Goal: Task Accomplishment & Management: Manage account settings

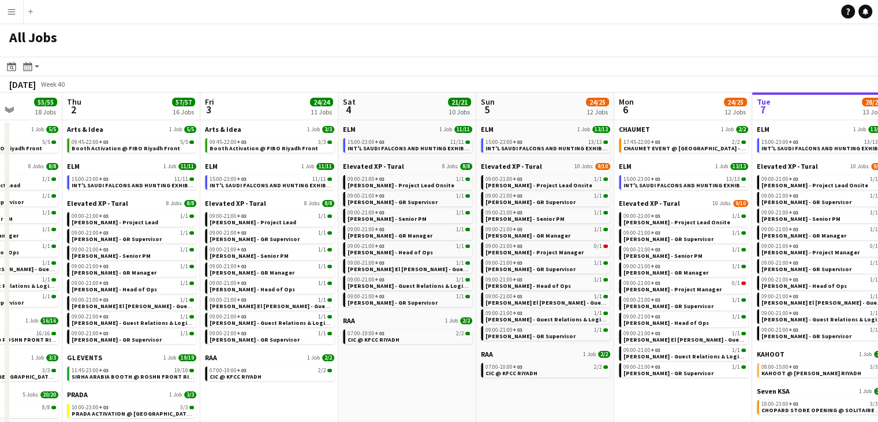
scroll to position [0, 497]
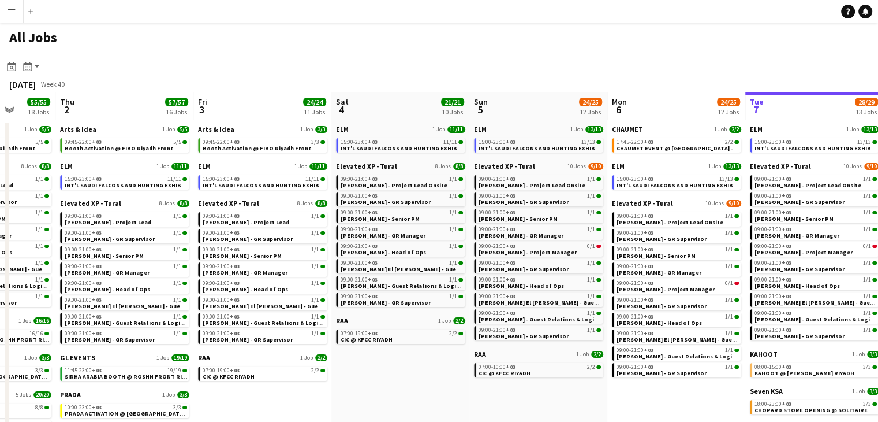
drag, startPoint x: 594, startPoint y: 308, endPoint x: 394, endPoint y: 302, distance: 199.9
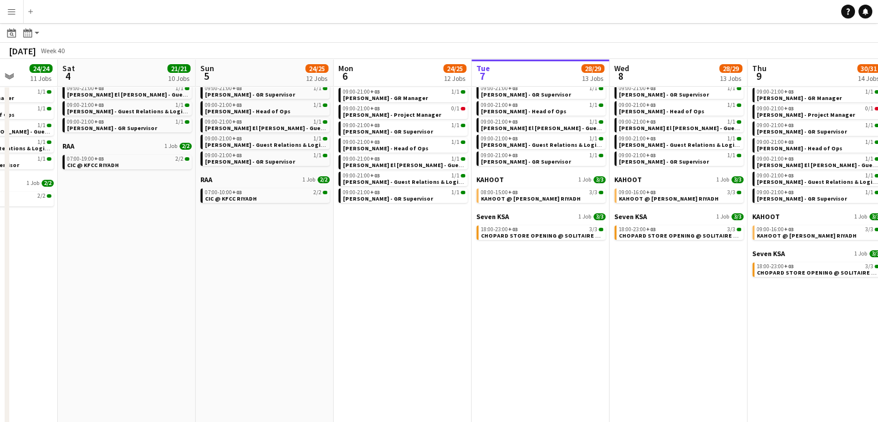
scroll to position [0, 509]
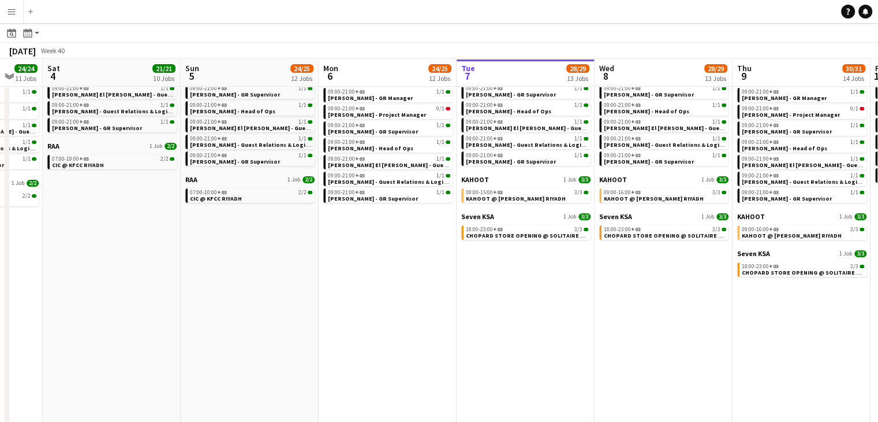
drag, startPoint x: 560, startPoint y: 307, endPoint x: 340, endPoint y: 305, distance: 220.0
click at [340, 305] on app-calendar-viewport "Tue 30 107/107 16 Jobs Wed 1 55/55 18 Jobs Thu 2 57/57 16 Jobs Fri 3 24/24 11 J…" at bounding box center [439, 274] width 878 height 782
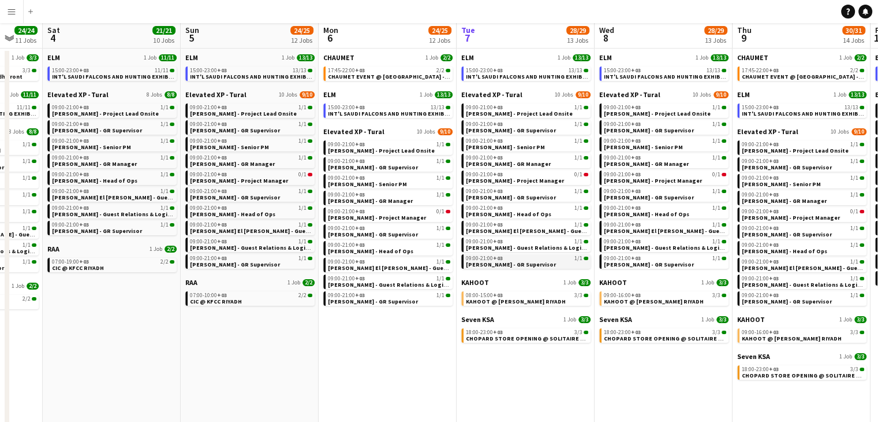
scroll to position [231, 0]
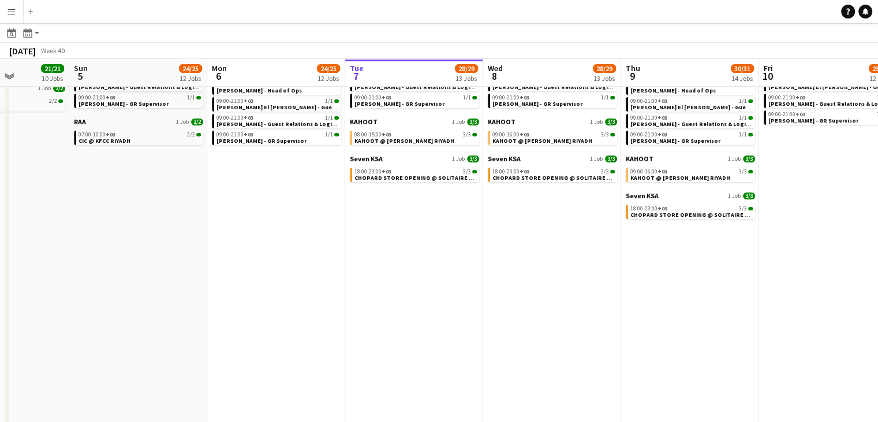
drag, startPoint x: 541, startPoint y: 314, endPoint x: 432, endPoint y: 301, distance: 109.9
click at [430, 300] on app-calendar-viewport "Wed 1 55/55 18 Jobs Thu 2 57/57 16 Jobs Fri 3 24/24 11 Jobs Sat 4 21/21 10 Jobs…" at bounding box center [439, 217] width 878 height 782
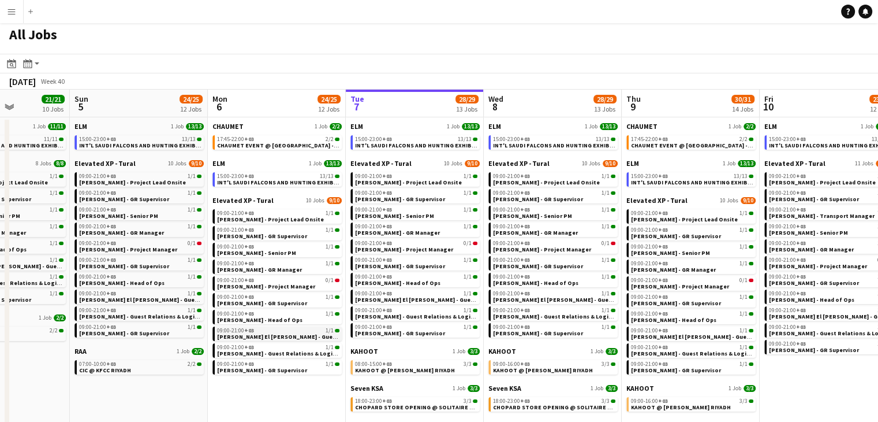
scroll to position [0, 0]
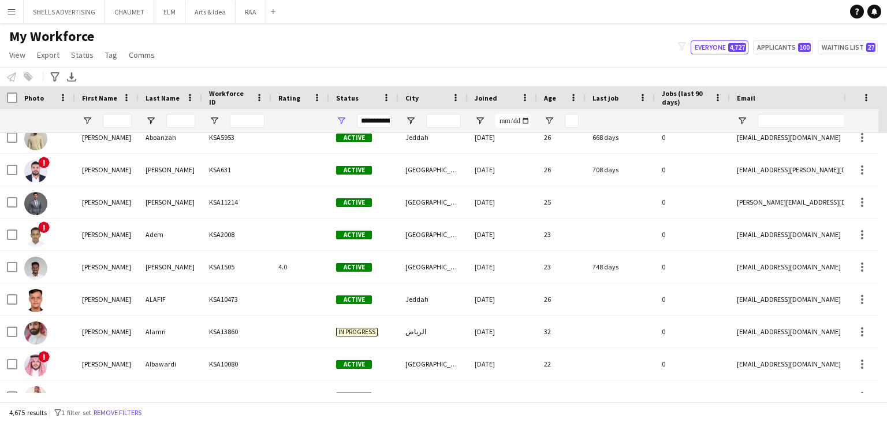
scroll to position [2599, 0]
click at [345, 126] on div "**********" at bounding box center [363, 120] width 69 height 23
click at [341, 123] on span "Open Filter Menu" at bounding box center [341, 120] width 10 height 10
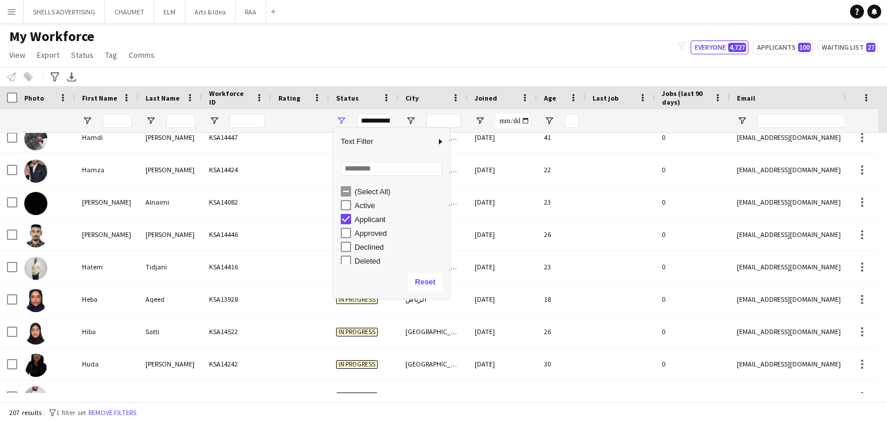
click at [505, 50] on div "My Workforce View Views Default view Basic Export View Full Name TAGS Test New …" at bounding box center [443, 47] width 887 height 39
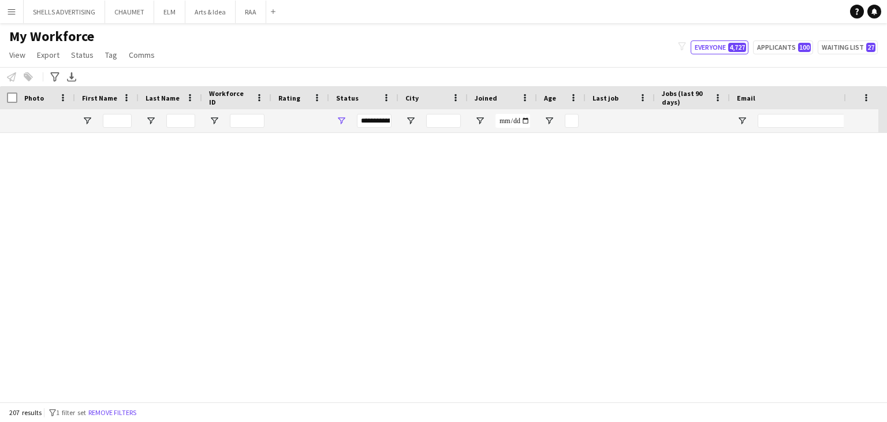
scroll to position [0, 0]
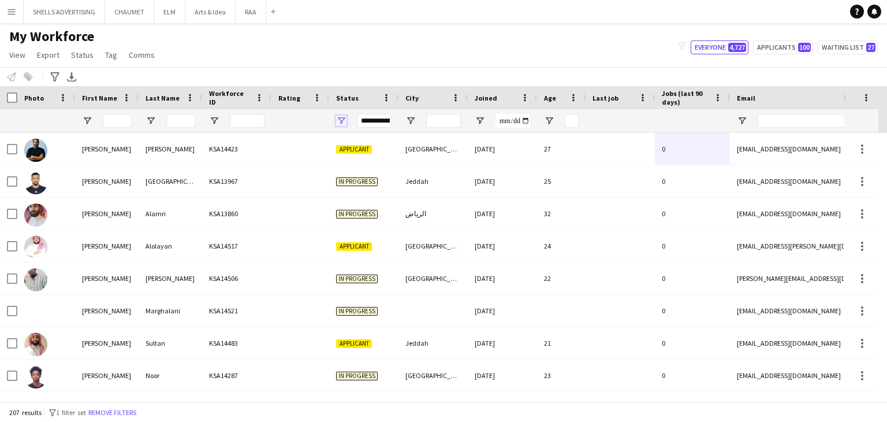
click at [338, 116] on span "Open Filter Menu" at bounding box center [341, 120] width 10 height 10
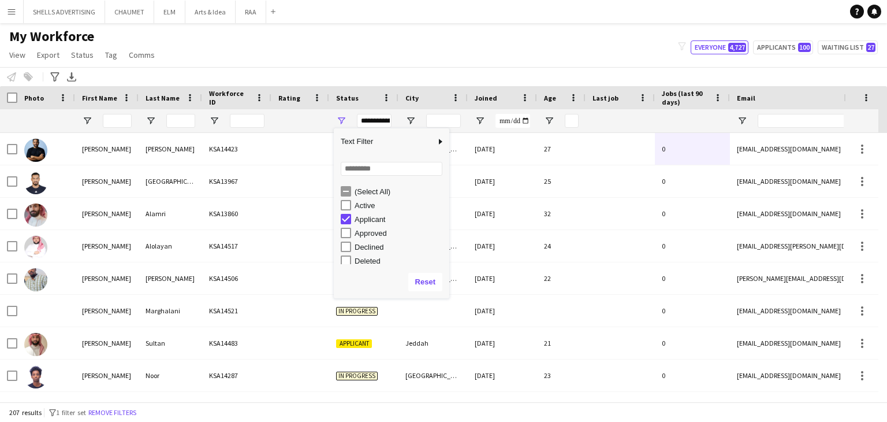
click at [362, 223] on div "Applicant" at bounding box center [400, 219] width 91 height 9
type input "**********"
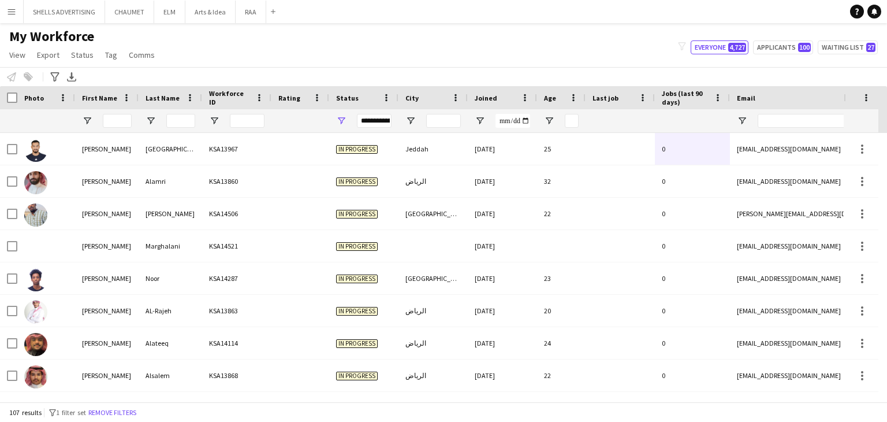
click at [475, 55] on div "My Workforce View Views Default view Basic Export View Full Name TAGS Test New …" at bounding box center [443, 47] width 887 height 39
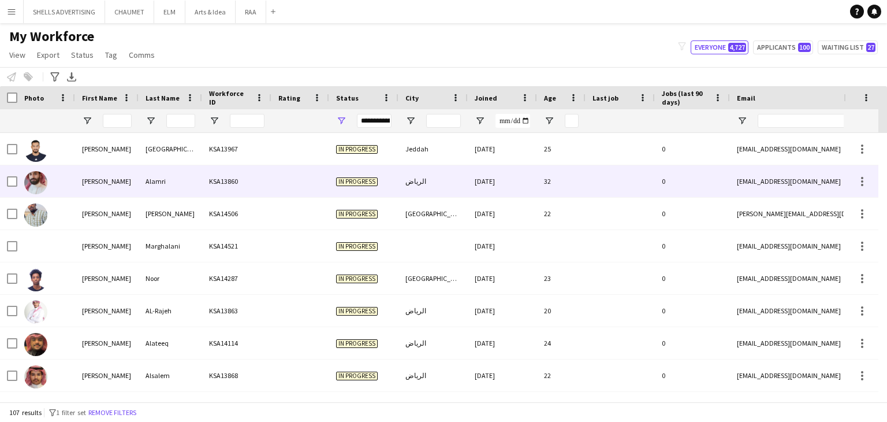
click at [271, 185] on div at bounding box center [300, 181] width 58 height 32
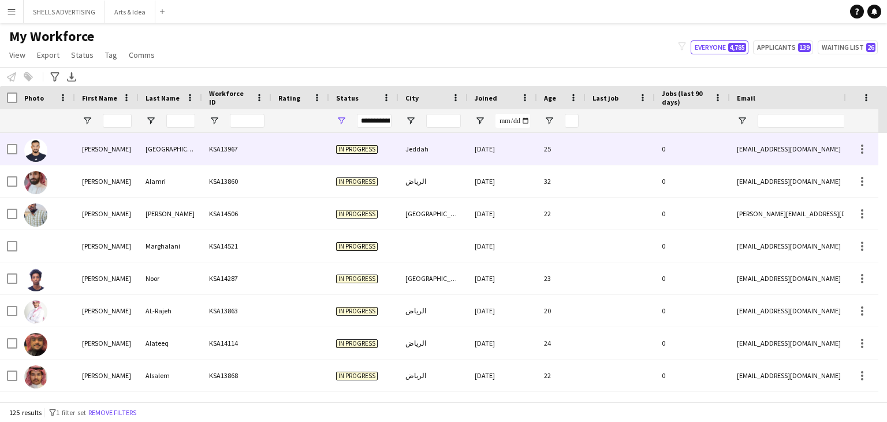
click at [204, 150] on div "KSA13967" at bounding box center [236, 149] width 69 height 32
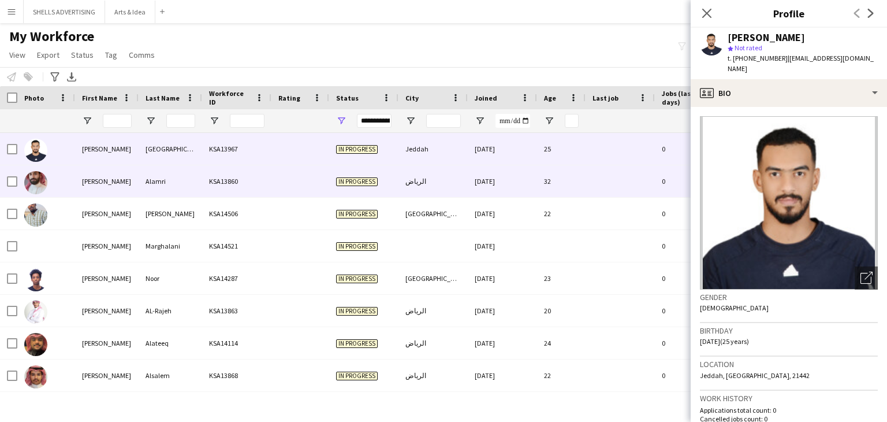
click at [356, 188] on div "In progress" at bounding box center [363, 181] width 69 height 32
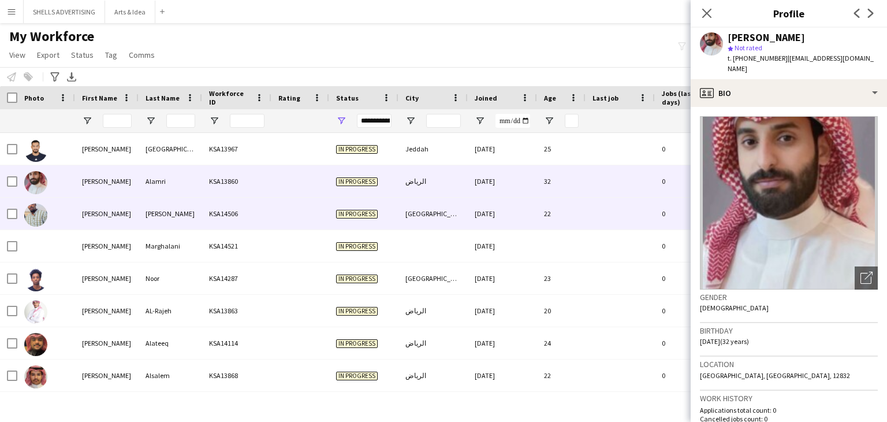
click at [213, 212] on div "KSA14506" at bounding box center [236, 213] width 69 height 32
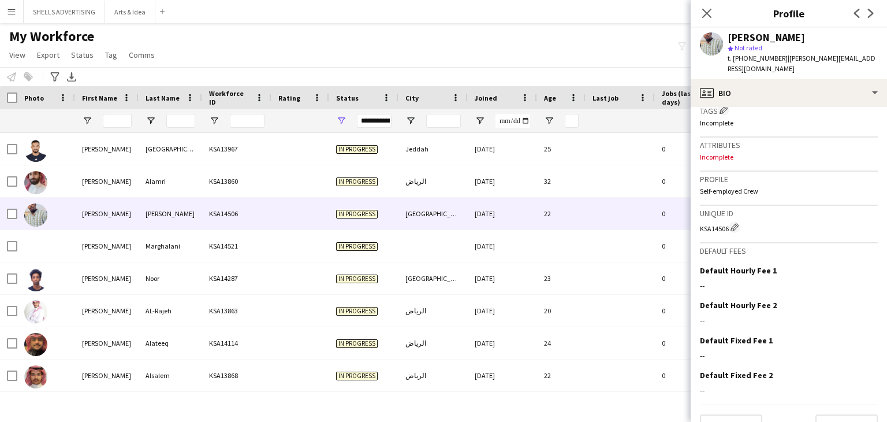
scroll to position [453, 0]
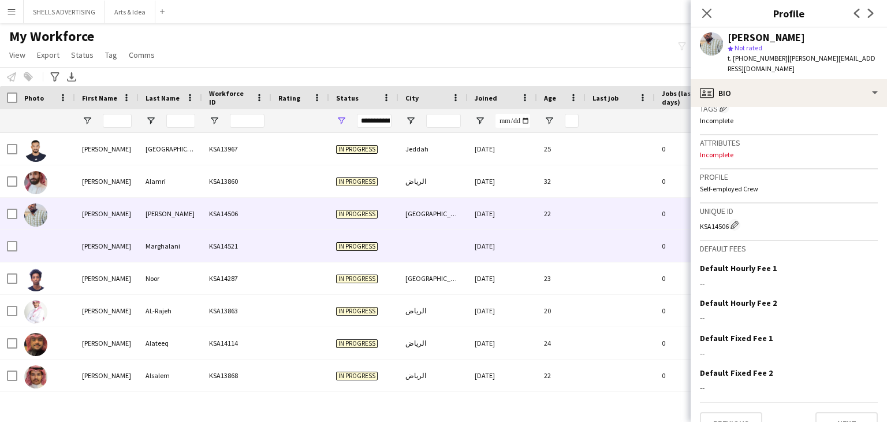
click at [349, 244] on span "In progress" at bounding box center [357, 246] width 42 height 9
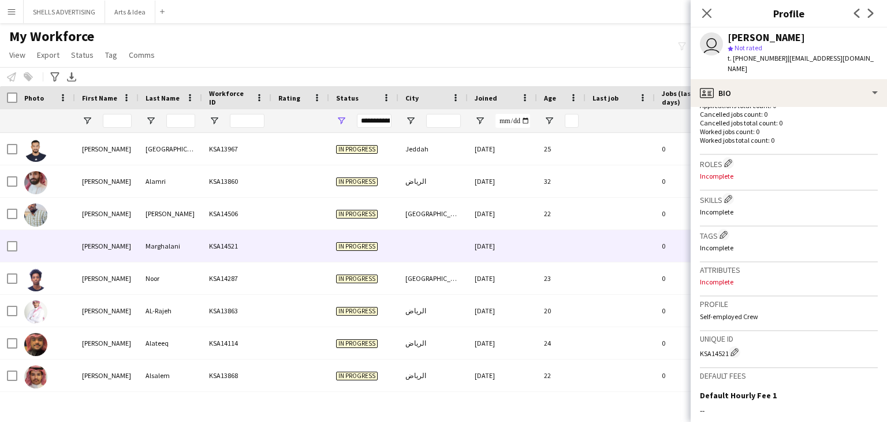
scroll to position [444, 0]
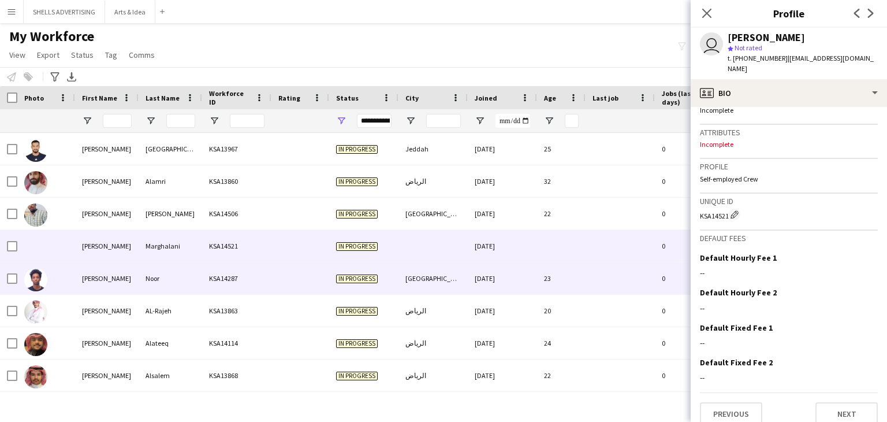
click at [278, 264] on div at bounding box center [300, 278] width 58 height 32
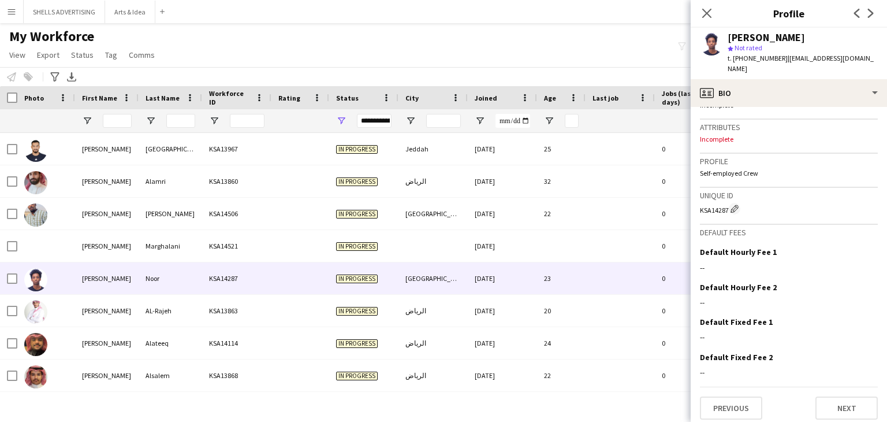
scroll to position [453, 0]
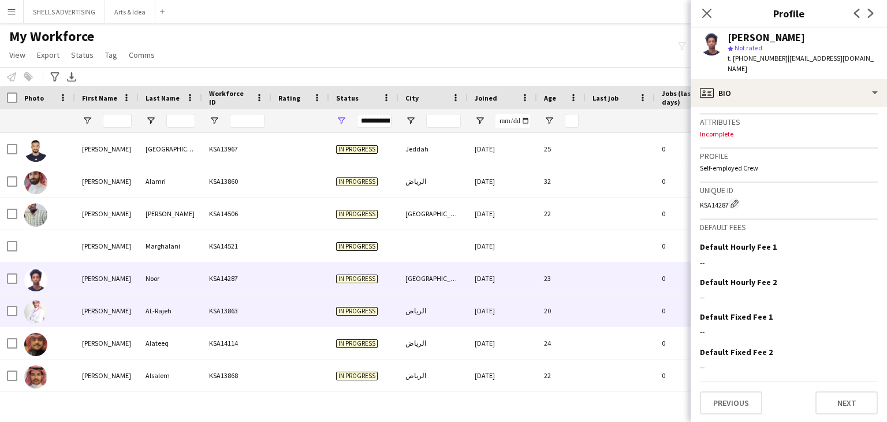
click at [393, 315] on div "In progress" at bounding box center [363, 311] width 69 height 32
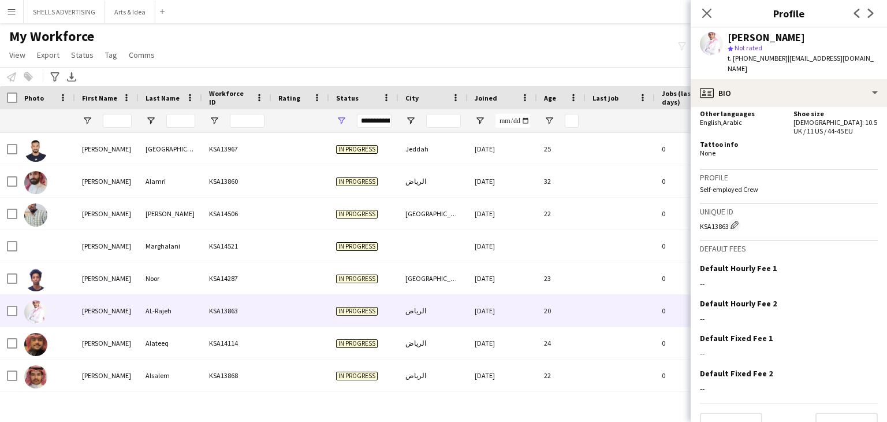
scroll to position [598, 0]
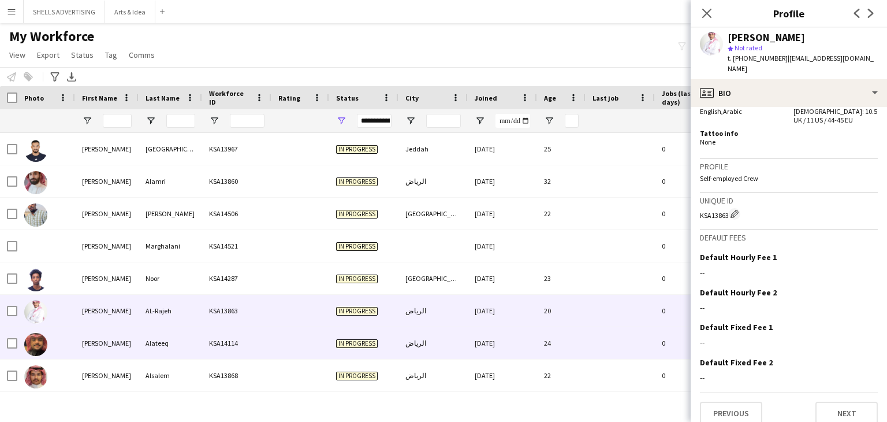
drag, startPoint x: 361, startPoint y: 335, endPoint x: 370, endPoint y: 335, distance: 8.1
click at [361, 334] on div "In progress" at bounding box center [363, 343] width 69 height 32
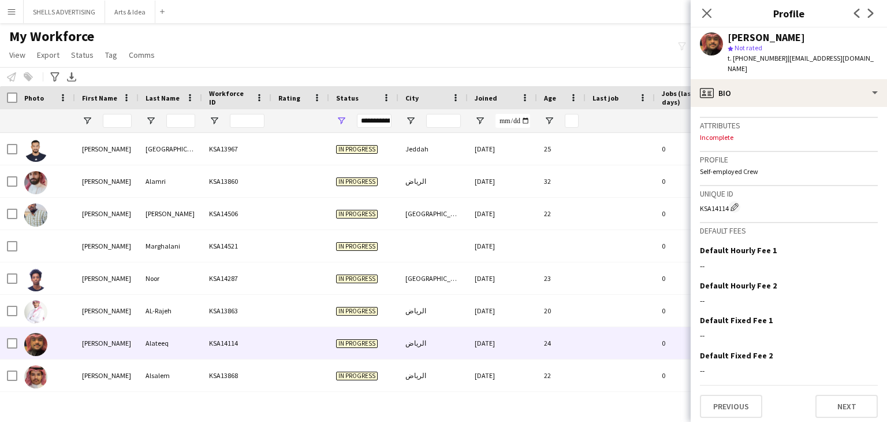
scroll to position [453, 0]
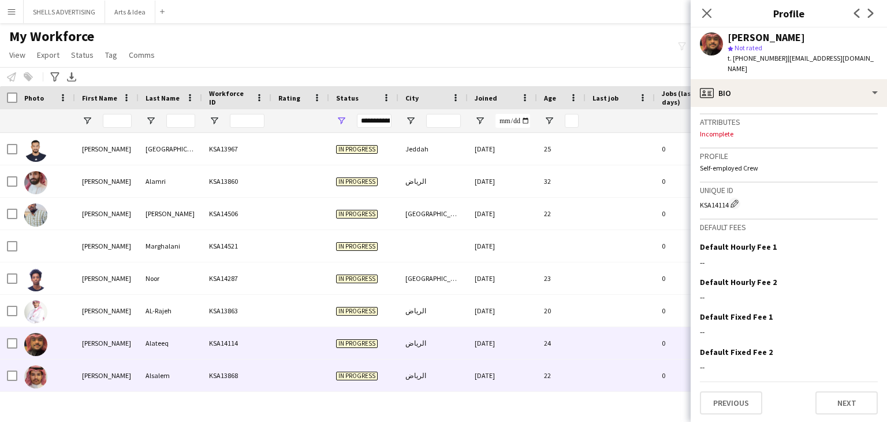
click at [400, 368] on div "الرياض" at bounding box center [432, 375] width 69 height 32
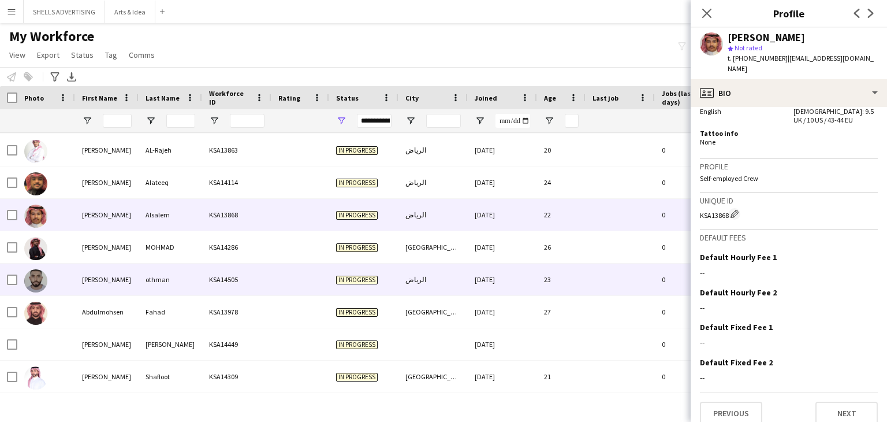
scroll to position [115, 0]
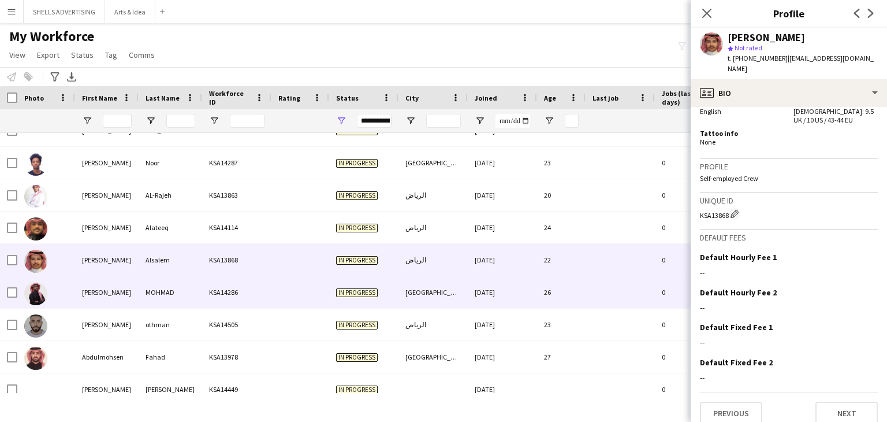
click at [206, 295] on div "KSA14286" at bounding box center [236, 292] width 69 height 32
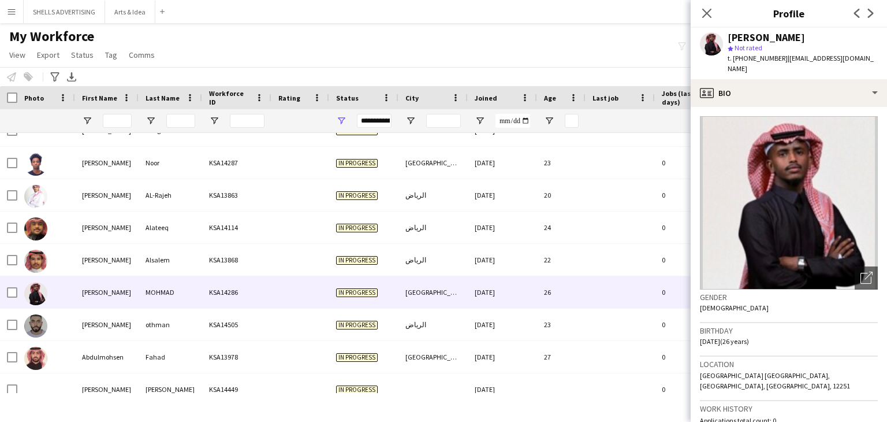
scroll to position [346, 0]
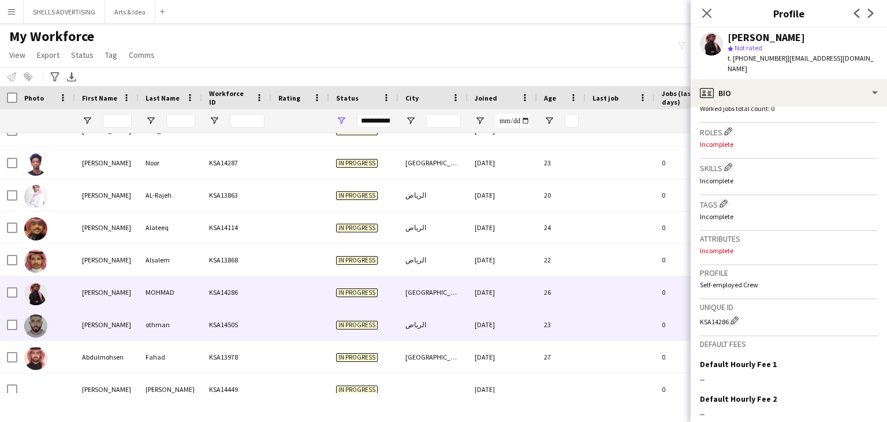
click at [217, 312] on div "KSA14505" at bounding box center [236, 324] width 69 height 32
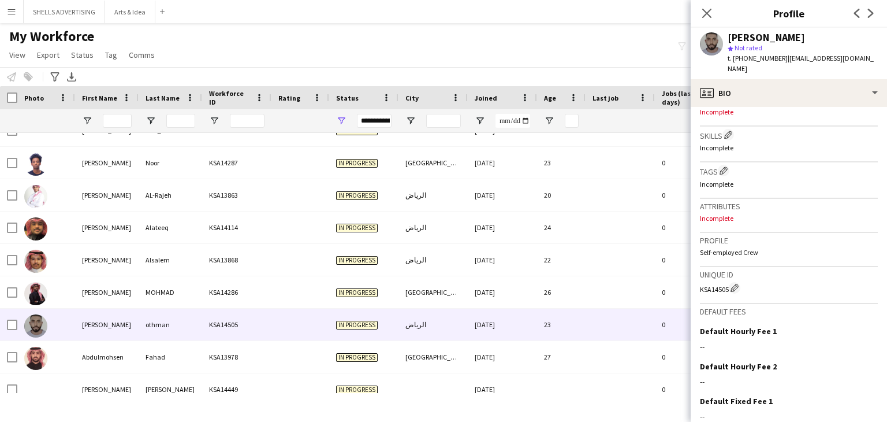
scroll to position [404, 0]
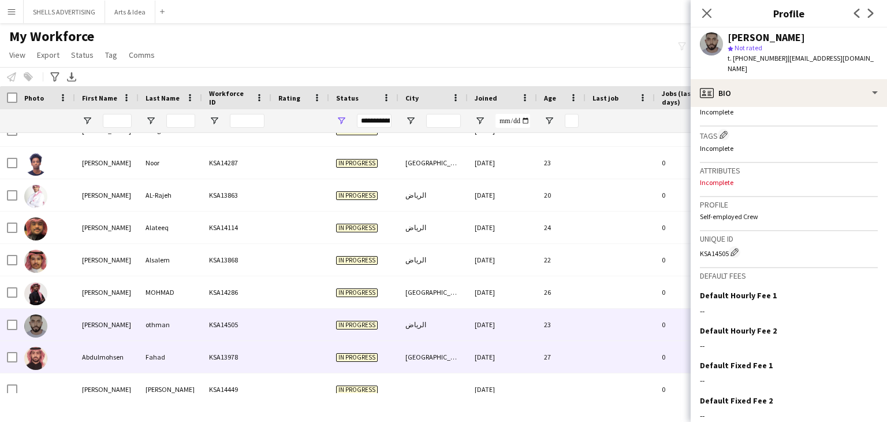
click at [247, 352] on div "KSA13978" at bounding box center [236, 357] width 69 height 32
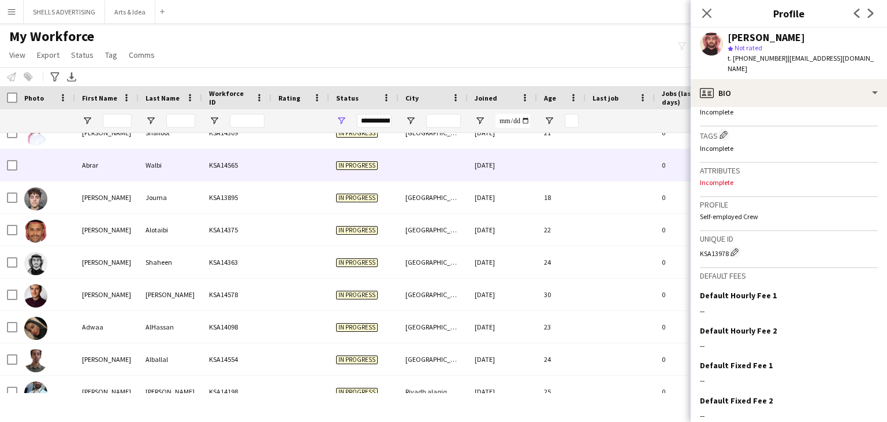
click at [182, 174] on div "Walbi" at bounding box center [171, 165] width 64 height 32
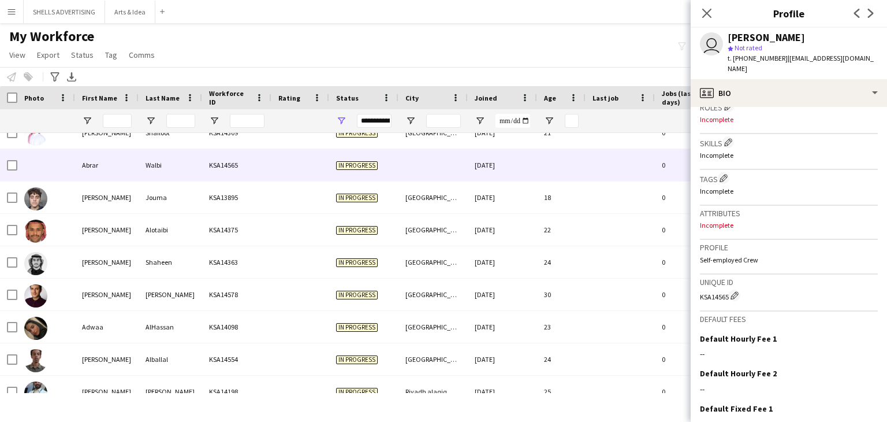
scroll to position [444, 0]
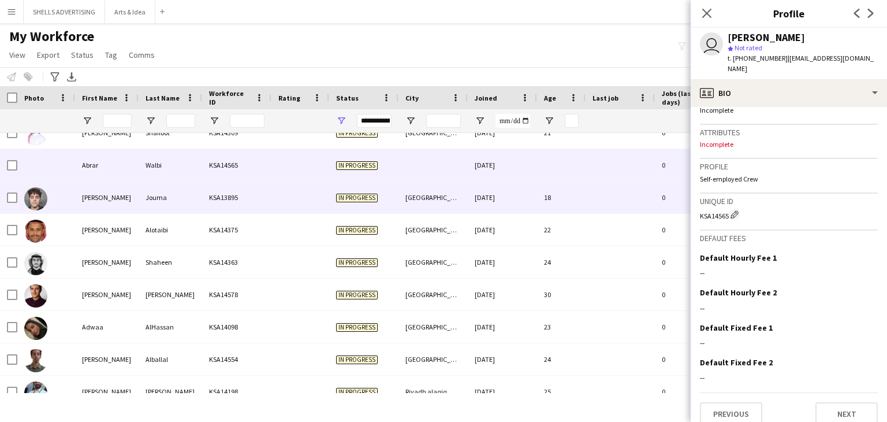
click at [282, 192] on div at bounding box center [300, 197] width 58 height 32
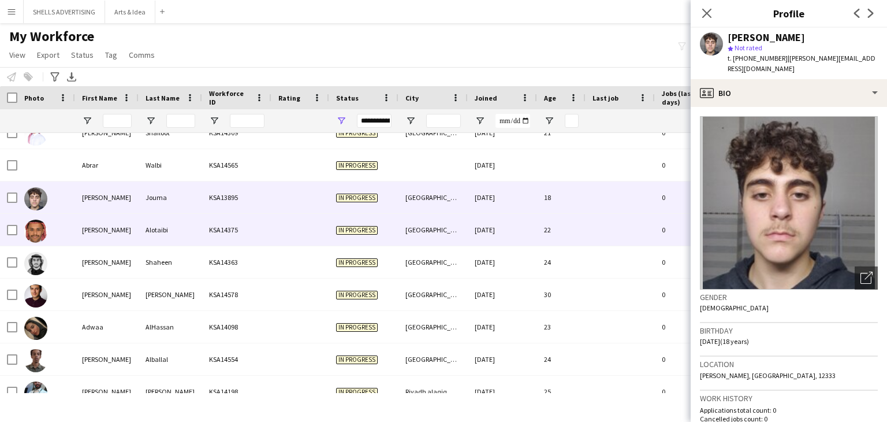
click at [393, 220] on div "In progress" at bounding box center [363, 230] width 69 height 32
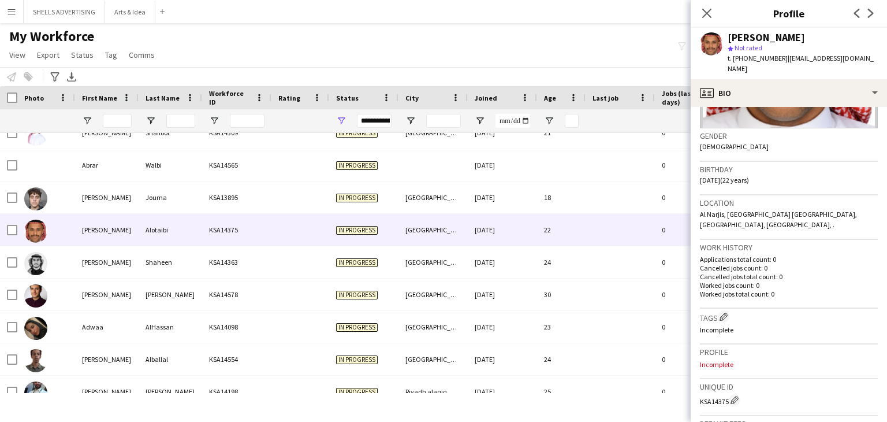
scroll to position [173, 0]
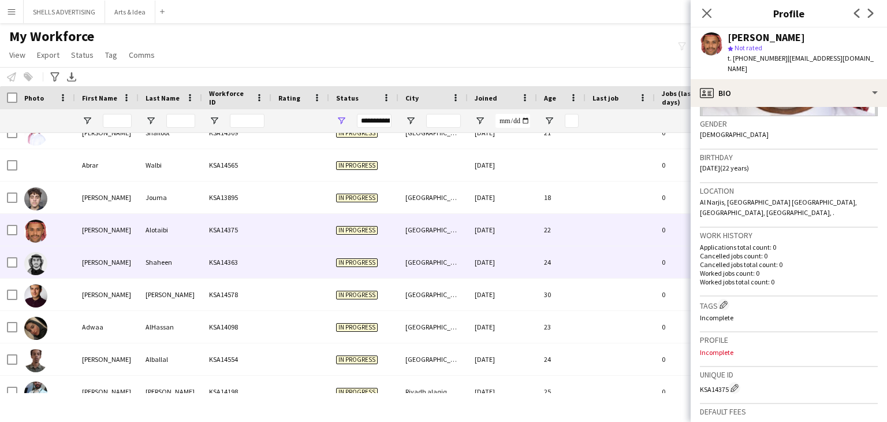
click at [458, 252] on div "Riyadh" at bounding box center [432, 262] width 69 height 32
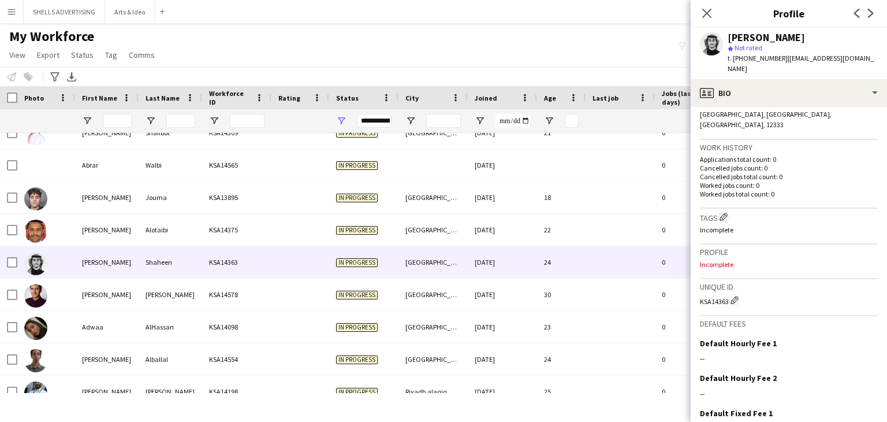
scroll to position [289, 0]
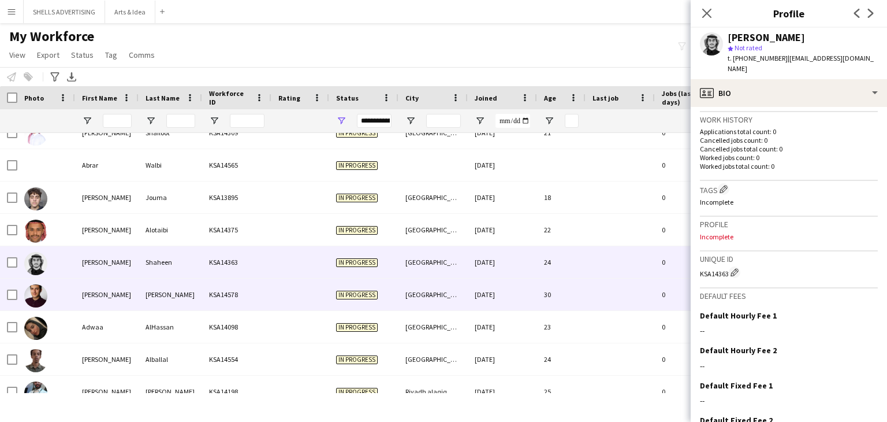
click at [374, 296] on span "In progress" at bounding box center [357, 294] width 42 height 9
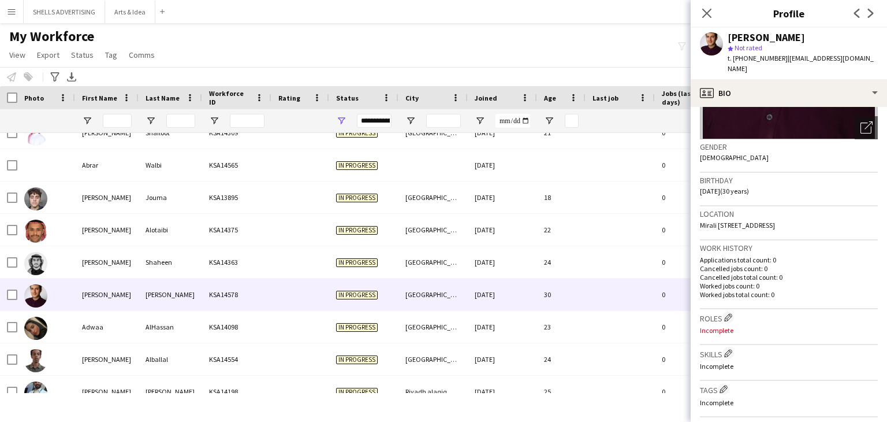
scroll to position [0, 0]
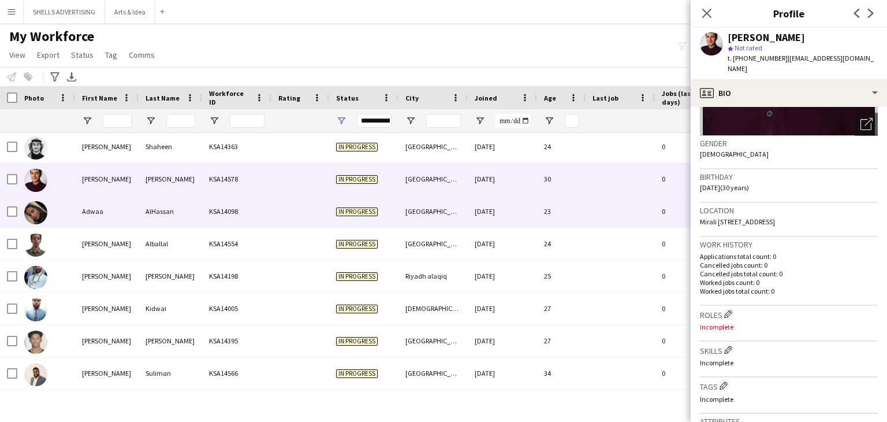
click at [317, 197] on div at bounding box center [300, 211] width 58 height 32
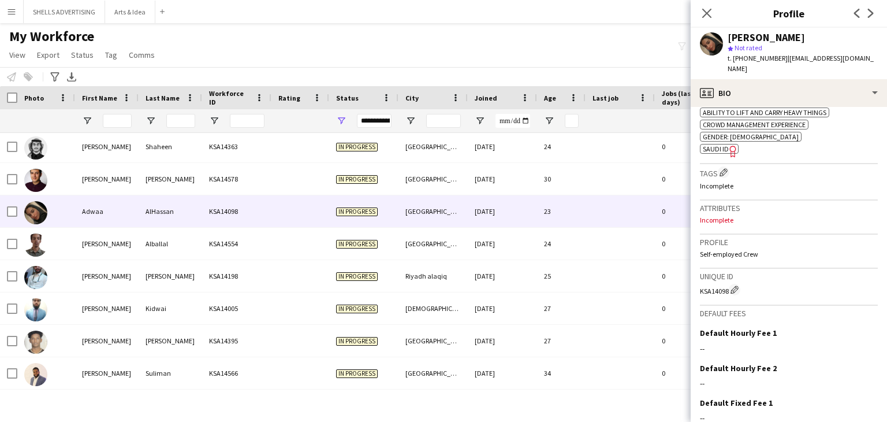
click at [718, 144] on span "SAUDI ID" at bounding box center [716, 148] width 26 height 9
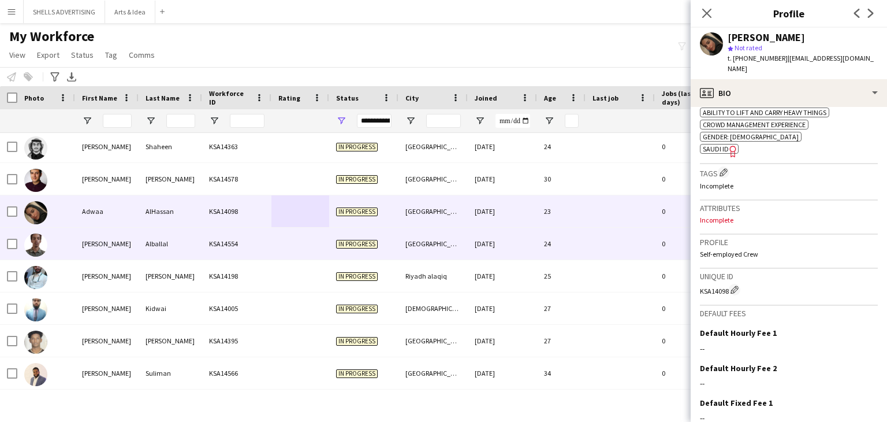
click at [223, 247] on div "KSA14554" at bounding box center [236, 244] width 69 height 32
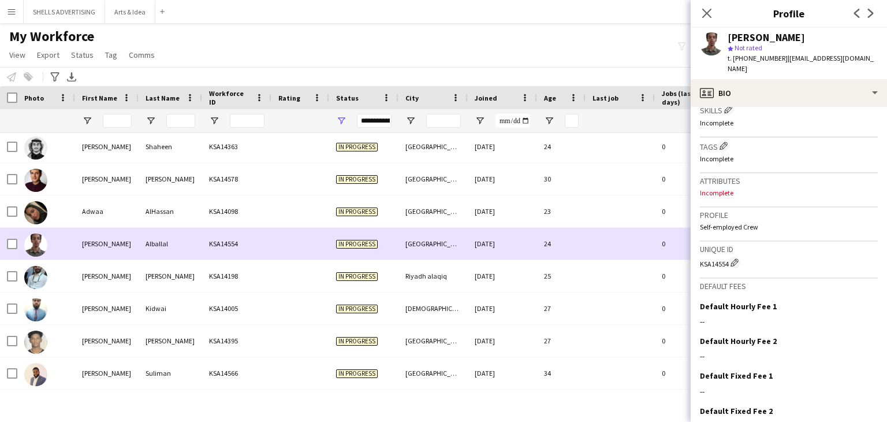
click at [296, 245] on div at bounding box center [300, 244] width 58 height 32
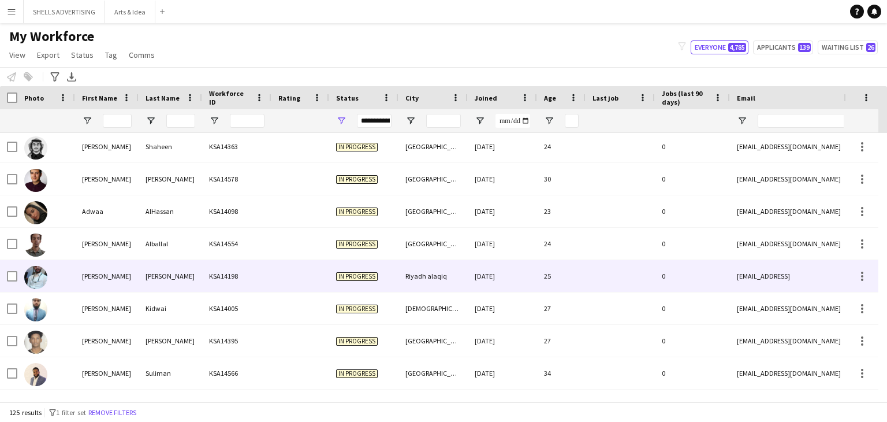
click at [296, 273] on div at bounding box center [300, 276] width 58 height 32
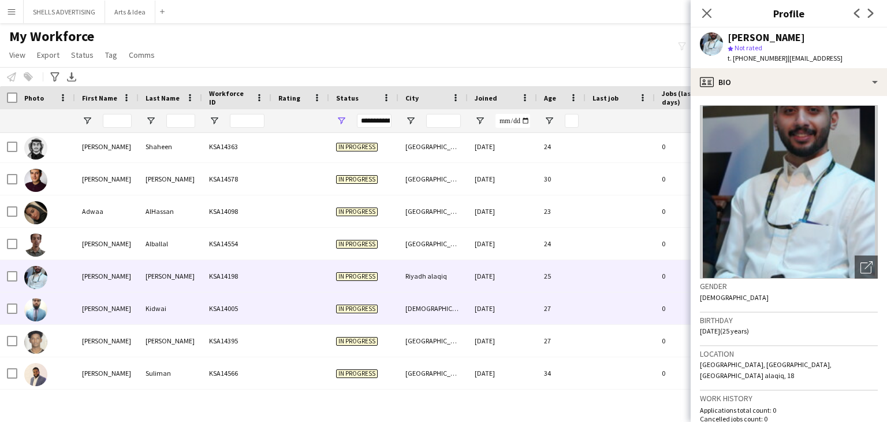
click at [313, 307] on div at bounding box center [300, 308] width 58 height 32
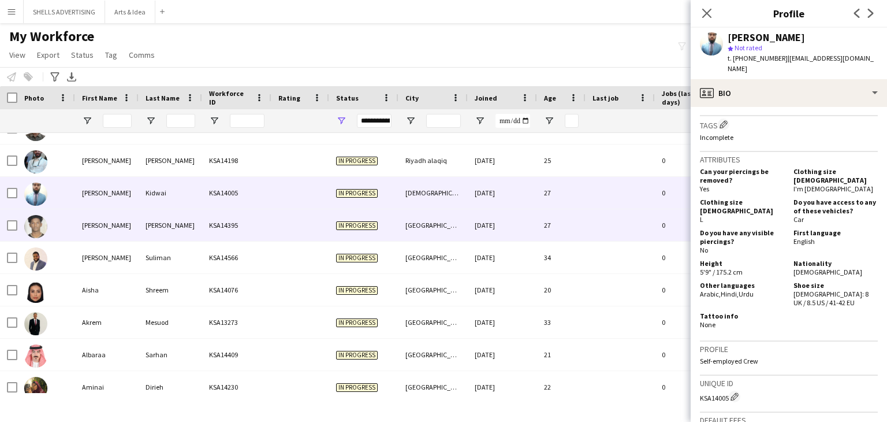
click at [179, 219] on div "Salah" at bounding box center [171, 225] width 64 height 32
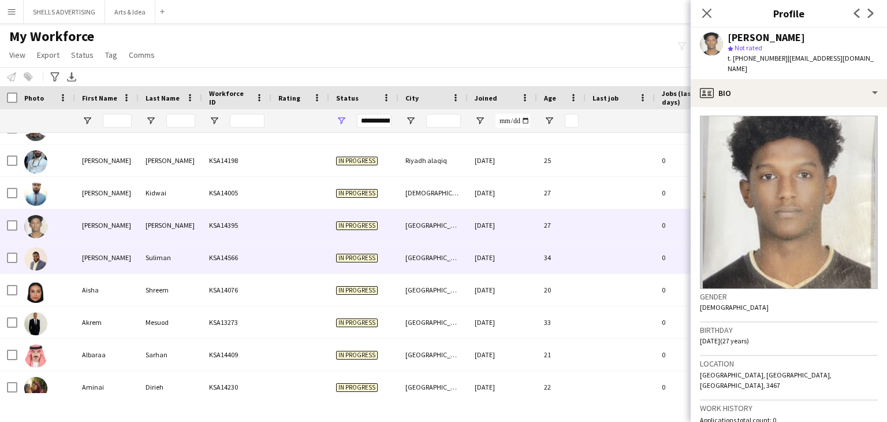
click at [263, 256] on div "KSA14566" at bounding box center [236, 257] width 69 height 32
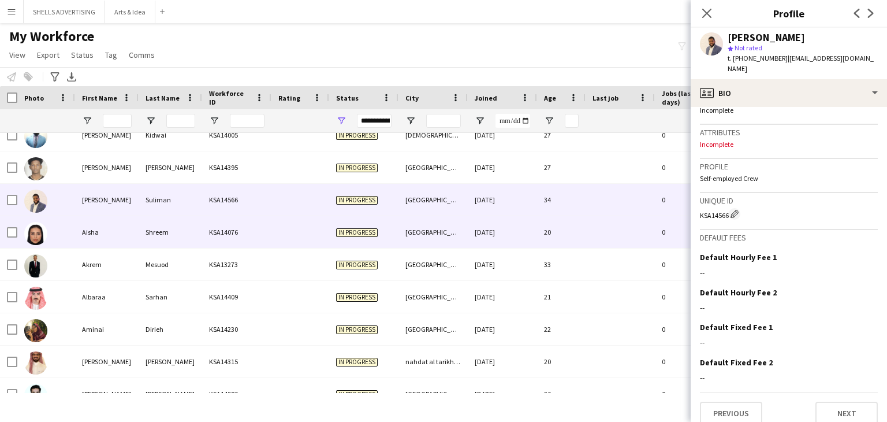
click at [256, 240] on div "KSA14076" at bounding box center [236, 232] width 69 height 32
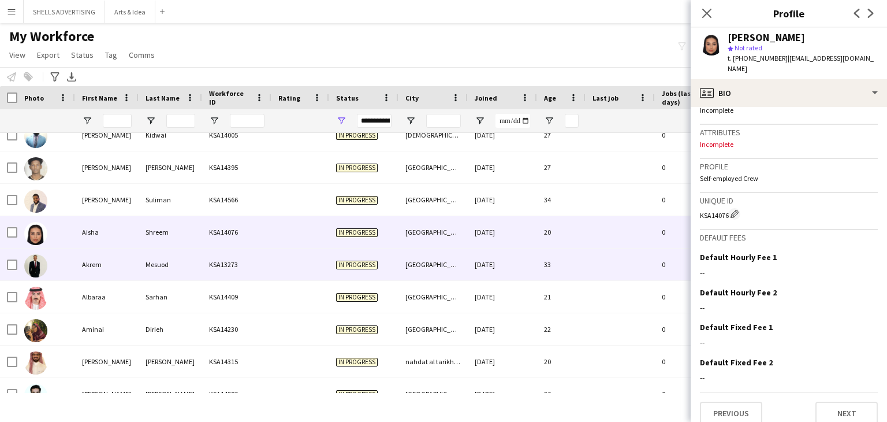
click at [357, 256] on div "In progress" at bounding box center [363, 264] width 69 height 32
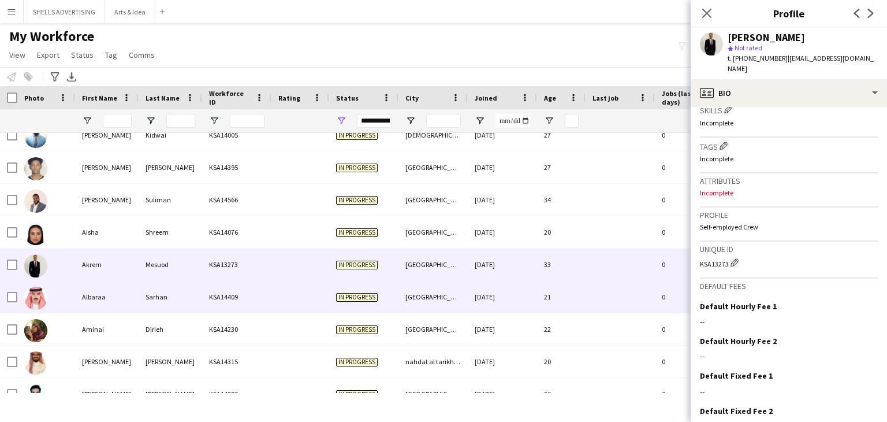
click at [322, 303] on div at bounding box center [300, 297] width 58 height 32
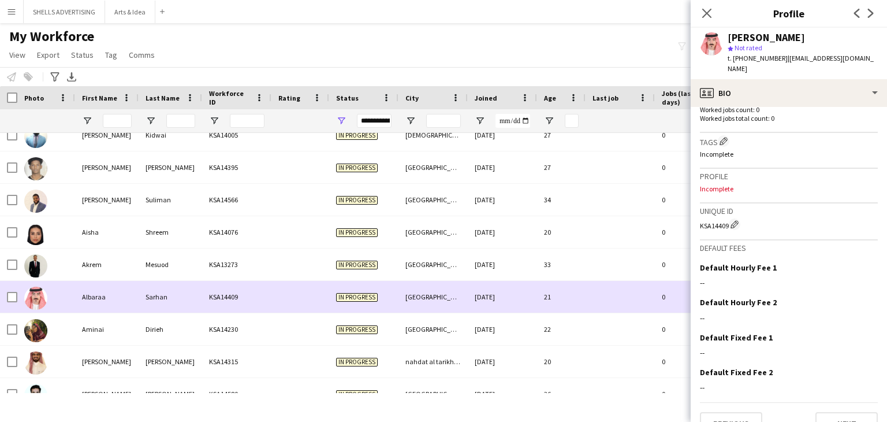
click at [413, 310] on div "Riyadh" at bounding box center [432, 297] width 69 height 32
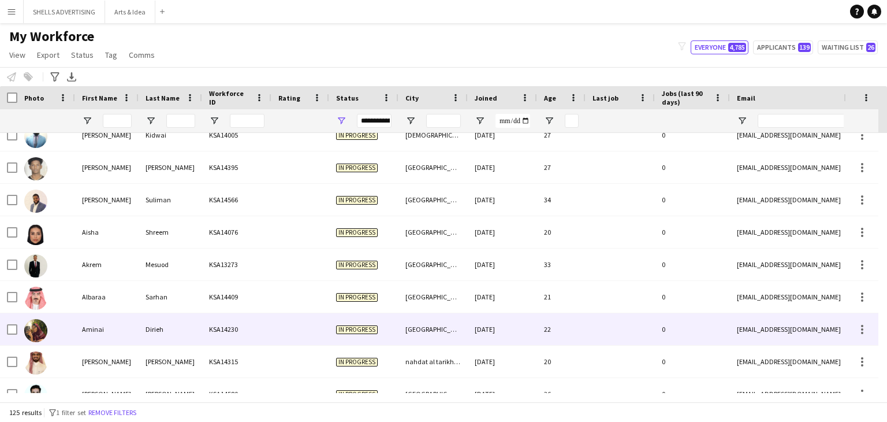
click at [407, 319] on div "[GEOGRAPHIC_DATA]" at bounding box center [432, 329] width 69 height 32
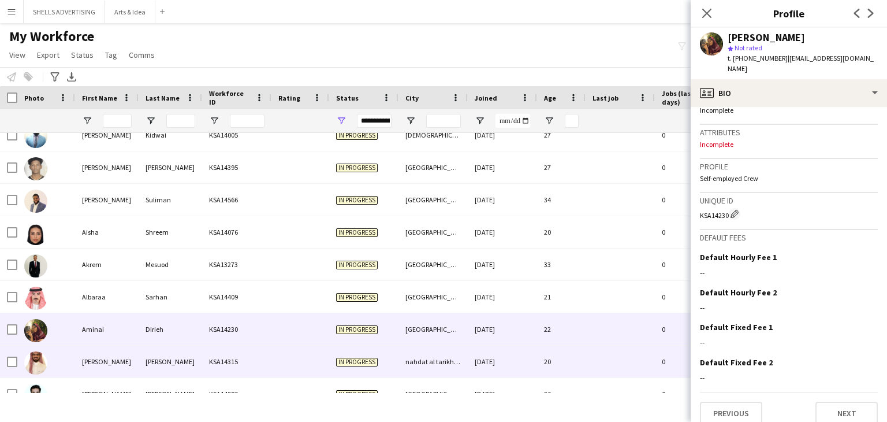
click at [228, 346] on div "KSA14315" at bounding box center [236, 361] width 69 height 32
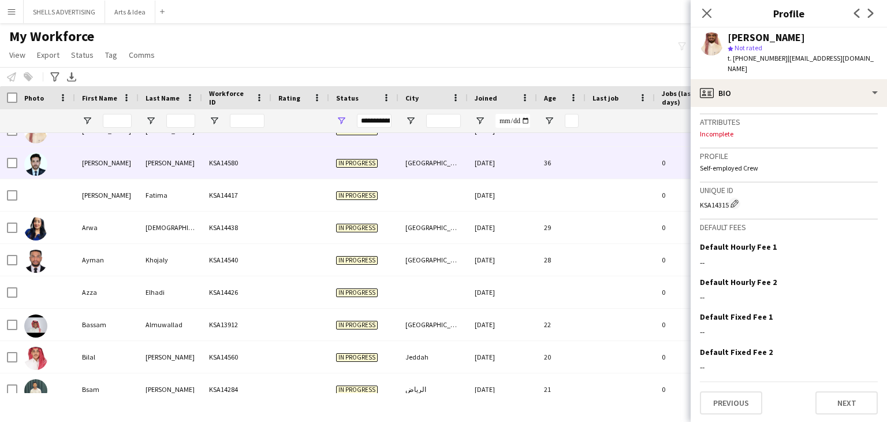
click at [205, 167] on div "KSA14580" at bounding box center [236, 163] width 69 height 32
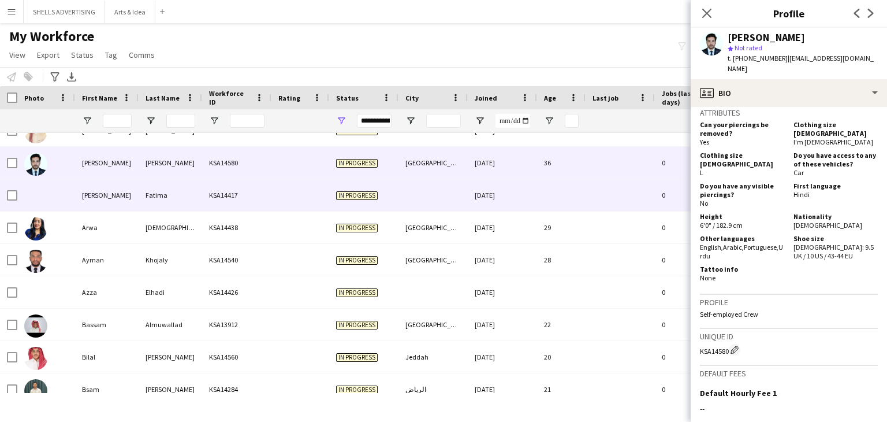
click at [304, 185] on div at bounding box center [300, 195] width 58 height 32
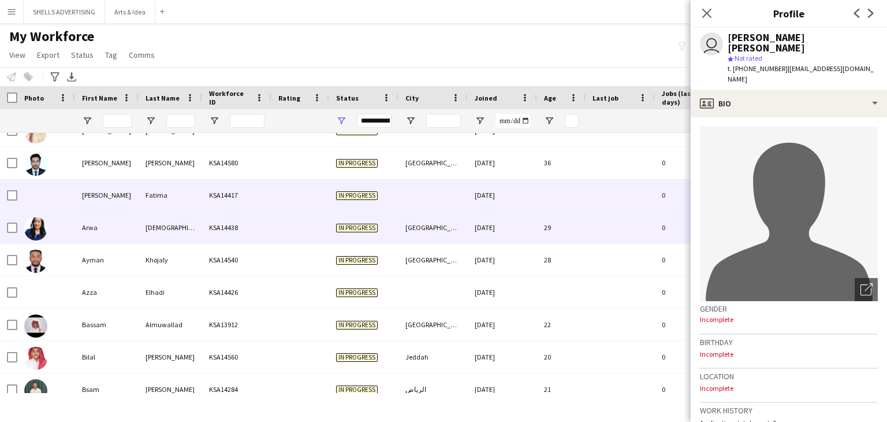
click at [289, 221] on div at bounding box center [300, 227] width 58 height 32
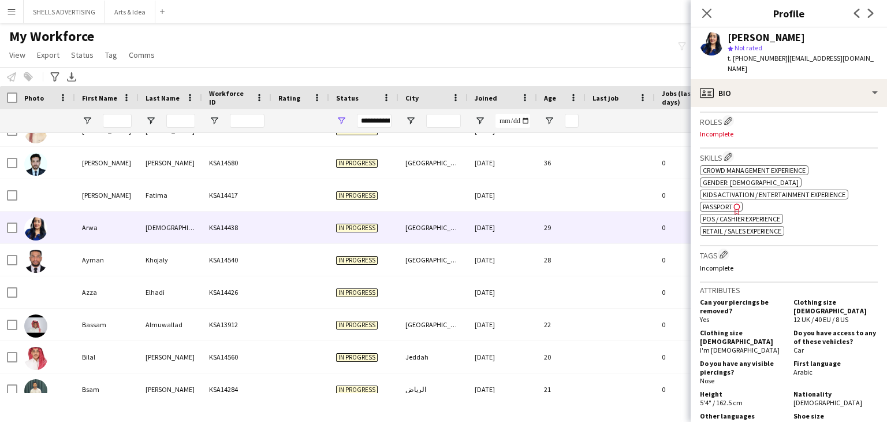
click at [716, 202] on span "Passport" at bounding box center [718, 206] width 30 height 9
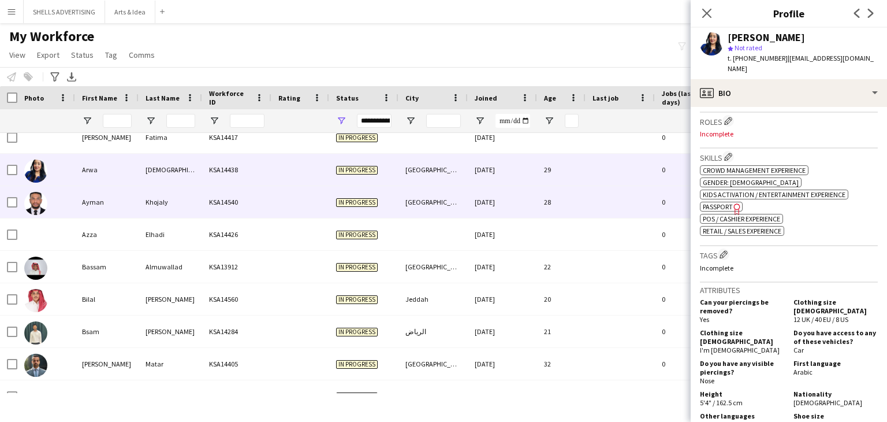
click at [211, 200] on div "KSA14540" at bounding box center [236, 202] width 69 height 32
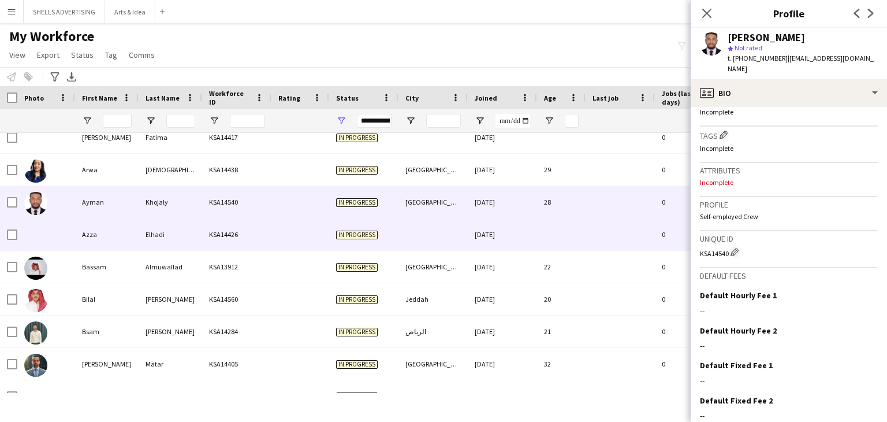
click at [208, 234] on div "KSA14426" at bounding box center [236, 234] width 69 height 32
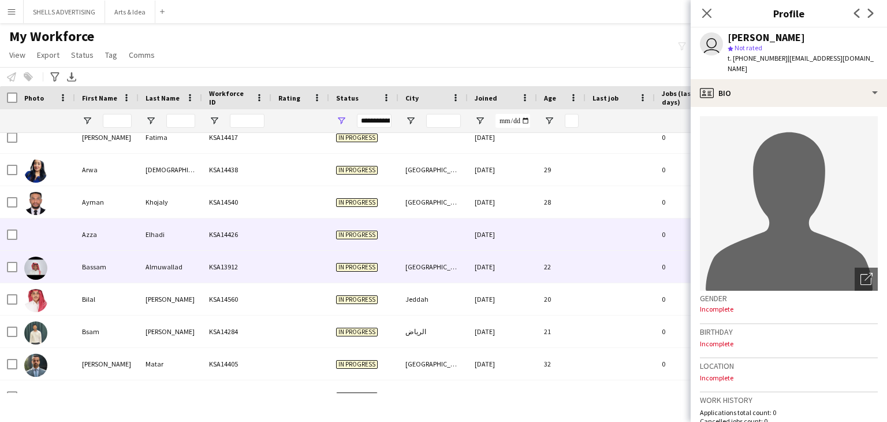
click at [243, 259] on div "KSA13912" at bounding box center [236, 267] width 69 height 32
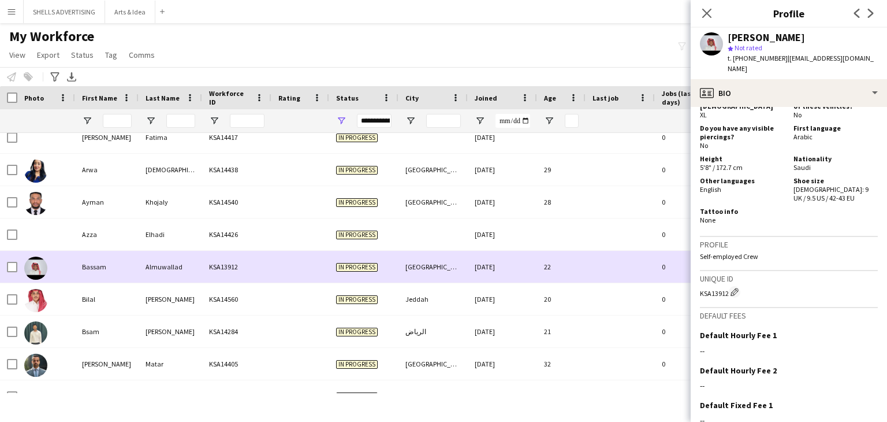
click at [164, 285] on div "Kamal" at bounding box center [171, 299] width 64 height 32
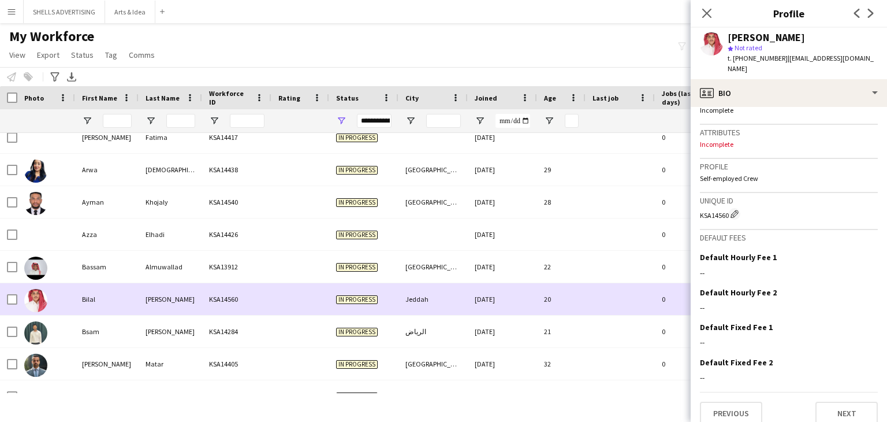
click at [191, 314] on div "Kamal" at bounding box center [171, 299] width 64 height 32
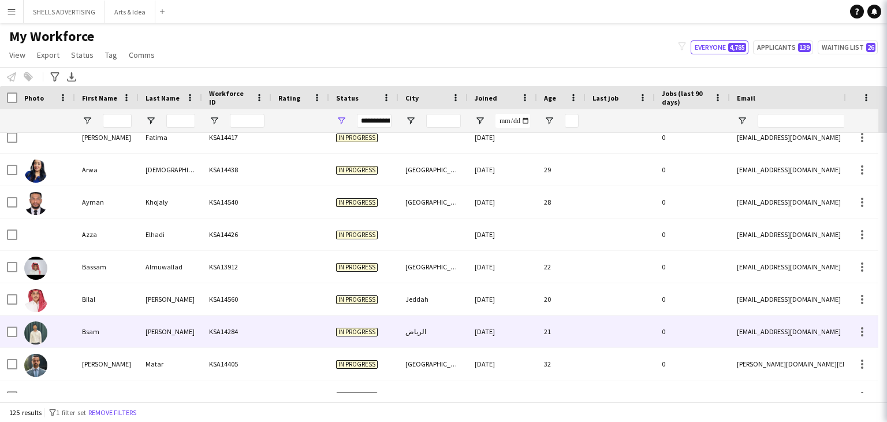
click at [188, 318] on div "Sharif" at bounding box center [171, 331] width 64 height 32
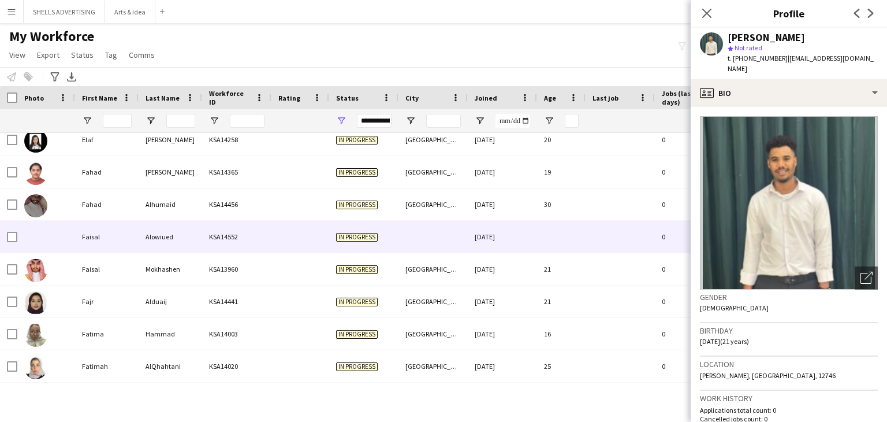
click at [144, 234] on div "Alowiued" at bounding box center [171, 237] width 64 height 32
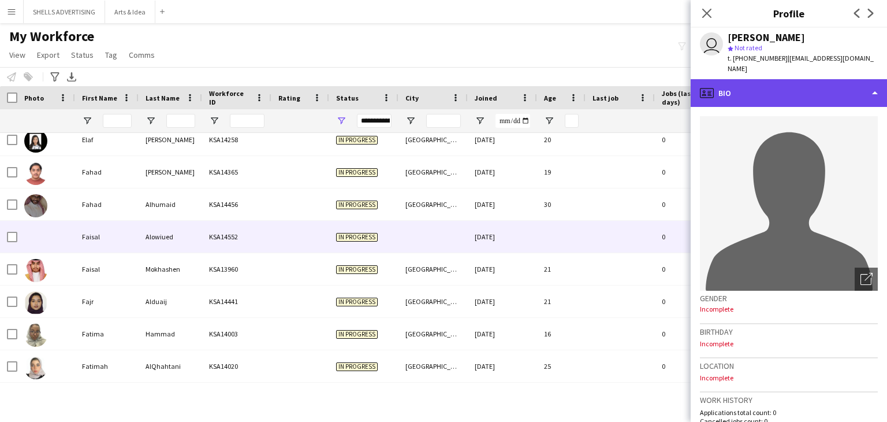
click at [751, 80] on div "profile Bio" at bounding box center [789, 93] width 196 height 28
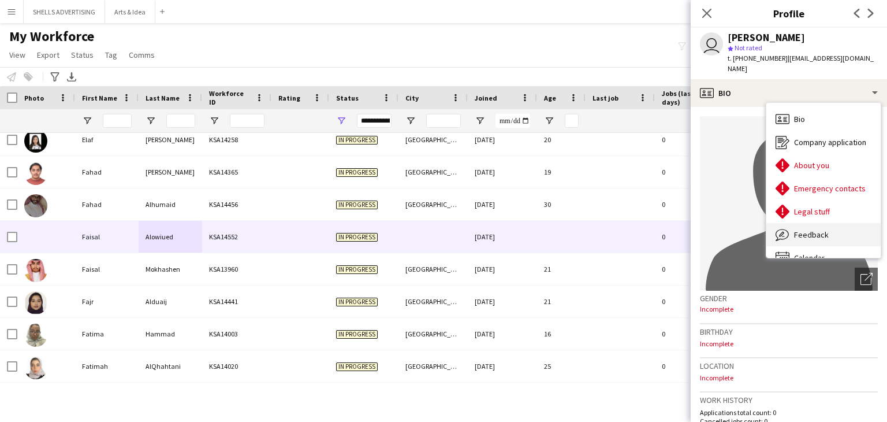
click at [822, 229] on span "Feedback" at bounding box center [811, 234] width 35 height 10
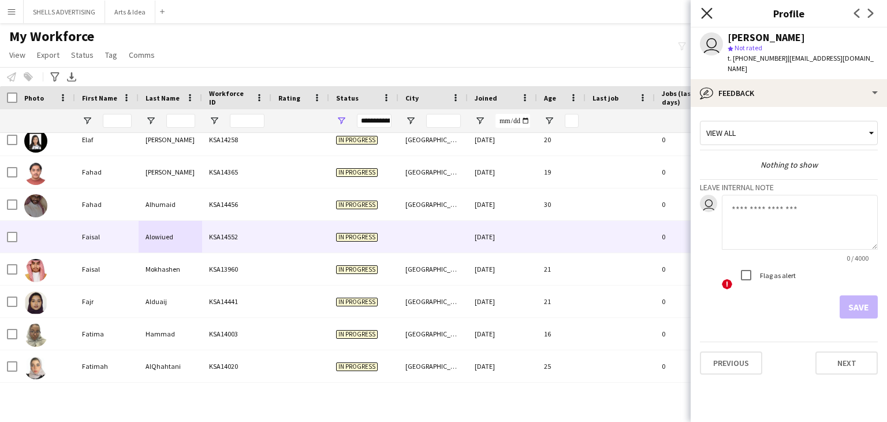
click at [706, 10] on icon "Close pop-in" at bounding box center [706, 13] width 11 height 11
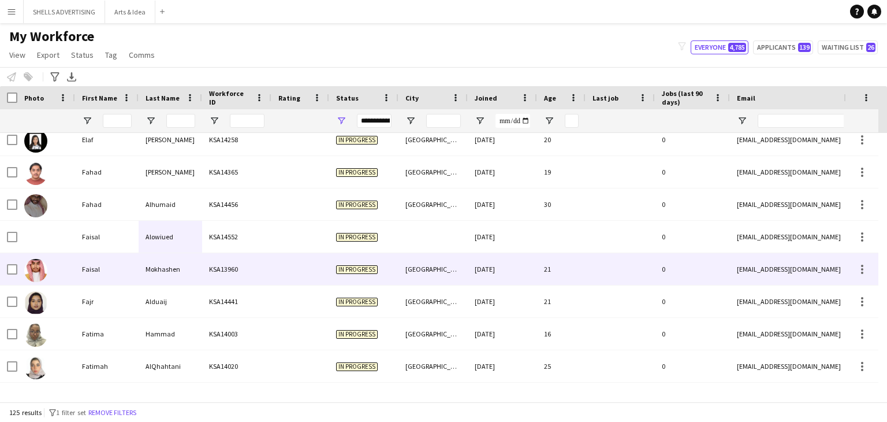
click at [310, 271] on div at bounding box center [300, 269] width 58 height 32
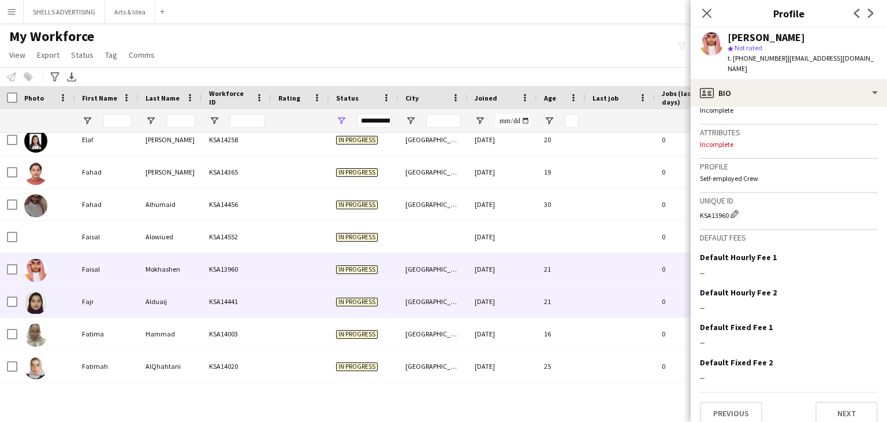
click at [175, 303] on div "Alduaij" at bounding box center [171, 301] width 64 height 32
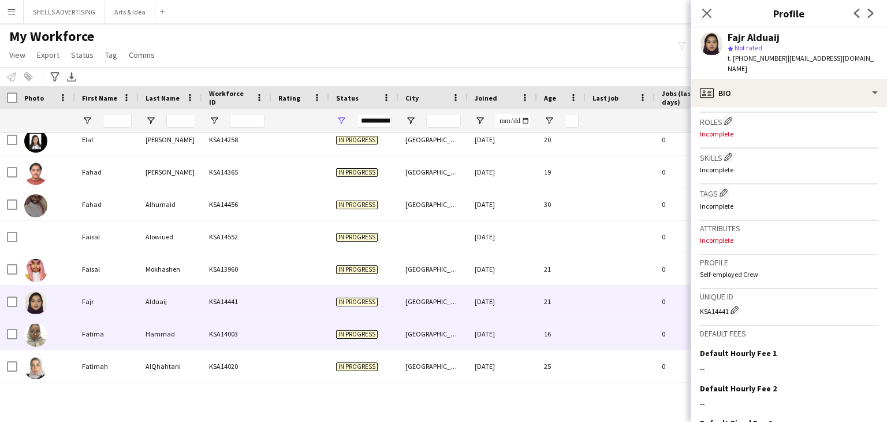
click at [147, 328] on div "Hammad" at bounding box center [171, 334] width 64 height 32
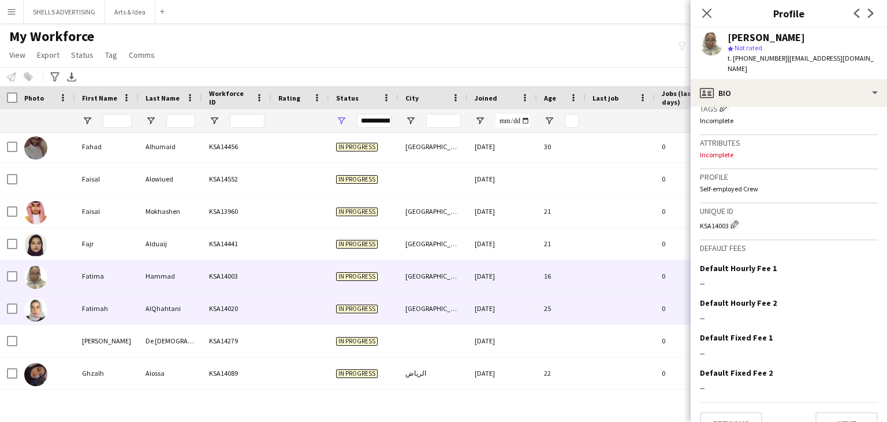
click at [151, 296] on div "AlQhahtani" at bounding box center [171, 308] width 64 height 32
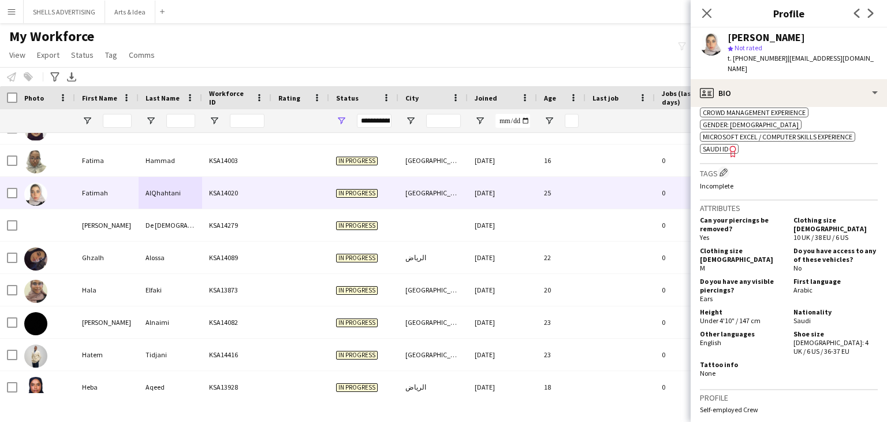
click at [722, 144] on span "SAUDI ID" at bounding box center [716, 148] width 26 height 9
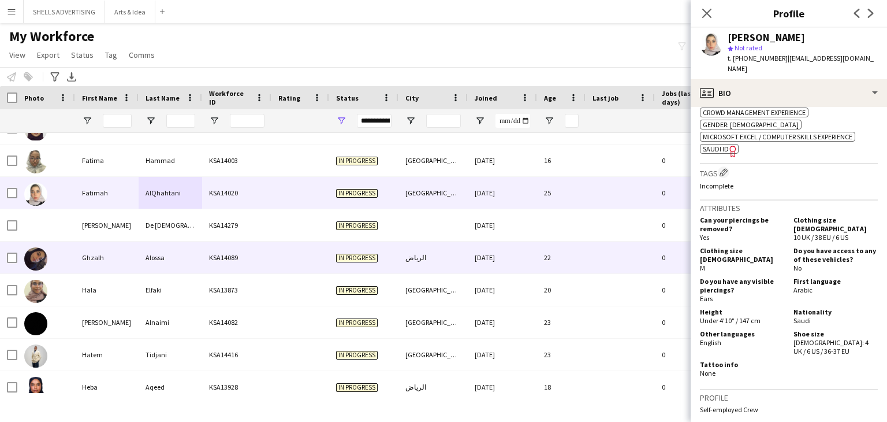
click at [140, 254] on div "Alossa" at bounding box center [171, 257] width 64 height 32
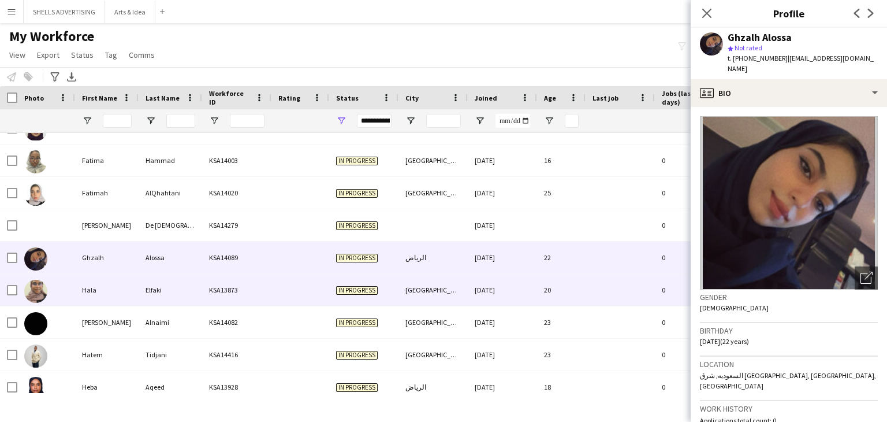
click at [146, 281] on div "Elfaki" at bounding box center [171, 290] width 64 height 32
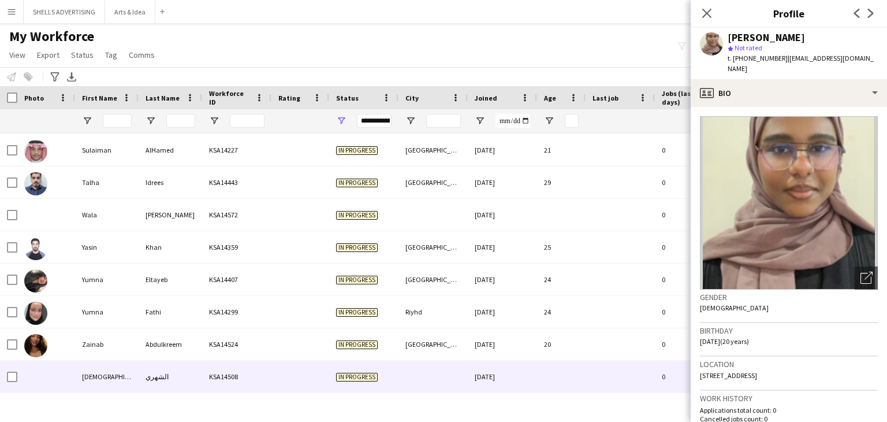
click at [188, 379] on div "الشهري" at bounding box center [171, 376] width 64 height 32
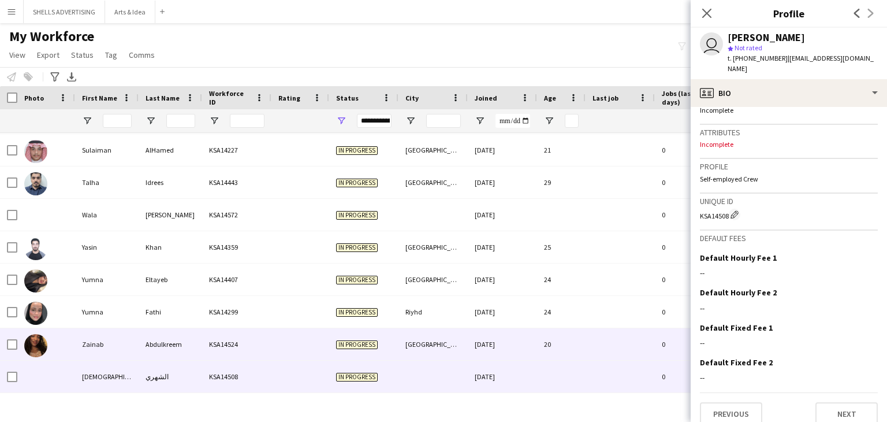
drag, startPoint x: 332, startPoint y: 340, endPoint x: 326, endPoint y: 334, distance: 8.6
click at [332, 340] on div "In progress" at bounding box center [363, 344] width 69 height 32
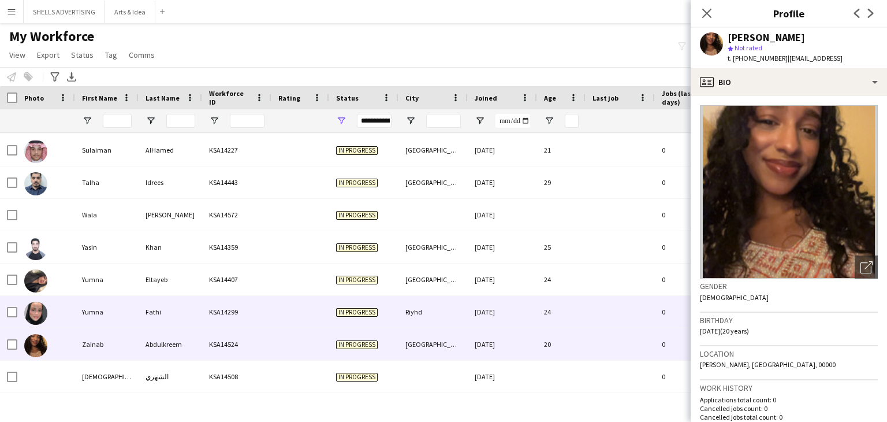
click at [267, 320] on div "KSA14299" at bounding box center [236, 312] width 69 height 32
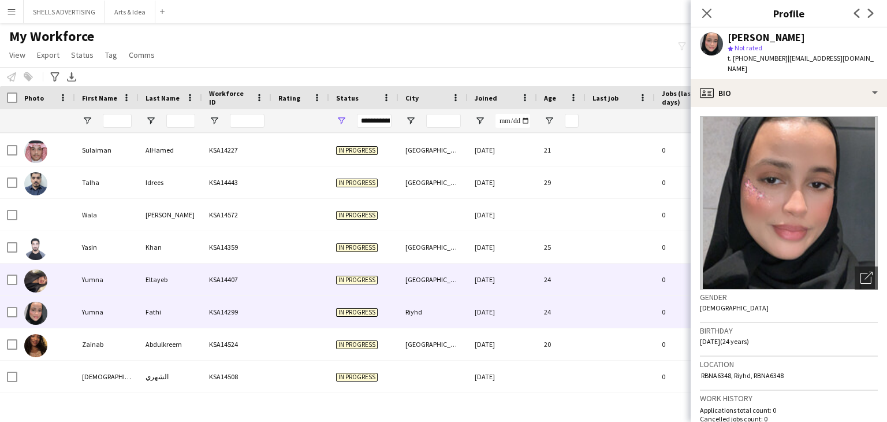
click at [241, 290] on div "KSA14407" at bounding box center [236, 279] width 69 height 32
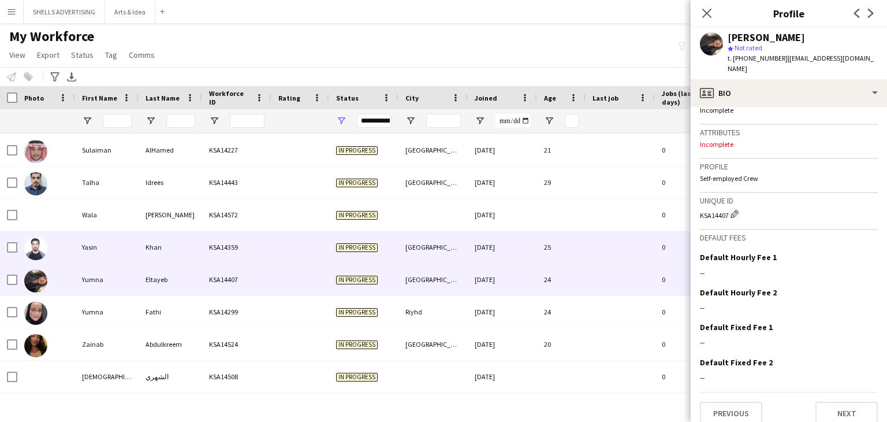
click at [106, 243] on div "Yasin" at bounding box center [107, 247] width 64 height 32
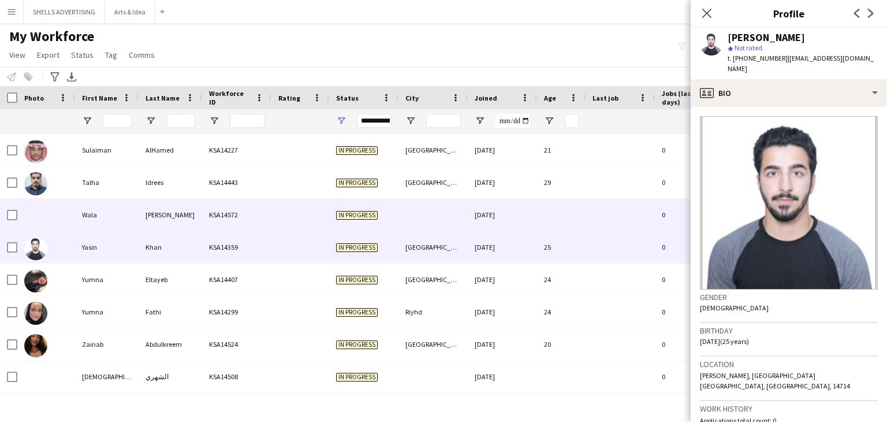
click at [111, 207] on div "Wala" at bounding box center [107, 215] width 64 height 32
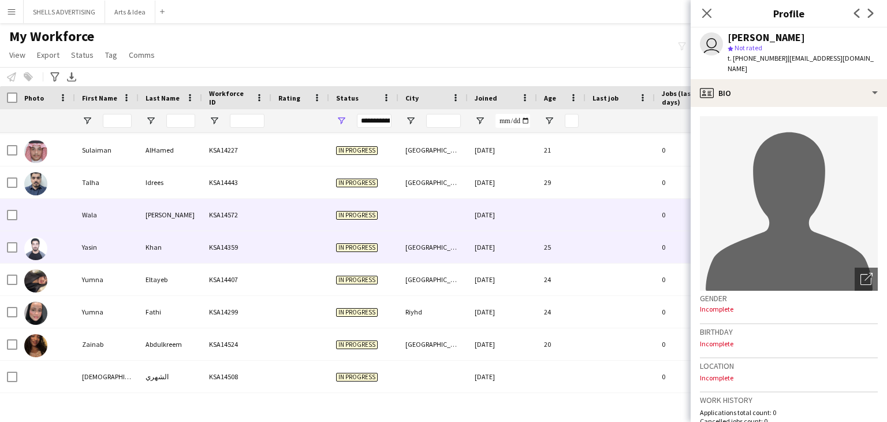
click at [128, 236] on div "Yasin" at bounding box center [107, 247] width 64 height 32
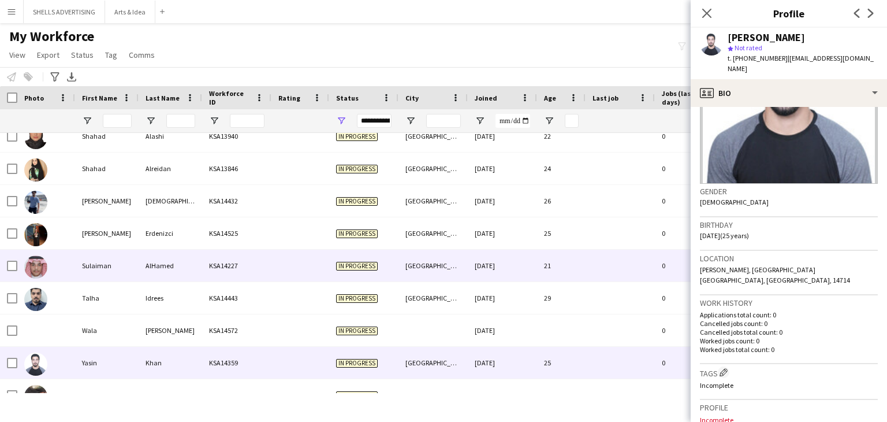
click at [94, 255] on div "Sulaiman" at bounding box center [107, 265] width 64 height 32
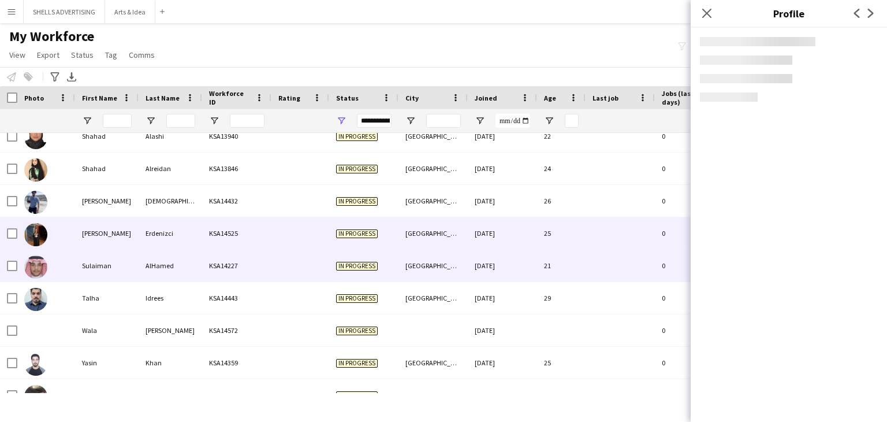
click at [113, 226] on div "Sıla" at bounding box center [107, 233] width 64 height 32
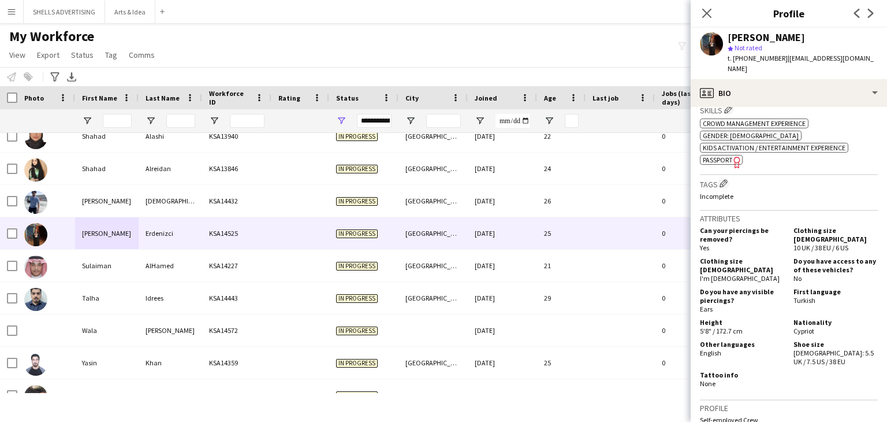
click at [725, 155] on span "Passport" at bounding box center [718, 159] width 30 height 9
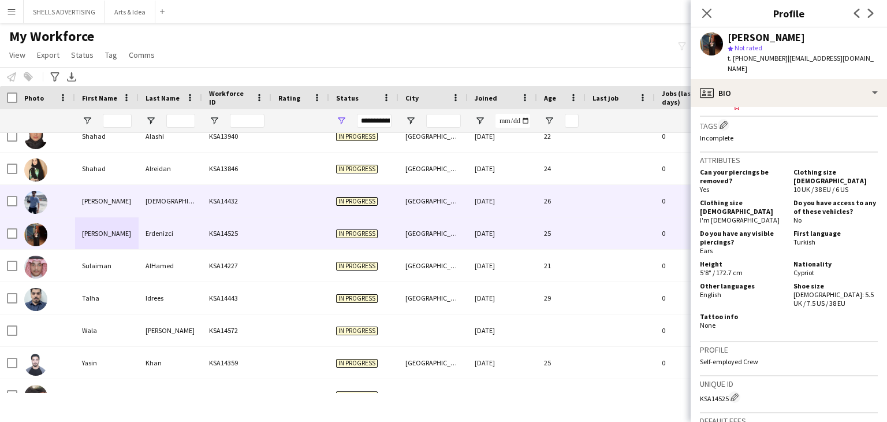
click at [136, 197] on div "Simon" at bounding box center [107, 201] width 64 height 32
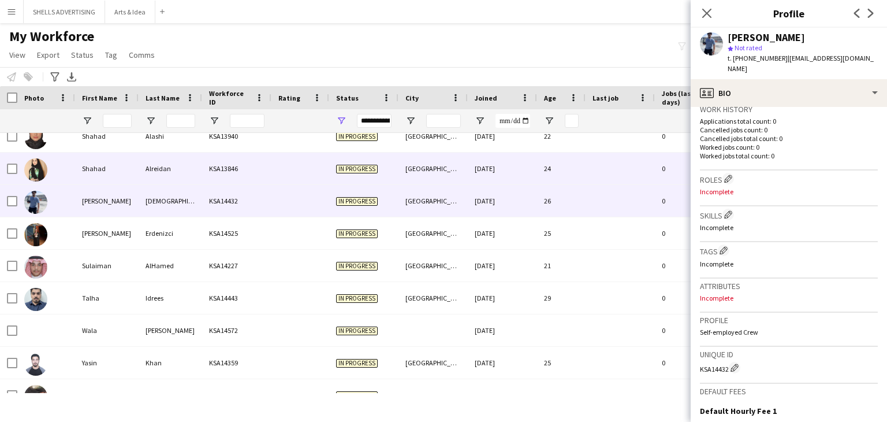
click at [241, 178] on div "KSA13846" at bounding box center [236, 168] width 69 height 32
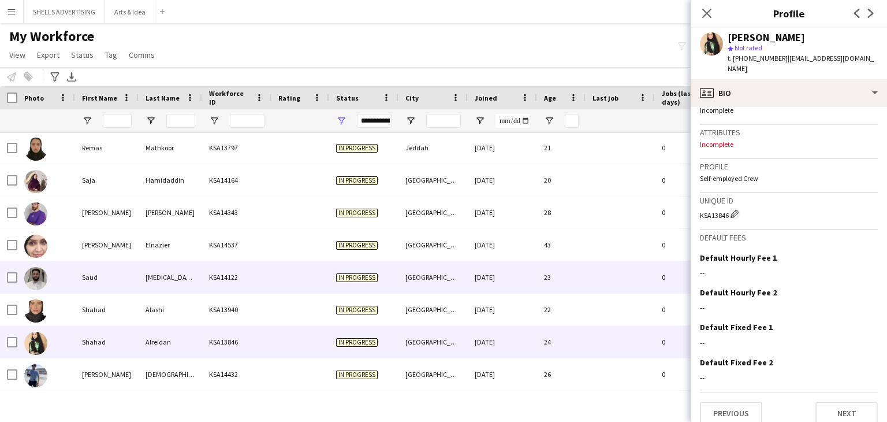
click at [141, 301] on div "Alashi" at bounding box center [171, 309] width 64 height 32
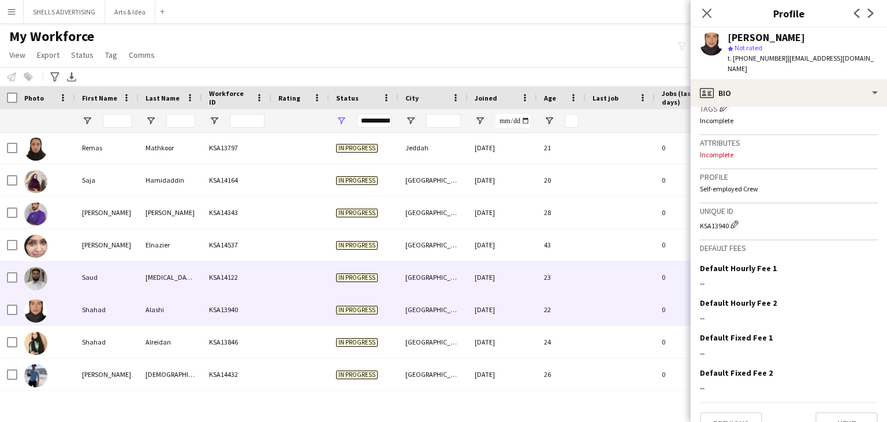
click at [177, 287] on div "Aldara" at bounding box center [171, 277] width 64 height 32
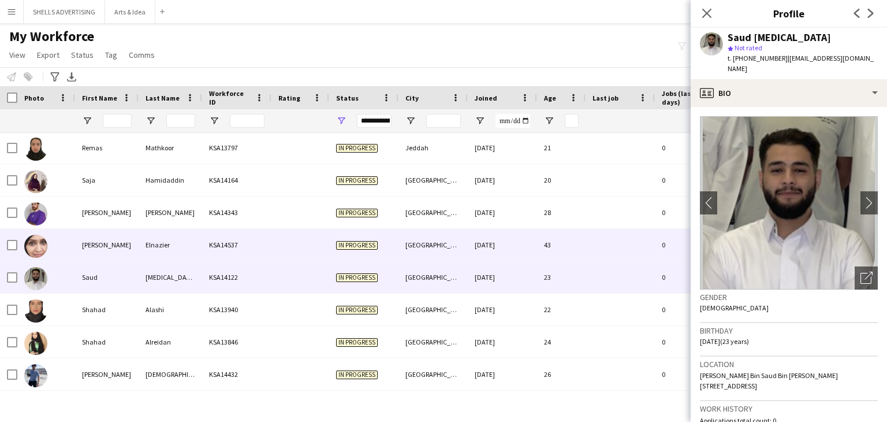
click at [195, 255] on div "Elnazier" at bounding box center [171, 245] width 64 height 32
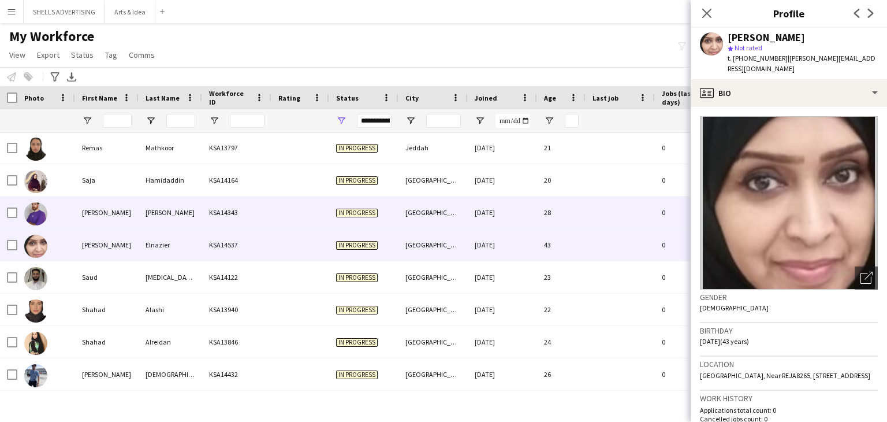
click at [212, 213] on div "KSA14343" at bounding box center [236, 212] width 69 height 32
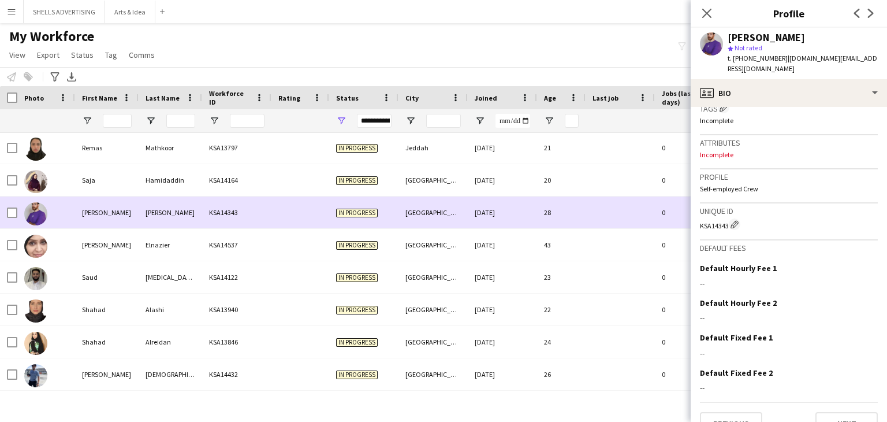
click at [113, 190] on div "Saja" at bounding box center [107, 180] width 64 height 32
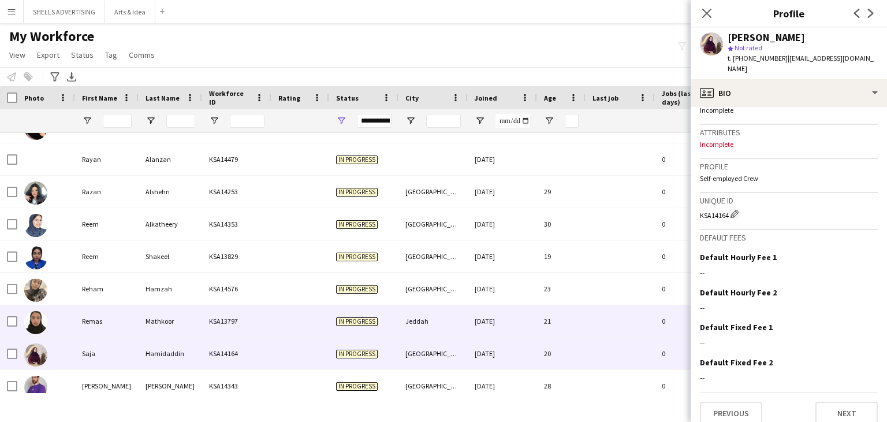
click at [166, 325] on div "Mathkoor" at bounding box center [171, 321] width 64 height 32
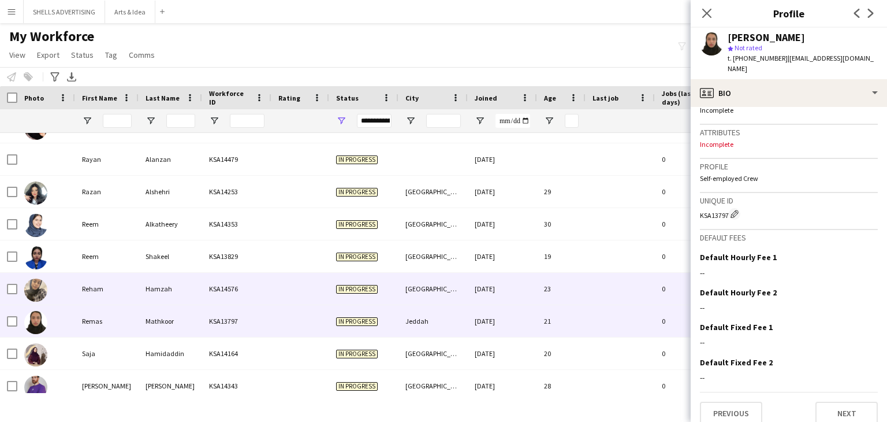
click at [110, 278] on div "Reham" at bounding box center [107, 289] width 64 height 32
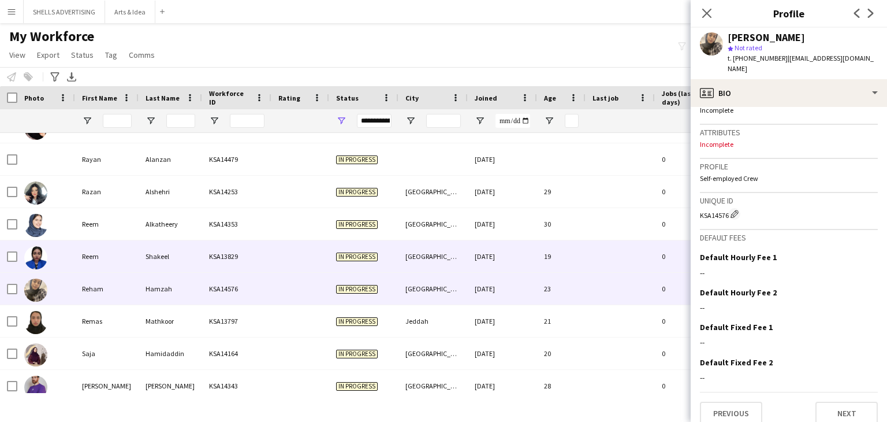
click at [110, 255] on div "Reem" at bounding box center [107, 256] width 64 height 32
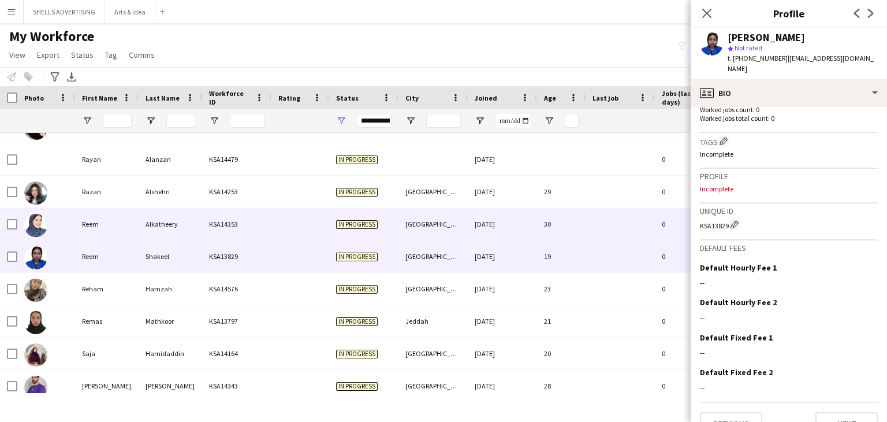
click at [172, 210] on div "Alkatheery" at bounding box center [171, 224] width 64 height 32
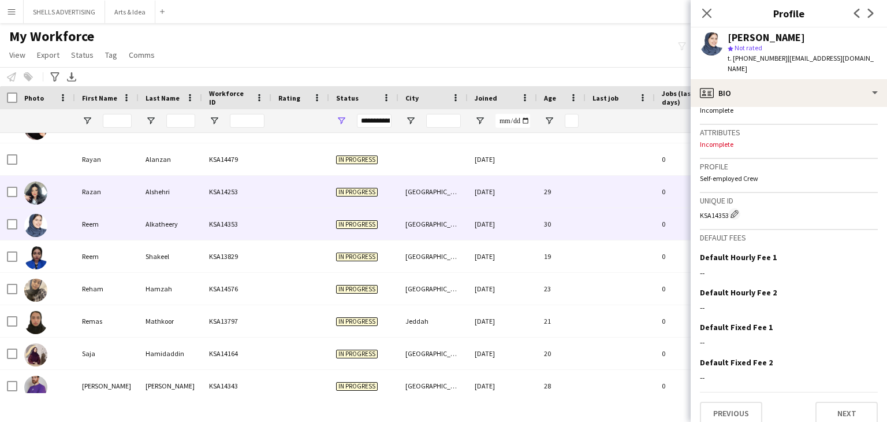
click at [158, 187] on div "Alshehri" at bounding box center [171, 192] width 64 height 32
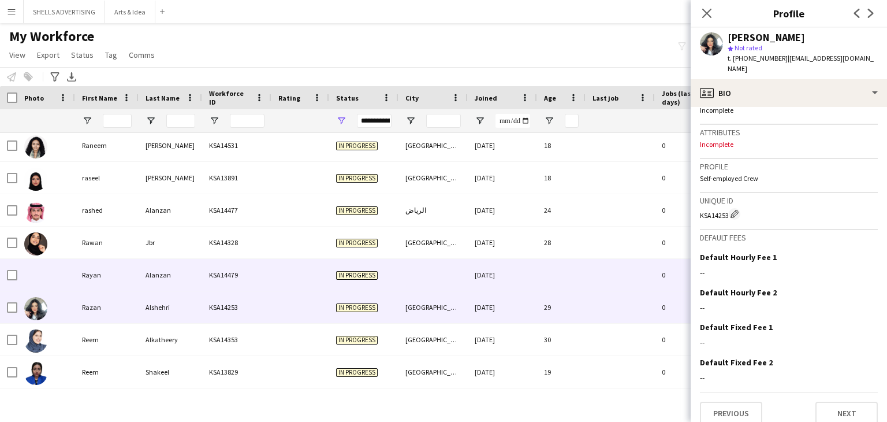
click at [184, 272] on div "Alanzan" at bounding box center [171, 275] width 64 height 32
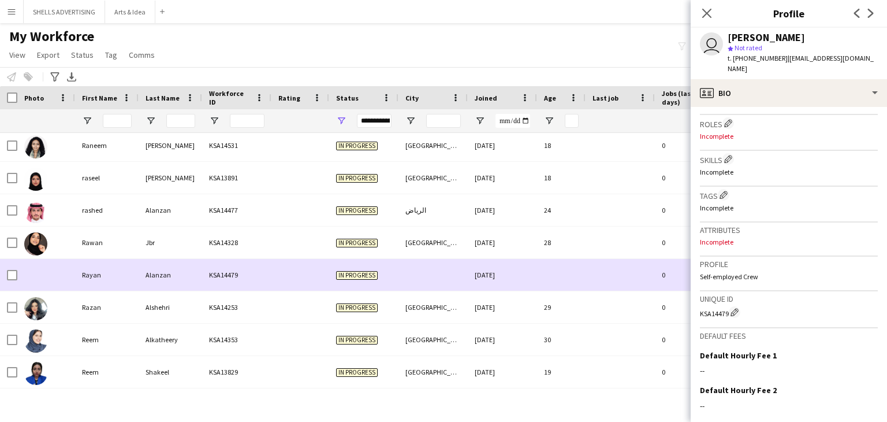
click at [146, 256] on div "Jbr" at bounding box center [171, 242] width 64 height 32
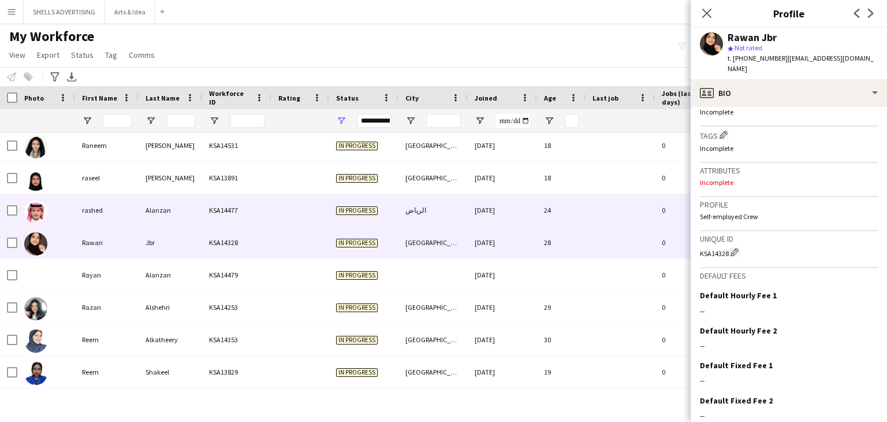
click at [143, 207] on div "Alanzan" at bounding box center [171, 210] width 64 height 32
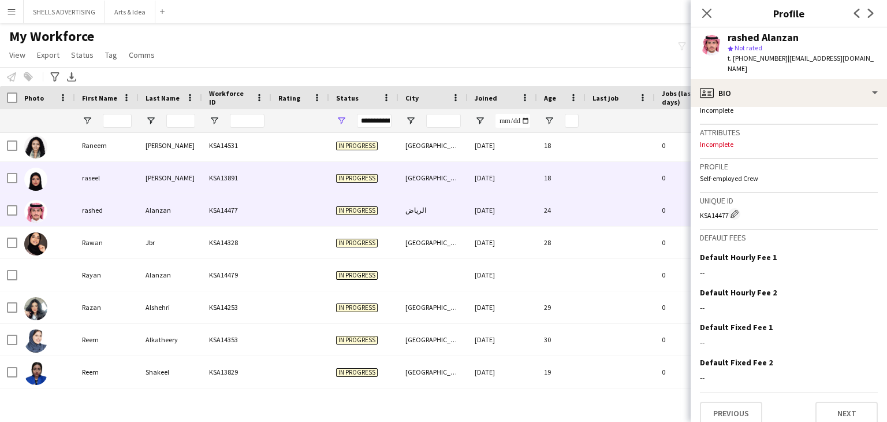
click at [215, 182] on div "KSA13891" at bounding box center [236, 178] width 69 height 32
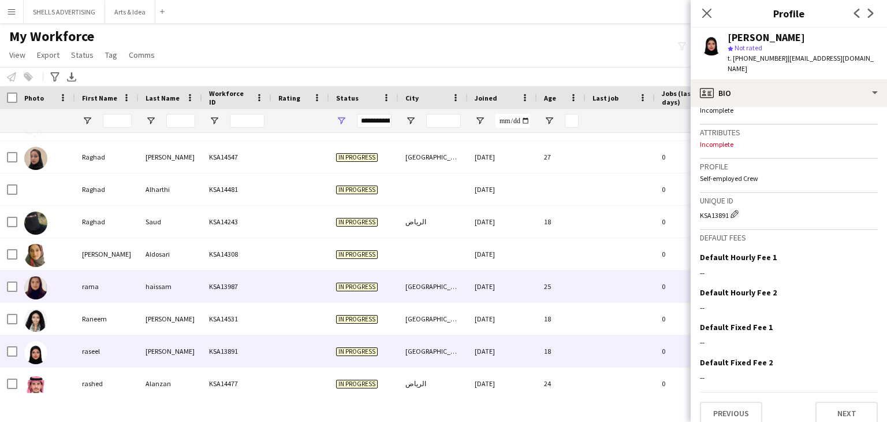
click at [189, 309] on div "Ibrahim" at bounding box center [171, 319] width 64 height 32
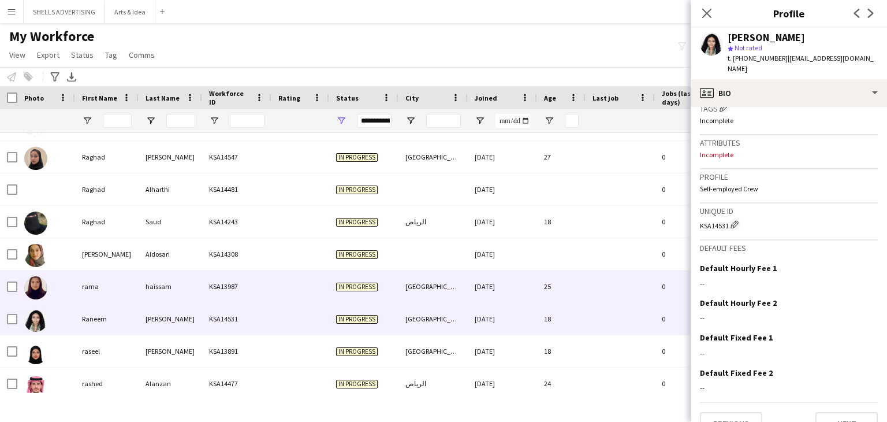
click at [203, 292] on div "KSA13987" at bounding box center [236, 286] width 69 height 32
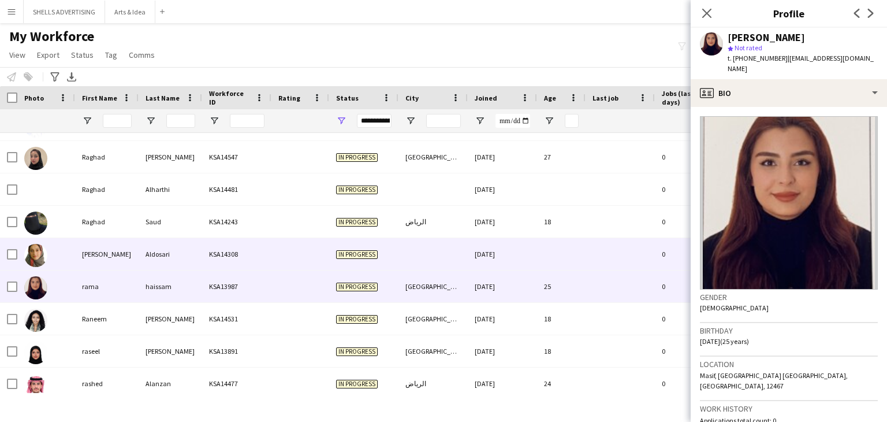
click at [181, 251] on div "Aldosari" at bounding box center [171, 254] width 64 height 32
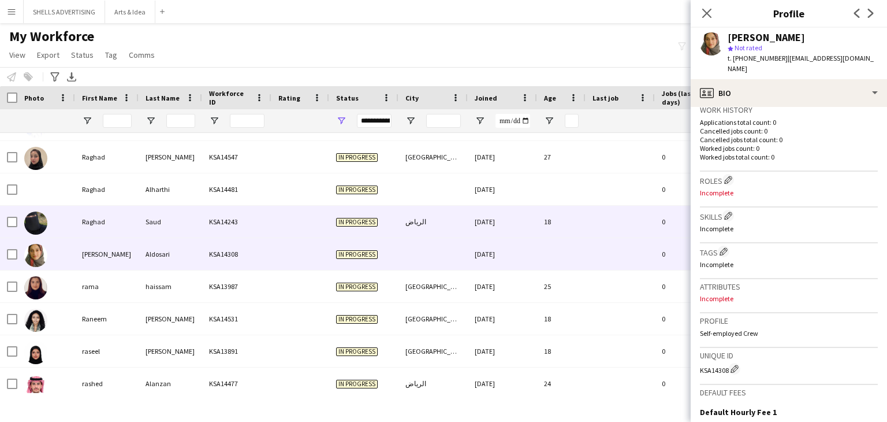
click at [273, 234] on div at bounding box center [300, 222] width 58 height 32
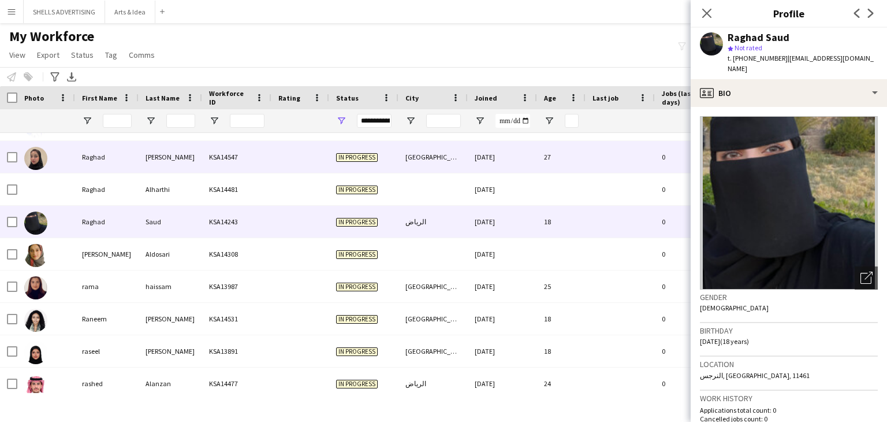
click at [264, 160] on div "KSA14547" at bounding box center [236, 157] width 69 height 32
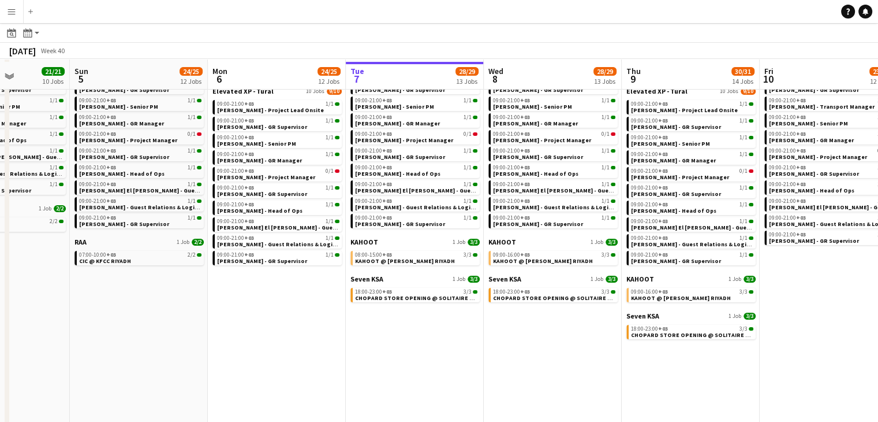
scroll to position [115, 0]
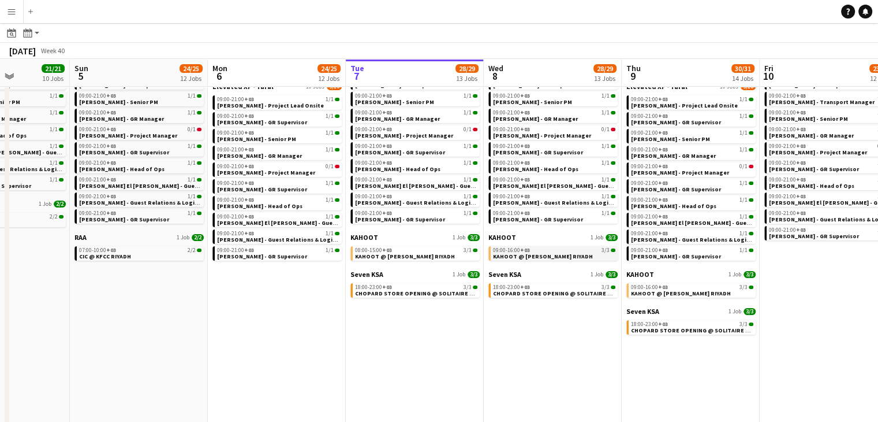
click at [530, 259] on span "KAHOOT @ MALFA HALL RIYADH" at bounding box center [543, 256] width 100 height 8
click at [372, 256] on span "KAHOOT @ MALFA HALL RIYADH" at bounding box center [405, 256] width 100 height 8
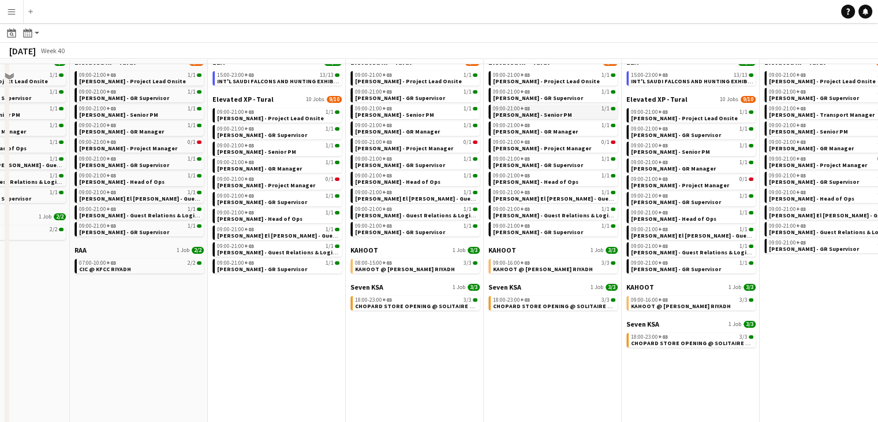
scroll to position [173, 0]
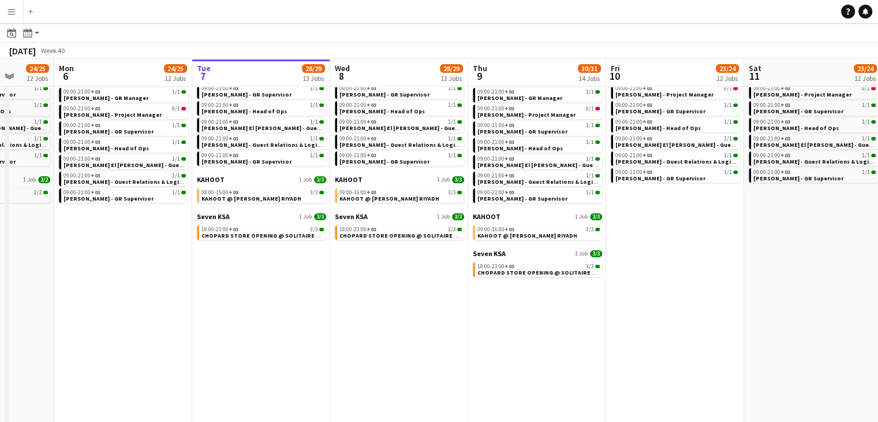
drag, startPoint x: 810, startPoint y: 336, endPoint x: 658, endPoint y: 326, distance: 152.2
click at [655, 323] on app-calendar-viewport "Thu 2 57/57 16 Jobs Fri 3 24/24 11 Jobs Sat 4 21/21 10 Jobs Sun 5 24/25 12 Jobs…" at bounding box center [439, 274] width 878 height 782
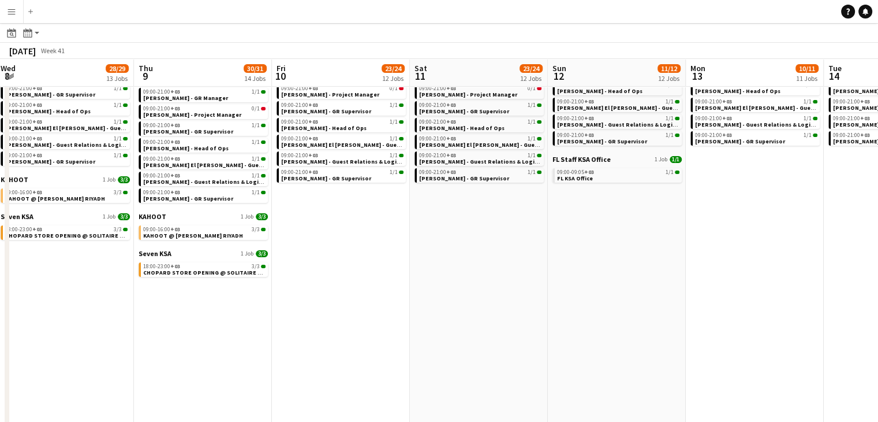
scroll to position [0, 430]
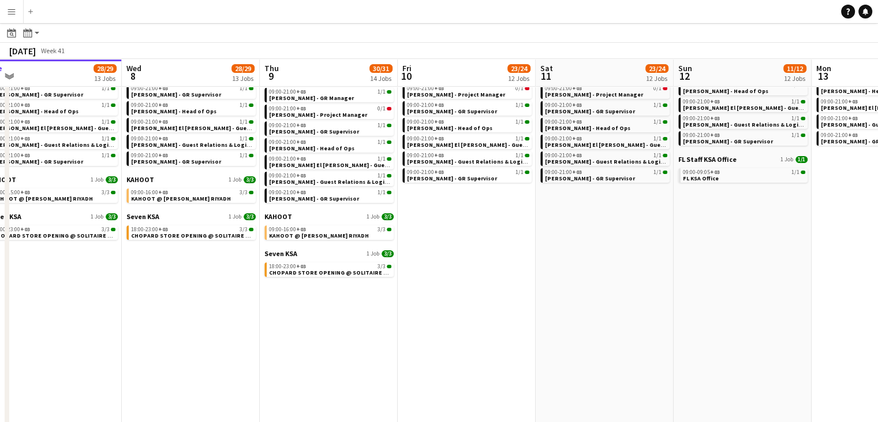
drag, startPoint x: 700, startPoint y: 331, endPoint x: 492, endPoint y: 329, distance: 207.9
click at [492, 329] on app-calendar-viewport "Sat 4 21/21 10 Jobs Sun 5 24/25 12 Jobs Mon 6 24/25 12 Jobs Tue 7 28/29 13 Jobs…" at bounding box center [439, 274] width 878 height 782
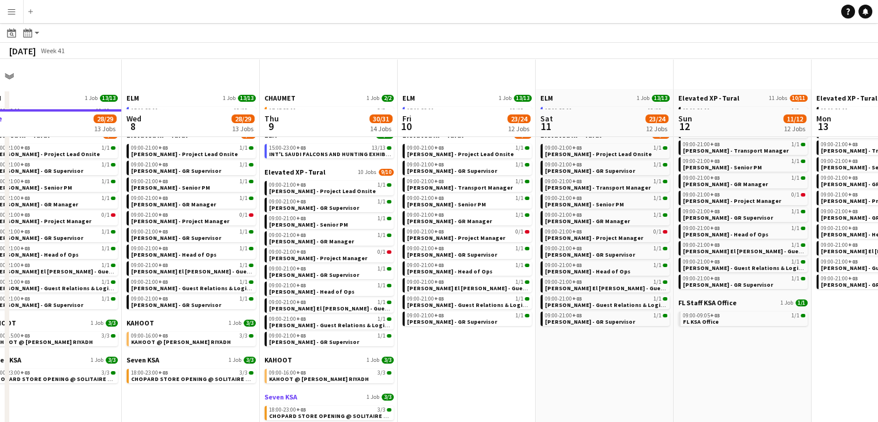
scroll to position [115, 0]
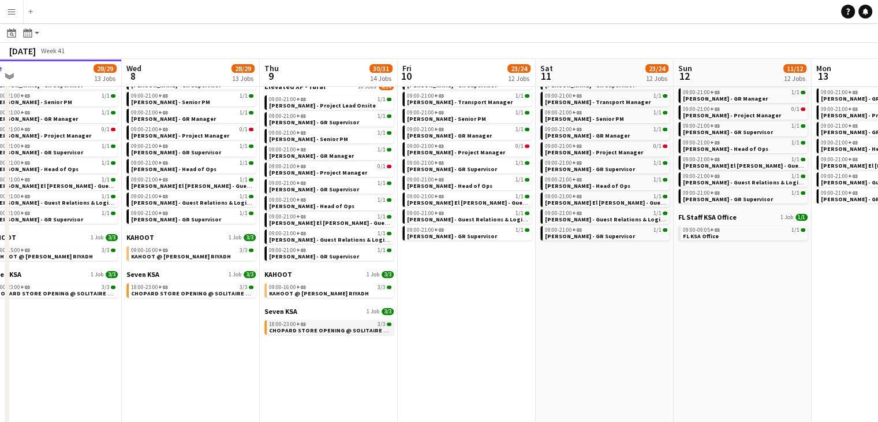
click at [322, 323] on div "18:00-23:00 +03 3/3" at bounding box center [330, 324] width 122 height 6
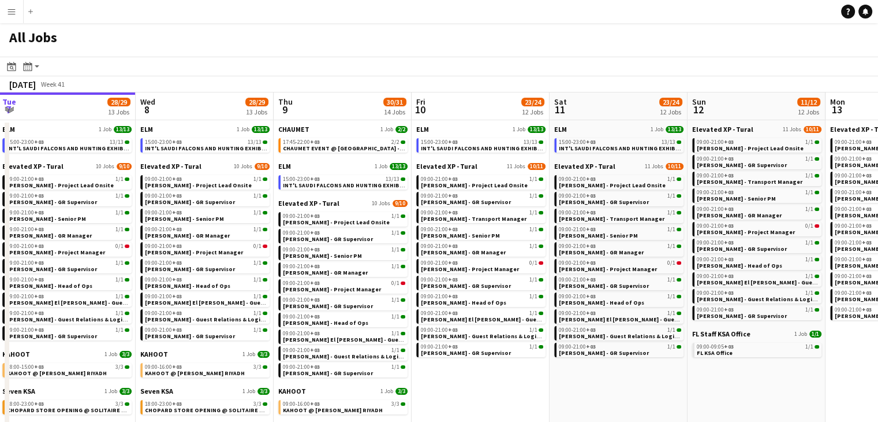
scroll to position [0, 417]
drag, startPoint x: 303, startPoint y: 106, endPoint x: 316, endPoint y: 102, distance: 13.7
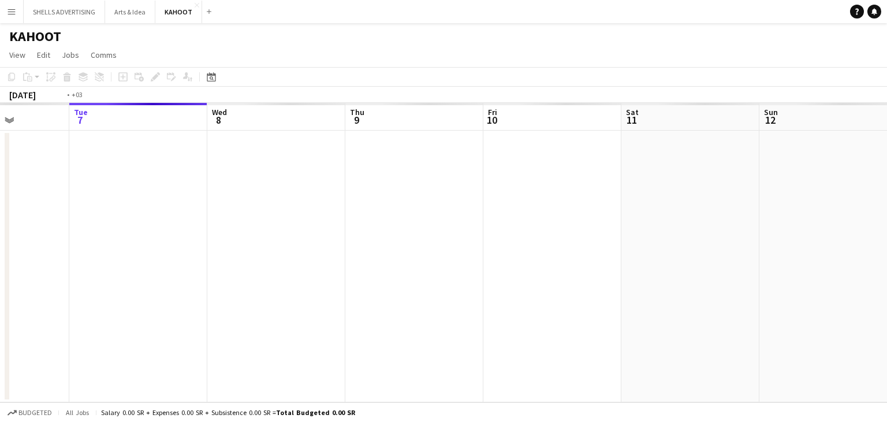
drag, startPoint x: 307, startPoint y: 225, endPoint x: 383, endPoint y: 223, distance: 76.2
click at [383, 223] on app-calendar-viewport "Sat 4 Sun 5 Mon 6 Tue 7 Wed 8 Thu 9 Fri 10 Sat 11 Sun 12 Mon 13 Tue 14 Wed 15" at bounding box center [443, 252] width 887 height 299
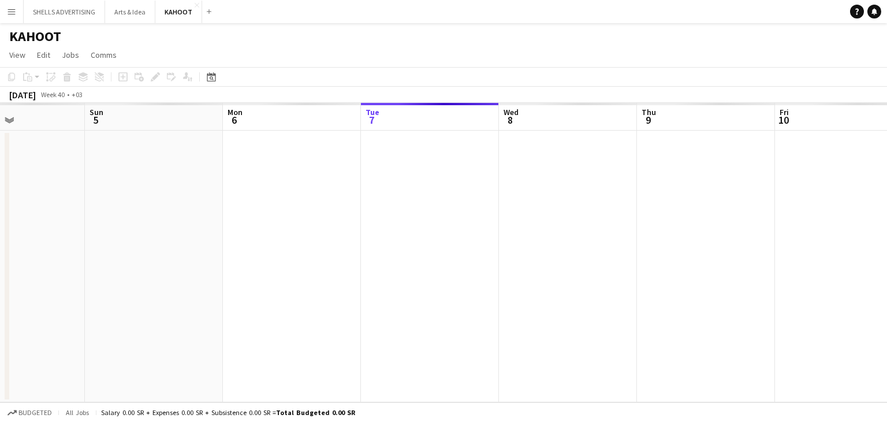
drag, startPoint x: 328, startPoint y: 253, endPoint x: 500, endPoint y: 248, distance: 171.6
click at [499, 248] on app-calendar-viewport "Thu 2 Fri 3 Sat 4 Sun 5 Mon 6 Tue 7 Wed 8 Thu 9 Fri 10 Sat 11 Sun 12 Mon 13" at bounding box center [443, 252] width 887 height 299
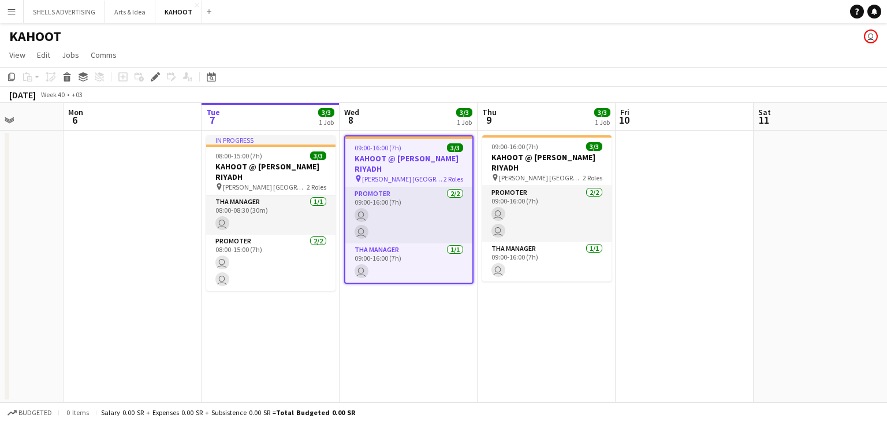
scroll to position [0, 334]
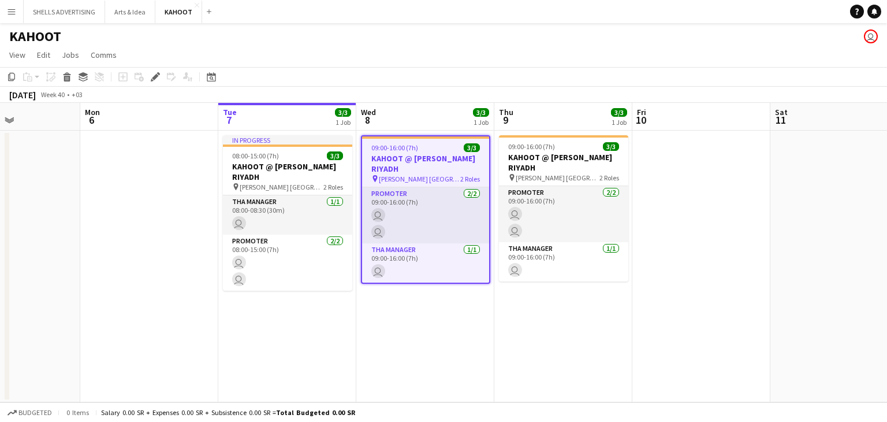
drag, startPoint x: 428, startPoint y: 260, endPoint x: 436, endPoint y: 255, distance: 9.1
click at [436, 255] on app-calendar-viewport "Fri 3 Sat 4 Sun 5 Mon 6 Tue 7 3/3 1 Job Wed 8 3/3 1 Job Thu 9 3/3 1 Job Fri 10 …" at bounding box center [443, 252] width 887 height 299
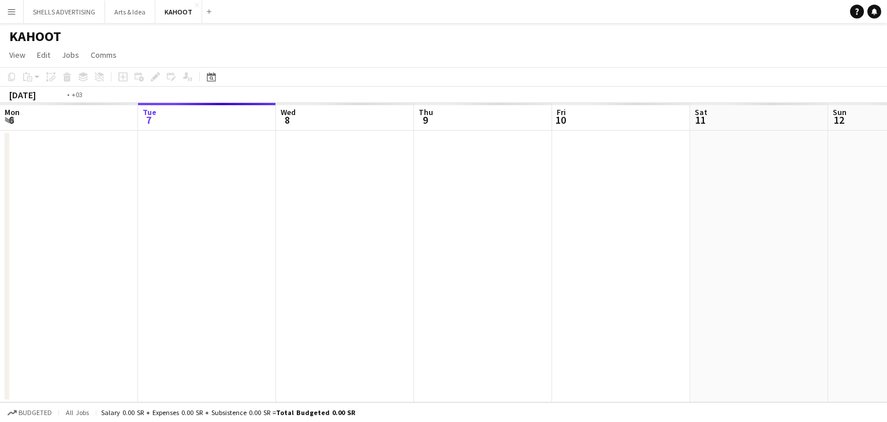
scroll to position [0, 397]
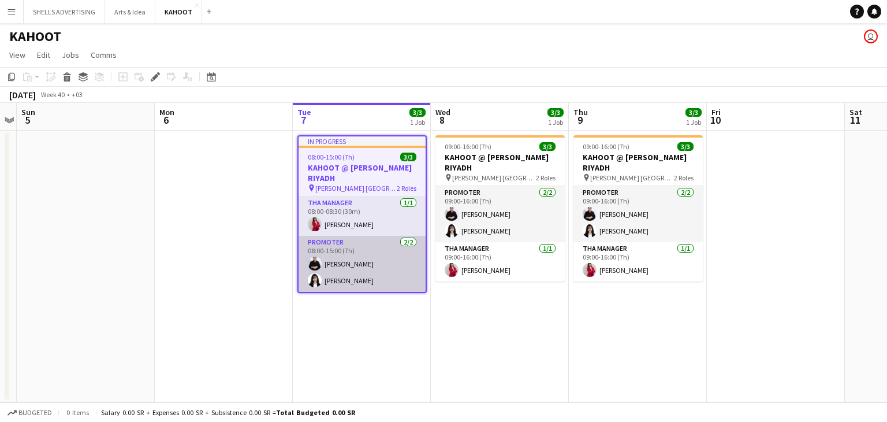
click at [366, 278] on app-card-role "Promoter [DATE] 08:00-15:00 (7h) [PERSON_NAME] [PERSON_NAME]" at bounding box center [362, 264] width 127 height 56
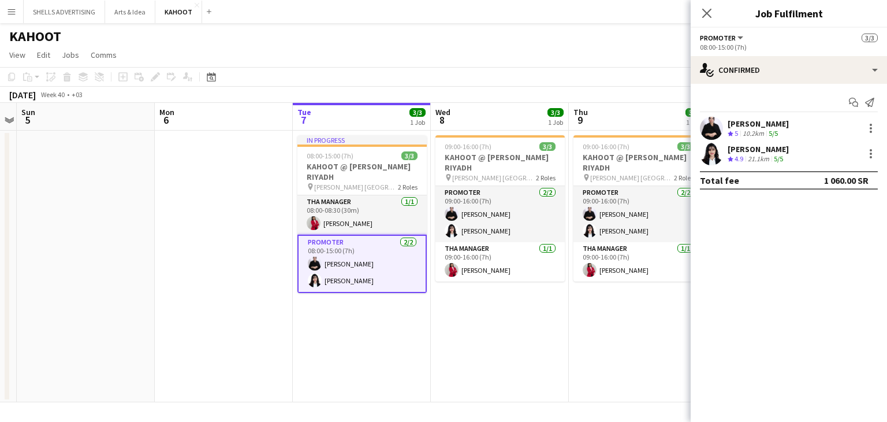
click at [712, 126] on app-user-avatar at bounding box center [711, 128] width 23 height 23
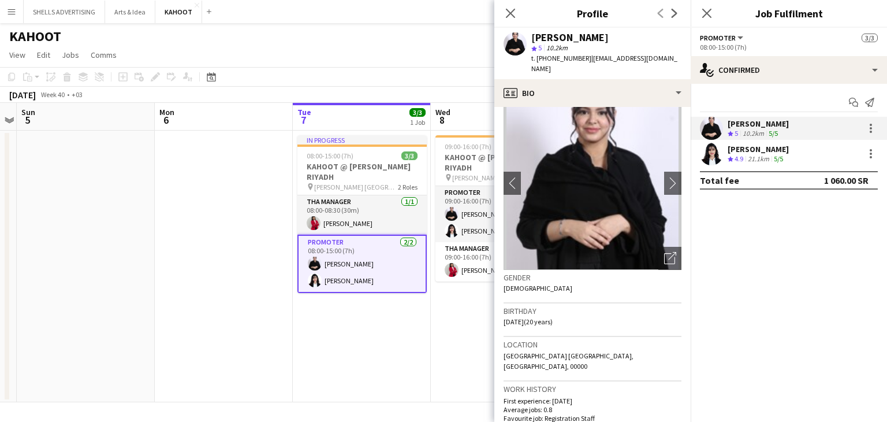
scroll to position [0, 0]
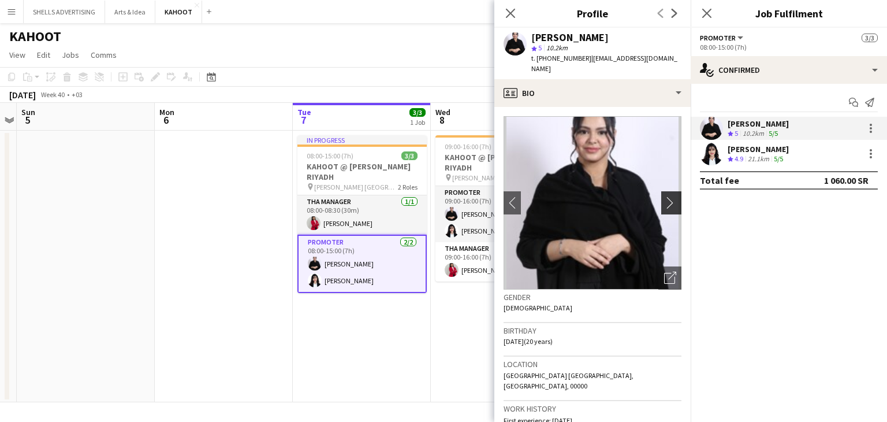
click at [665, 196] on app-icon "chevron-right" at bounding box center [673, 202] width 18 height 12
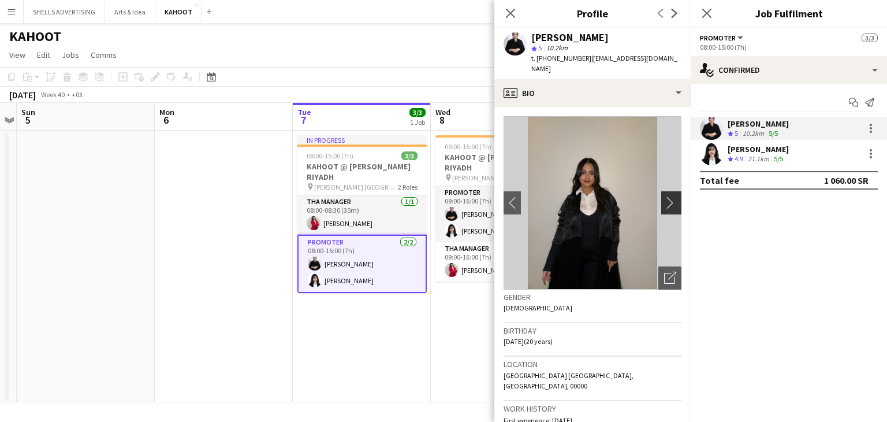
click at [665, 196] on app-icon "chevron-right" at bounding box center [673, 202] width 18 height 12
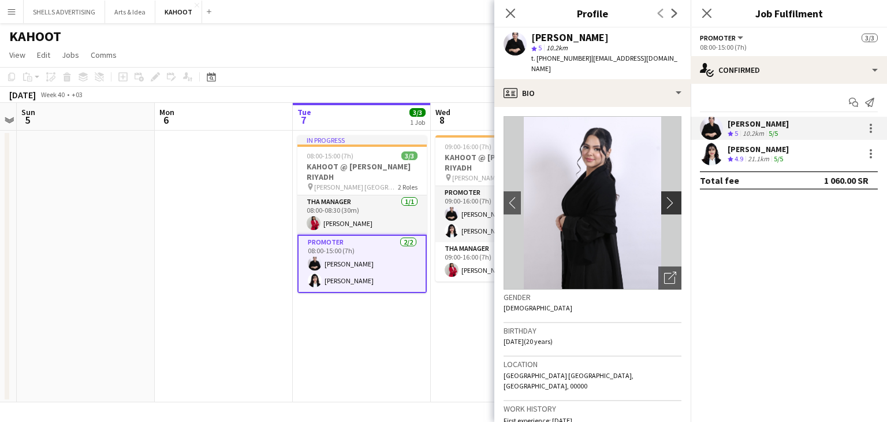
click at [665, 196] on app-icon "chevron-right" at bounding box center [673, 202] width 18 height 12
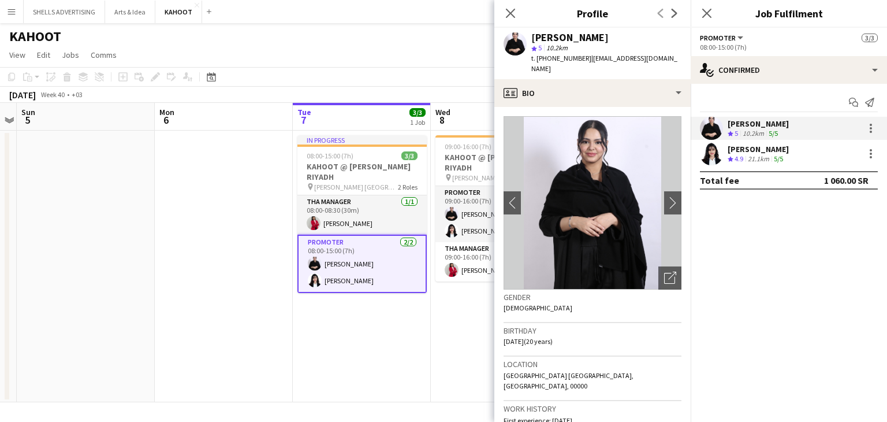
click at [752, 150] on div "Manar Abdulmohsen" at bounding box center [758, 149] width 61 height 10
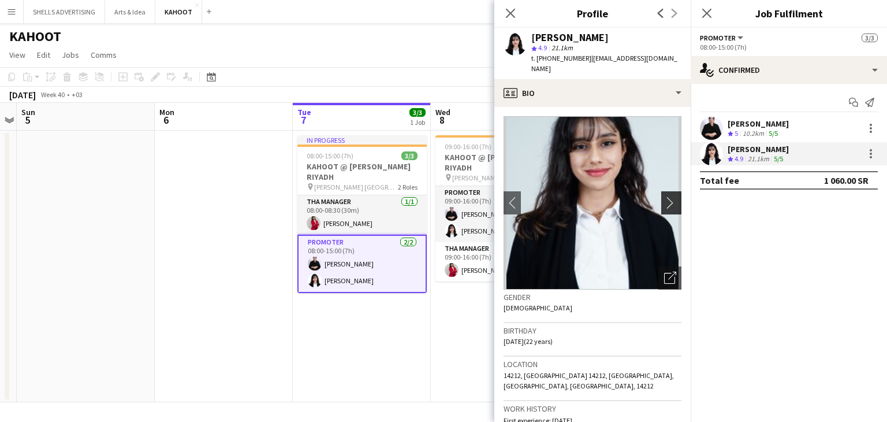
click at [665, 197] on app-icon "chevron-right" at bounding box center [673, 202] width 18 height 12
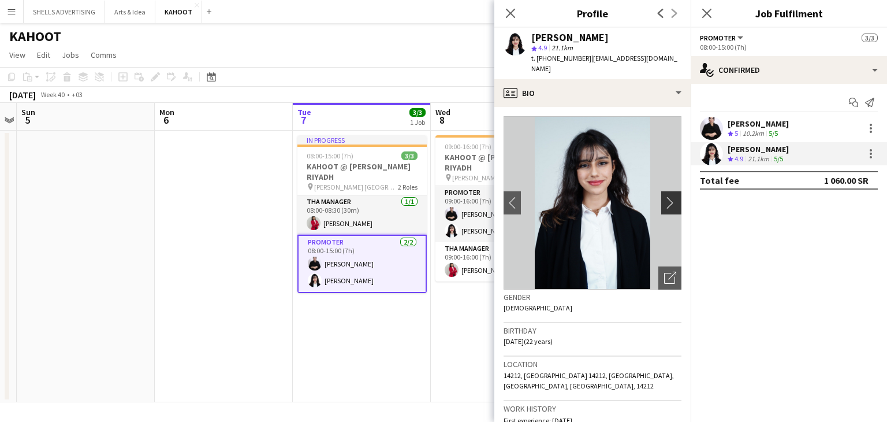
click at [664, 203] on app-icon "chevron-right" at bounding box center [673, 202] width 18 height 12
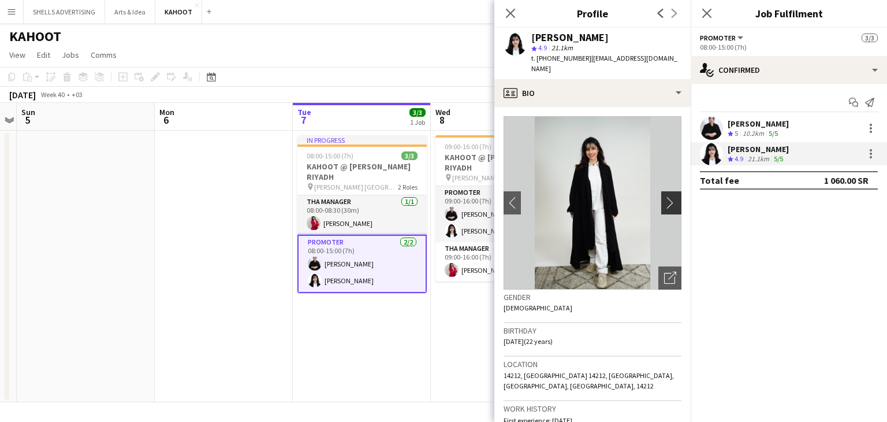
click at [664, 203] on app-icon "chevron-right" at bounding box center [673, 202] width 18 height 12
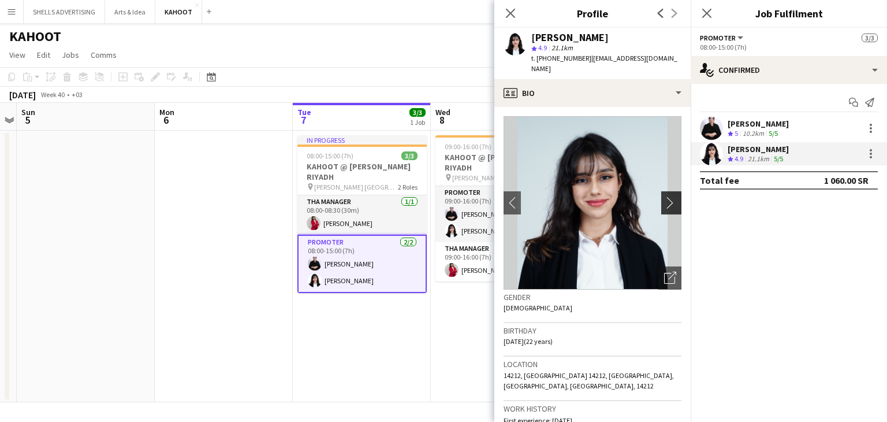
click at [664, 203] on app-icon "chevron-right" at bounding box center [673, 202] width 18 height 12
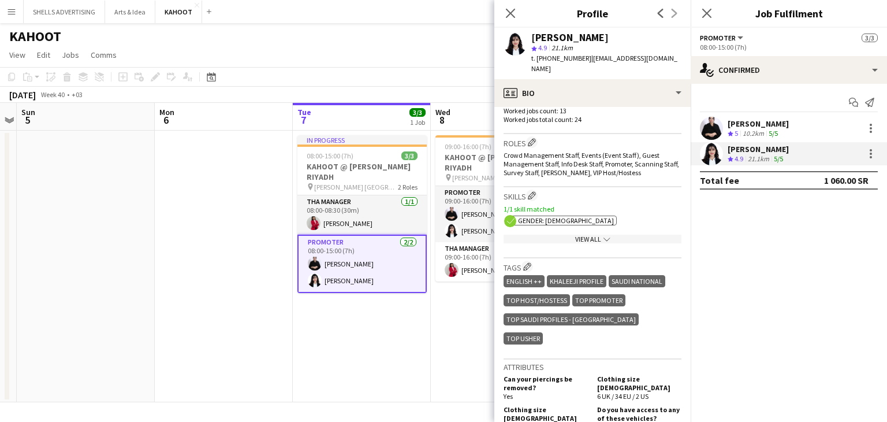
scroll to position [404, 0]
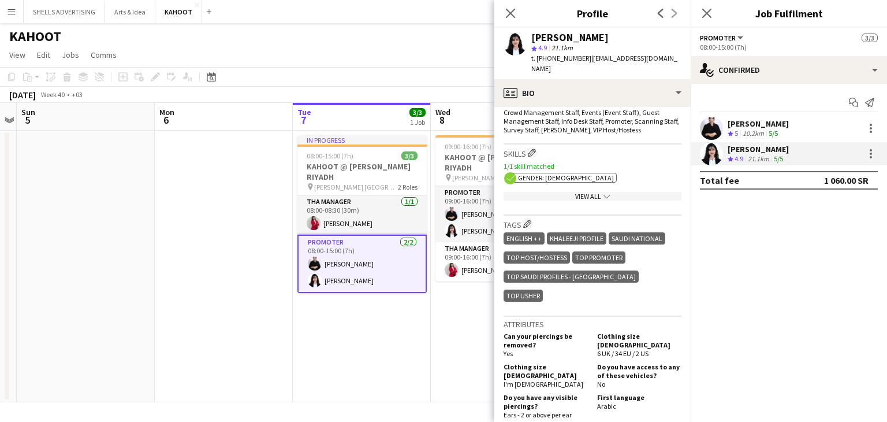
click at [590, 192] on div "View All chevron-down" at bounding box center [593, 196] width 178 height 9
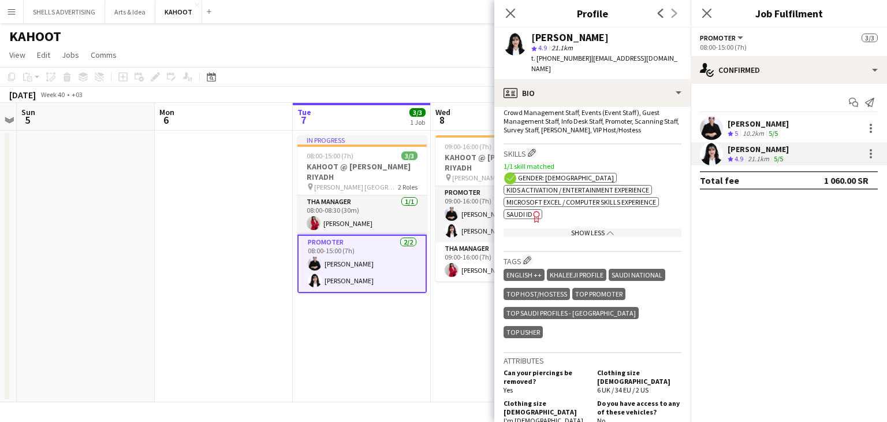
click at [525, 210] on span "SAUDI ID" at bounding box center [519, 214] width 26 height 9
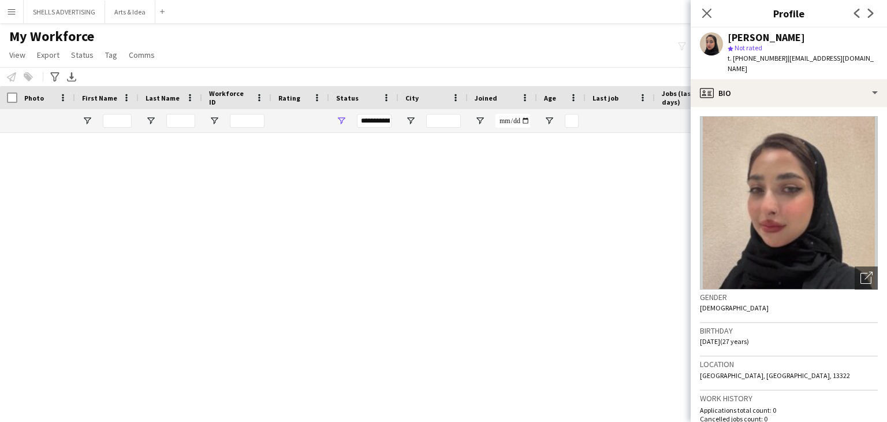
scroll to position [3032, 0]
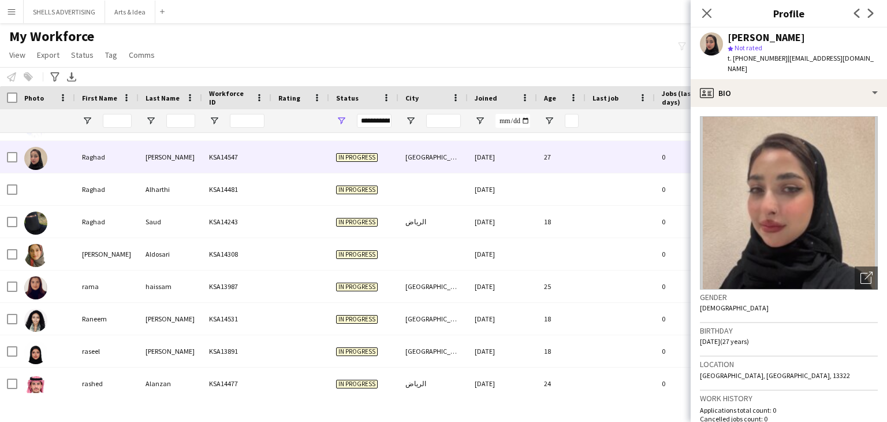
click at [715, 11] on div "Close pop-in" at bounding box center [707, 13] width 32 height 27
click at [705, 14] on icon "Close pop-in" at bounding box center [706, 13] width 11 height 11
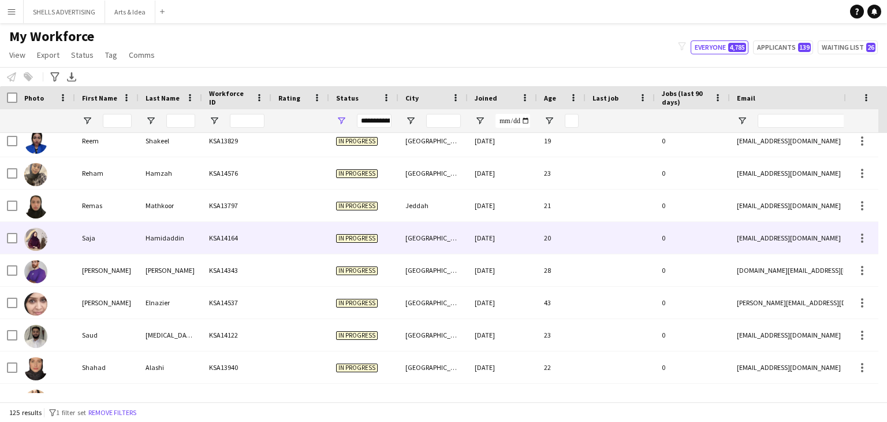
scroll to position [3600, 0]
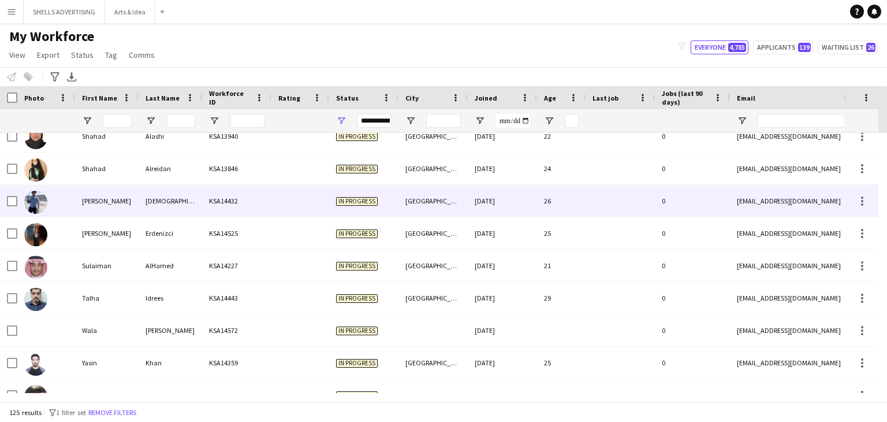
click at [135, 196] on div "[PERSON_NAME]" at bounding box center [107, 201] width 64 height 32
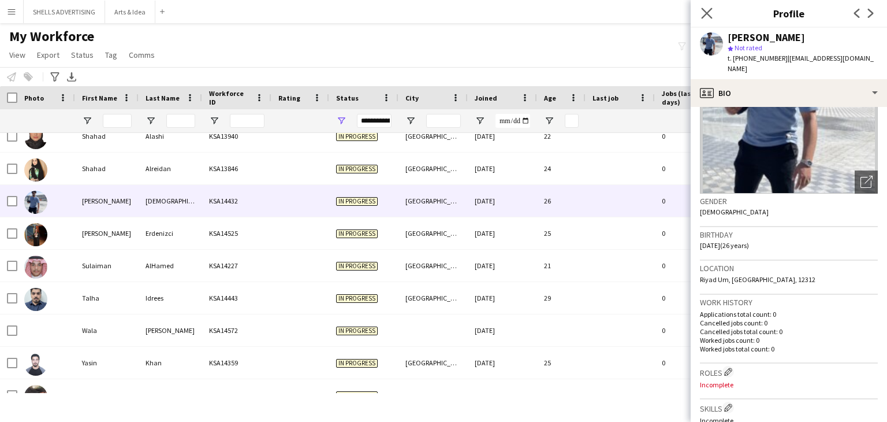
click at [707, 19] on app-icon "Close pop-in" at bounding box center [707, 13] width 17 height 17
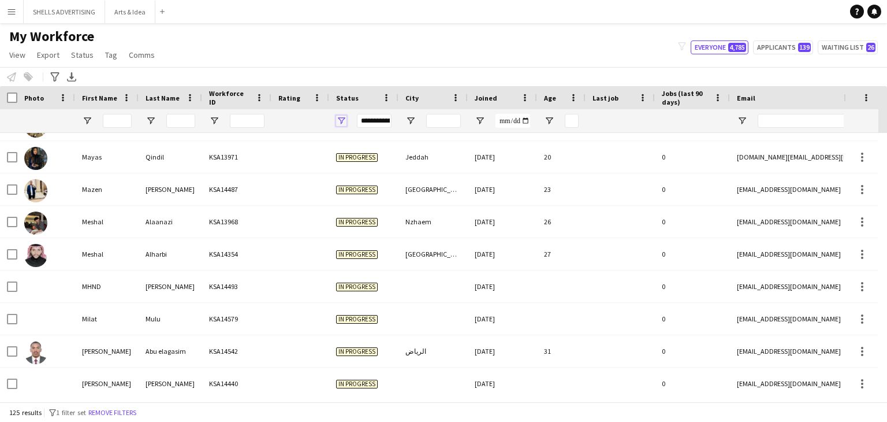
click at [342, 120] on span "Open Filter Menu" at bounding box center [341, 120] width 10 height 10
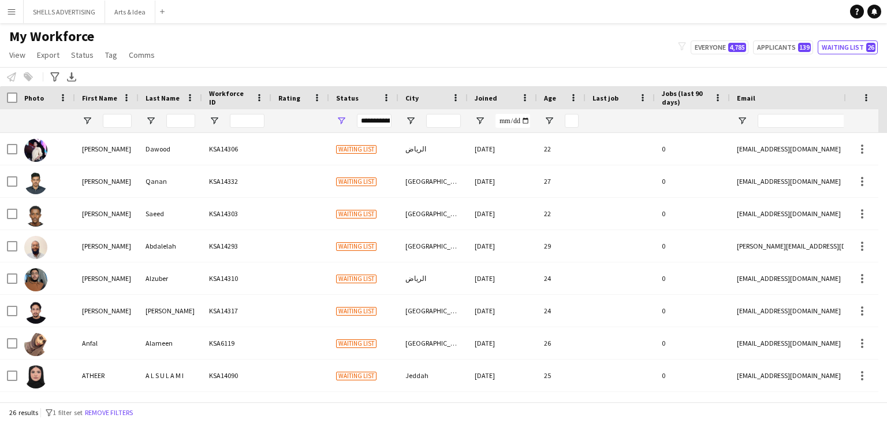
click at [631, 51] on div "My Workforce View Views Default view Basic Export View Full Name TAGS Test New …" at bounding box center [443, 47] width 887 height 39
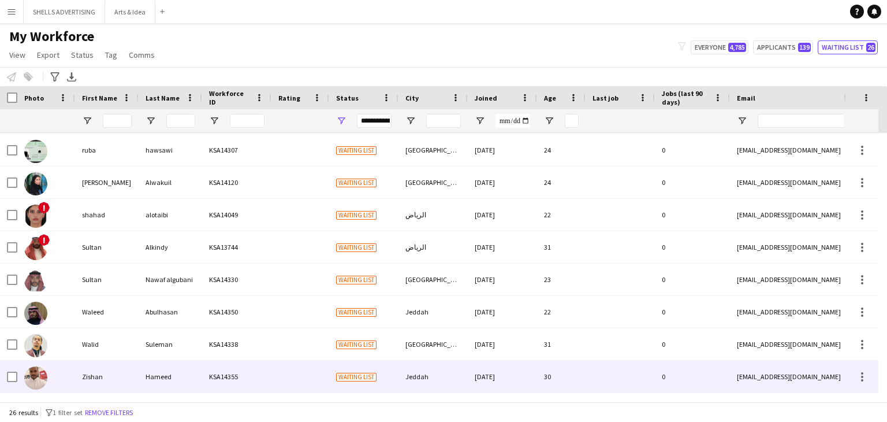
click at [181, 370] on div "Hameed" at bounding box center [171, 376] width 64 height 32
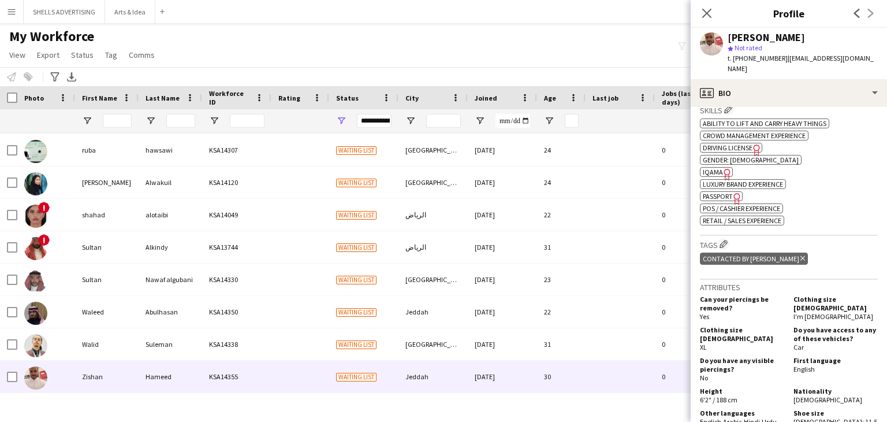
click at [722, 167] on app-spec-pill "ok-circled2 background Layer 1 cross-circle-red background Layer 1 IQAMA Freela…" at bounding box center [716, 172] width 33 height 10
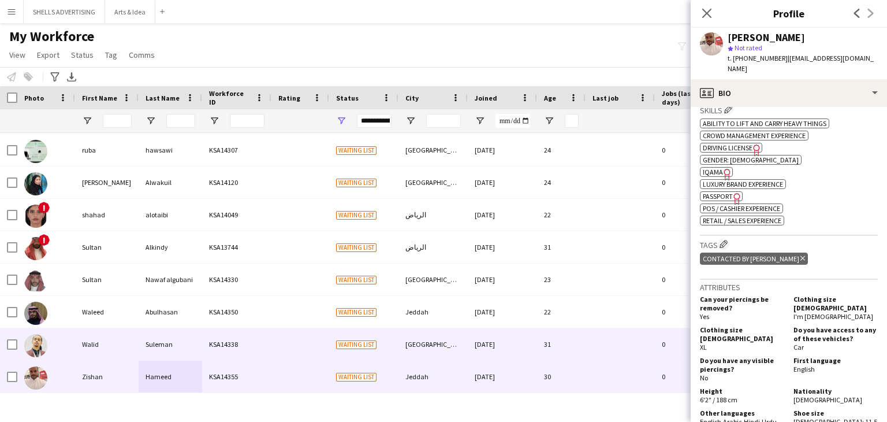
click at [299, 341] on div at bounding box center [300, 344] width 58 height 32
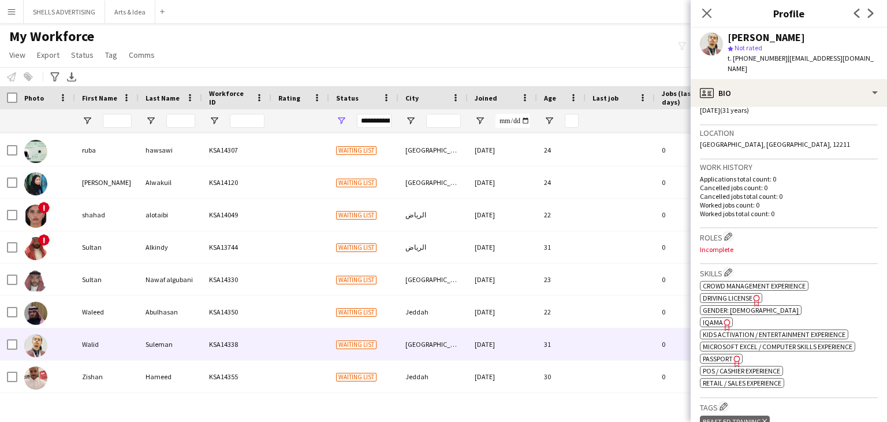
click at [724, 319] on icon at bounding box center [727, 325] width 6 height 12
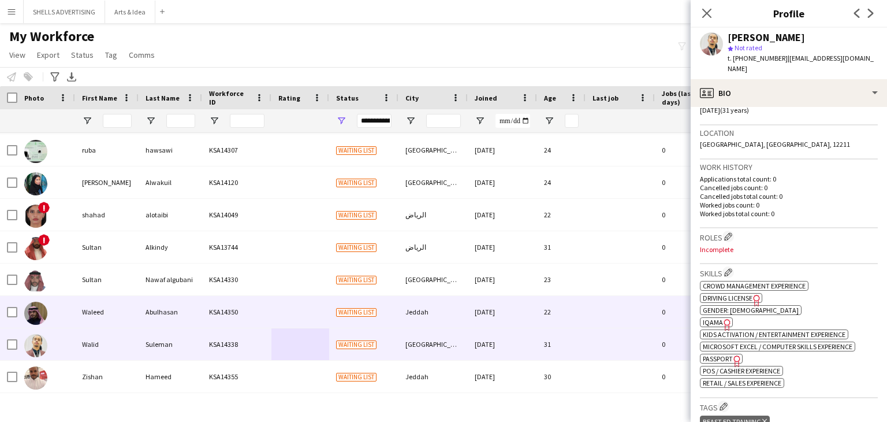
click at [193, 308] on div "Abulhasan" at bounding box center [171, 312] width 64 height 32
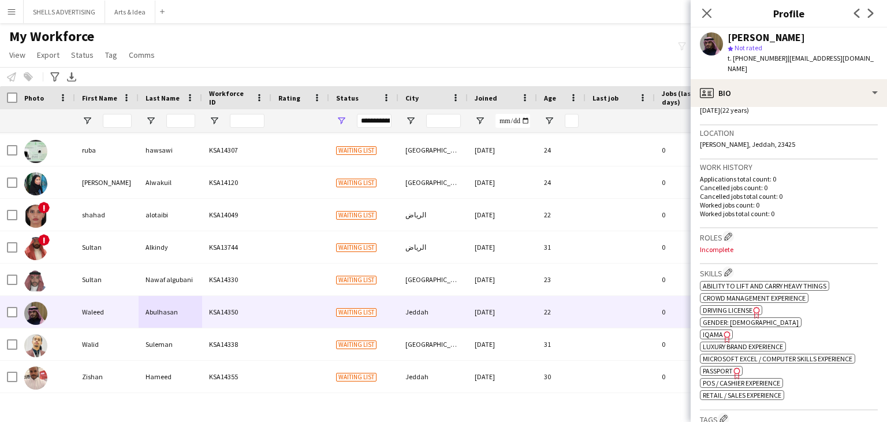
click at [716, 330] on span "IQAMA" at bounding box center [713, 334] width 20 height 9
click at [713, 366] on span "Passport" at bounding box center [718, 370] width 30 height 9
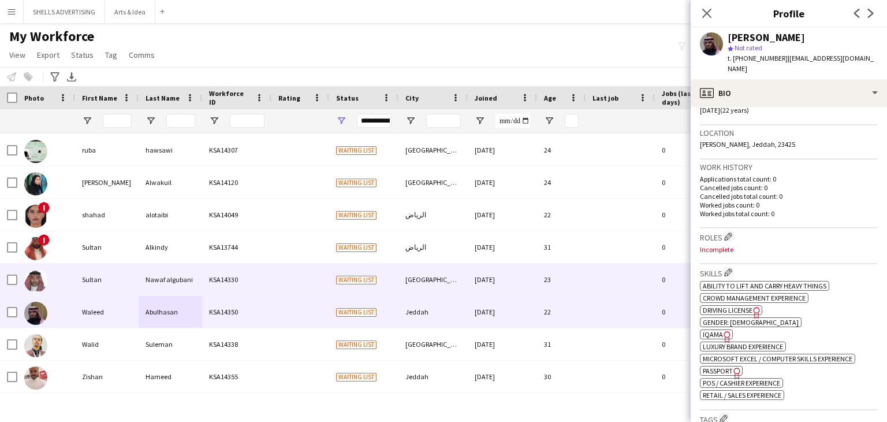
click at [143, 275] on div "Nawaf algubani" at bounding box center [171, 279] width 64 height 32
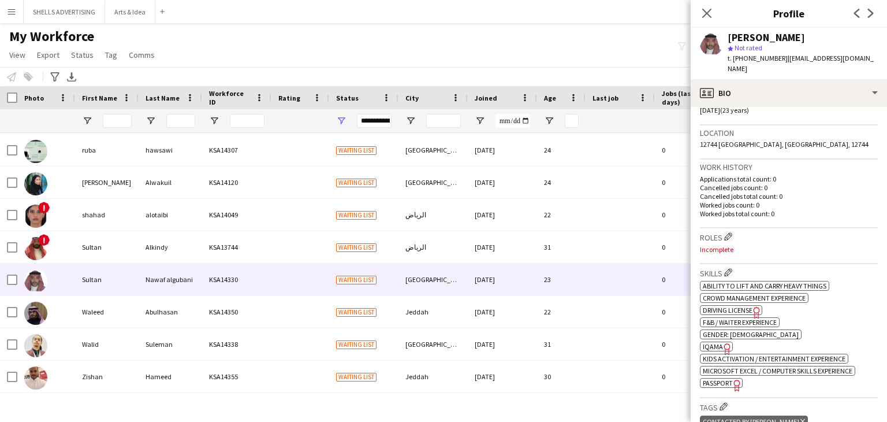
click at [724, 378] on span "Passport" at bounding box center [718, 382] width 30 height 9
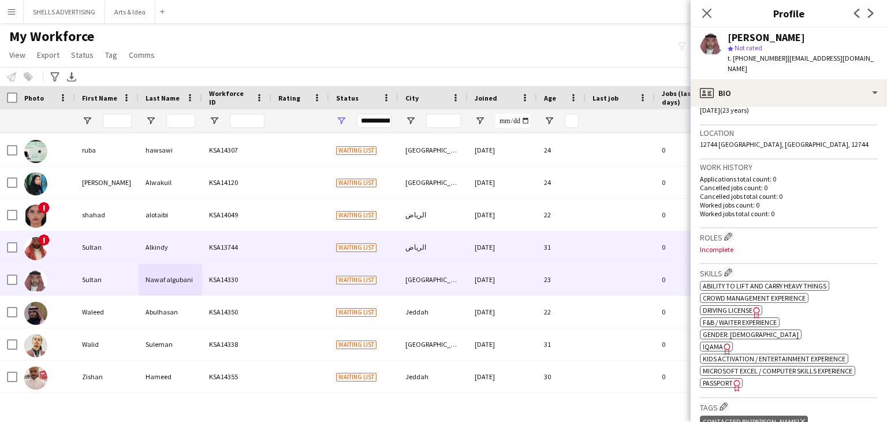
click at [290, 241] on div at bounding box center [300, 247] width 58 height 32
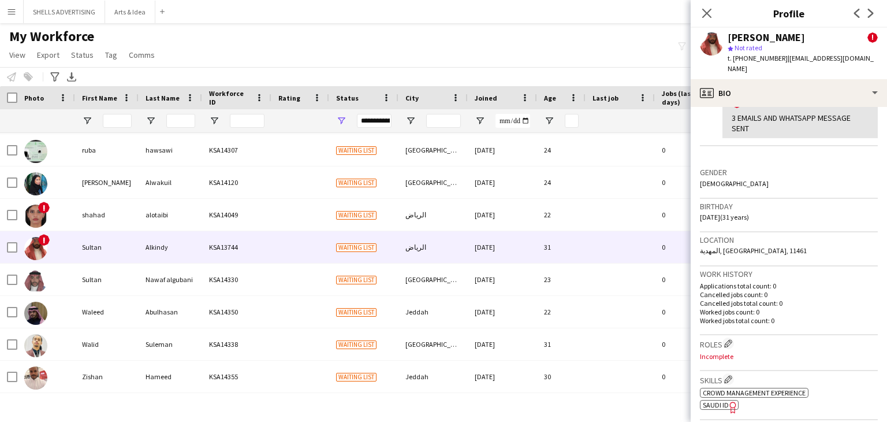
scroll to position [289, 0]
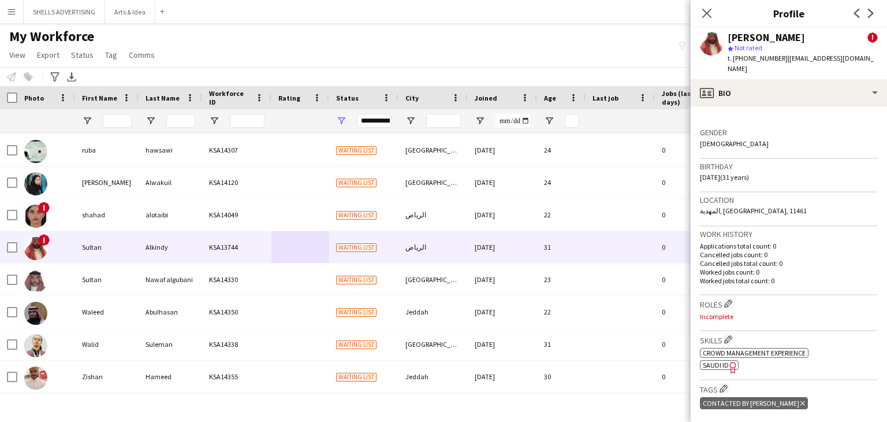
click at [716, 360] on span "SAUDI ID" at bounding box center [716, 364] width 26 height 9
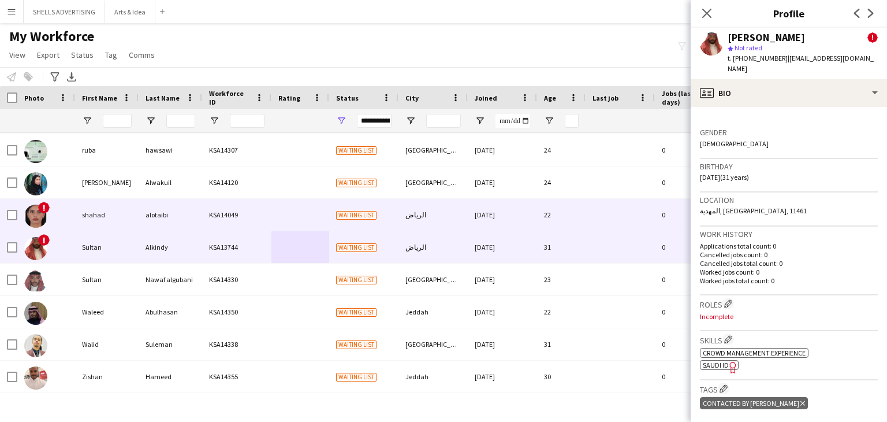
click at [273, 214] on div at bounding box center [300, 215] width 58 height 32
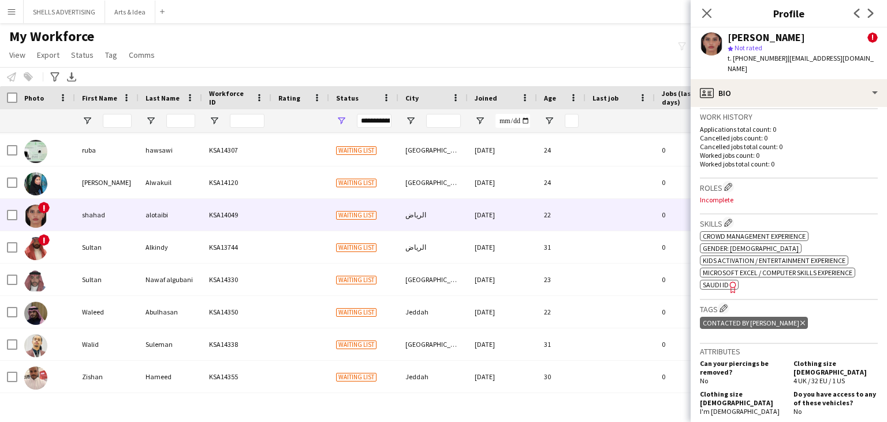
scroll to position [404, 0]
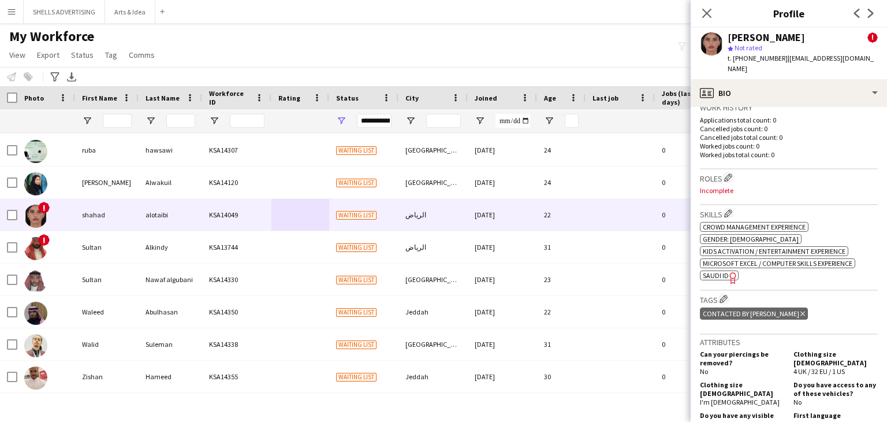
click at [719, 271] on span "SAUDI ID" at bounding box center [716, 275] width 26 height 9
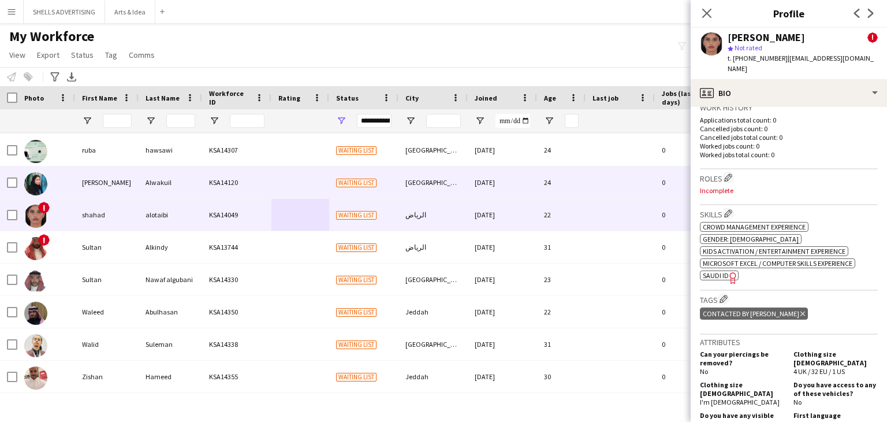
click at [240, 178] on div "KSA14120" at bounding box center [236, 182] width 69 height 32
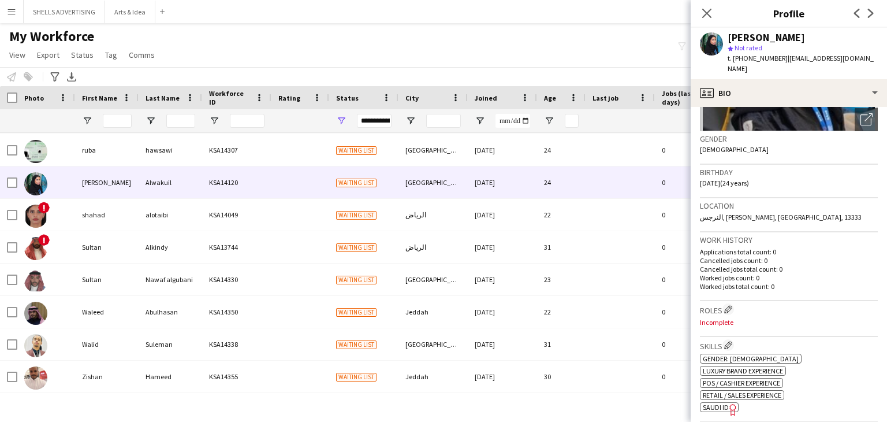
scroll to position [173, 0]
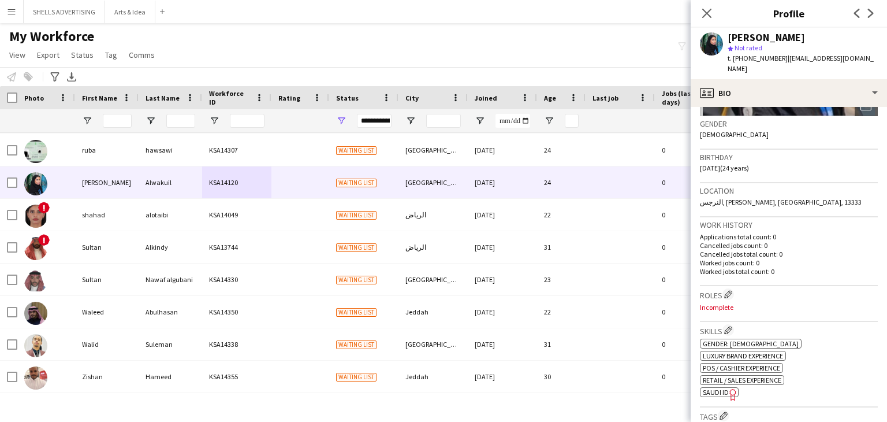
click at [717, 387] on span "SAUDI ID" at bounding box center [716, 391] width 26 height 9
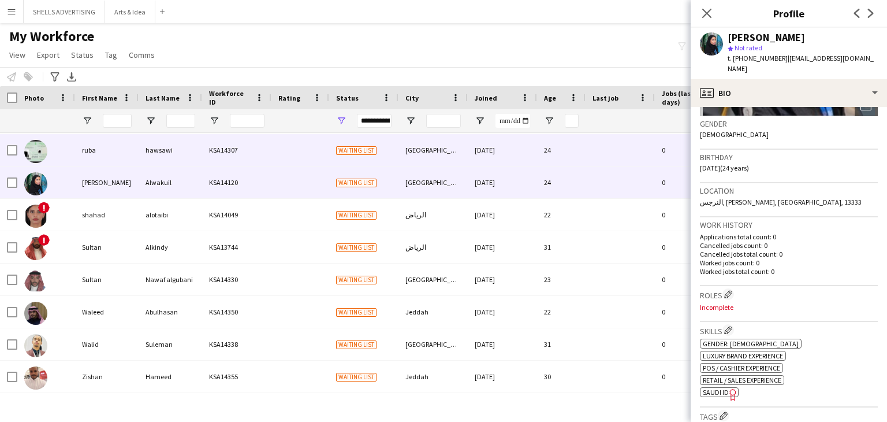
click at [210, 148] on div "KSA14307" at bounding box center [236, 150] width 69 height 32
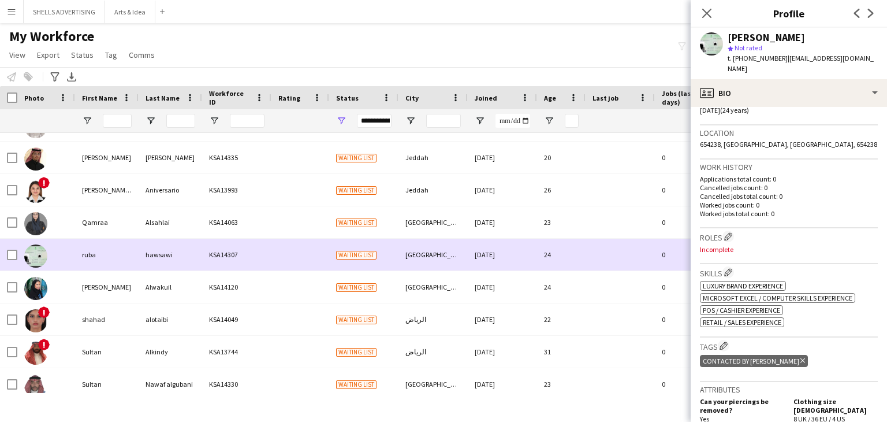
scroll to position [465, 0]
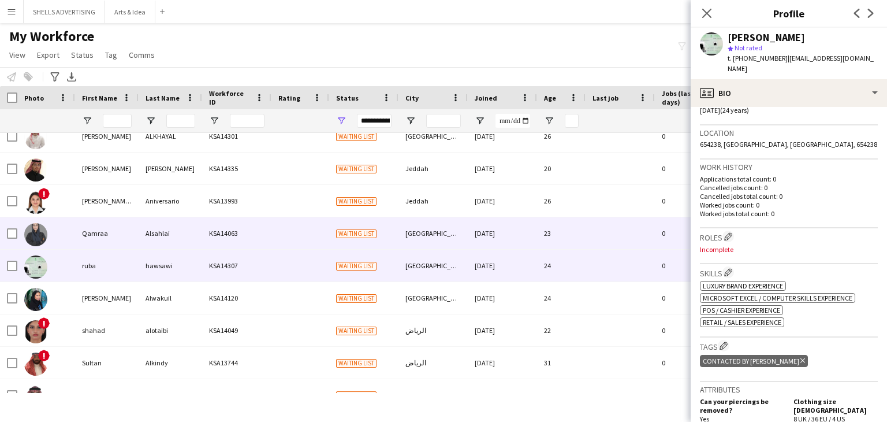
click at [211, 232] on div "KSA14063" at bounding box center [236, 233] width 69 height 32
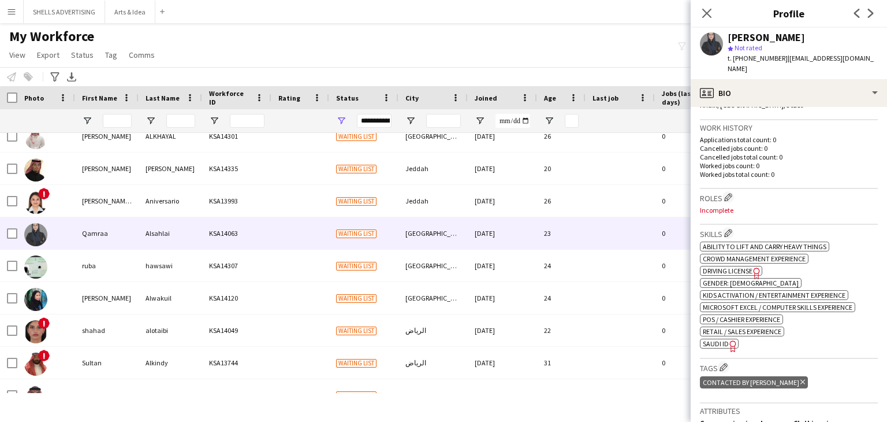
scroll to position [289, 0]
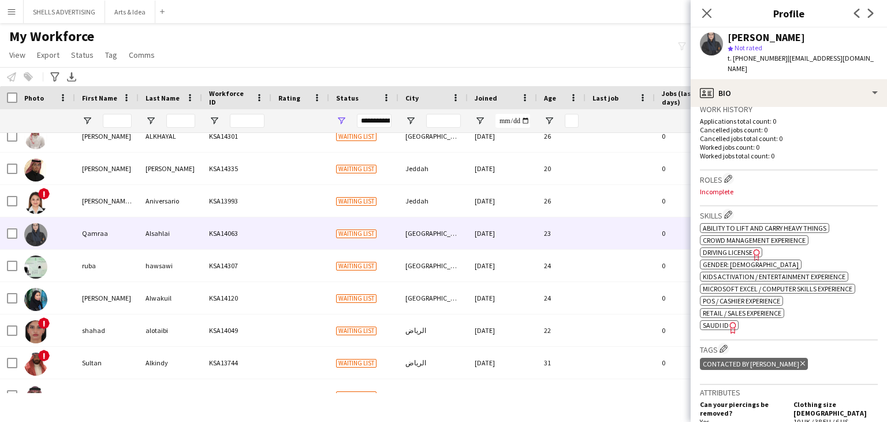
click at [732, 321] on icon "Freelancer has uploaded a photo validation of skill. Click to see" at bounding box center [733, 327] width 12 height 12
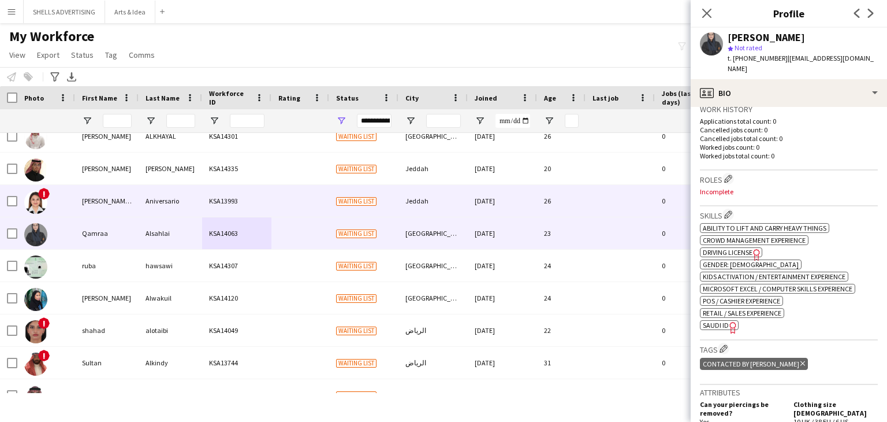
click at [327, 208] on div at bounding box center [300, 201] width 58 height 32
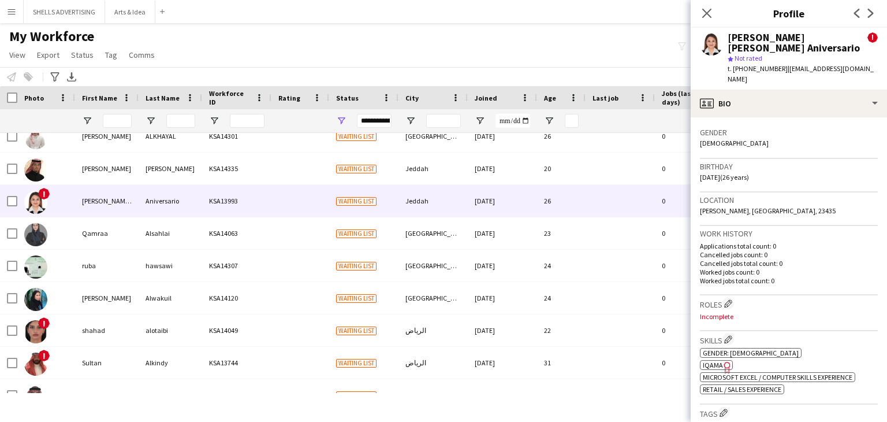
click at [725, 361] on icon "Freelancer has uploaded a photo validation of skill. Click to see" at bounding box center [727, 367] width 12 height 12
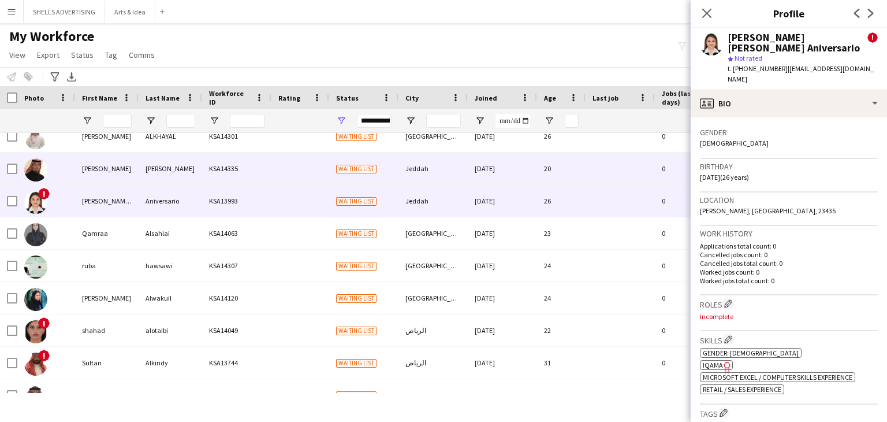
click at [180, 171] on div "Arif" at bounding box center [171, 168] width 64 height 32
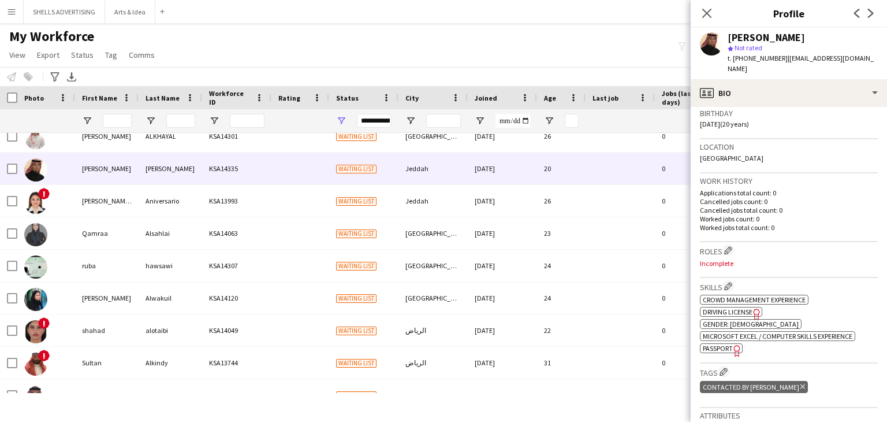
scroll to position [231, 0]
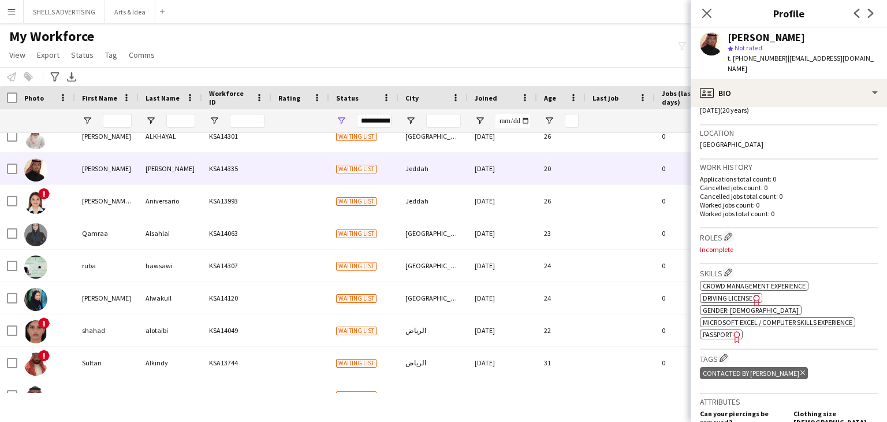
click at [730, 330] on span "Passport" at bounding box center [718, 334] width 30 height 9
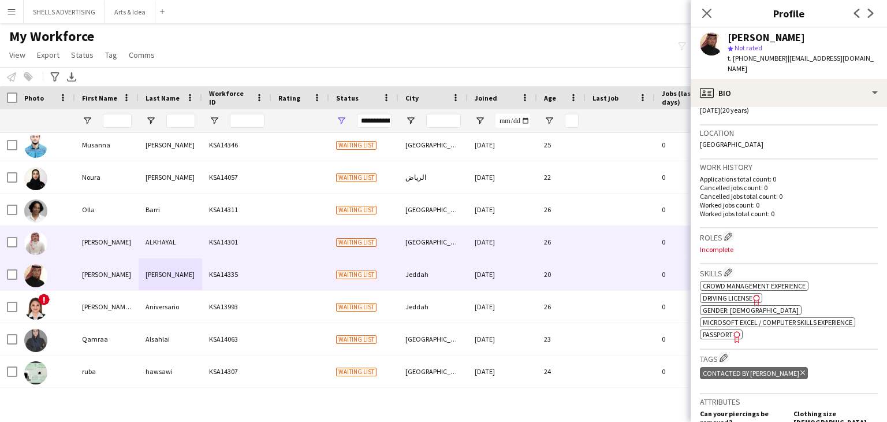
scroll to position [350, 0]
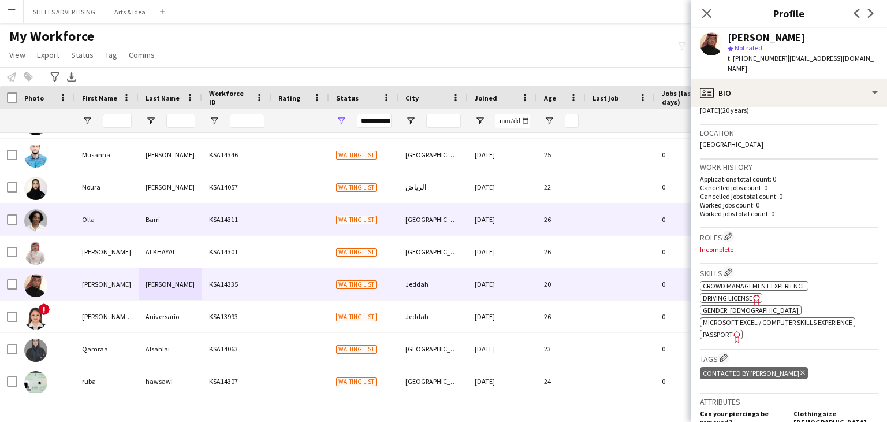
click at [297, 230] on div at bounding box center [300, 219] width 58 height 32
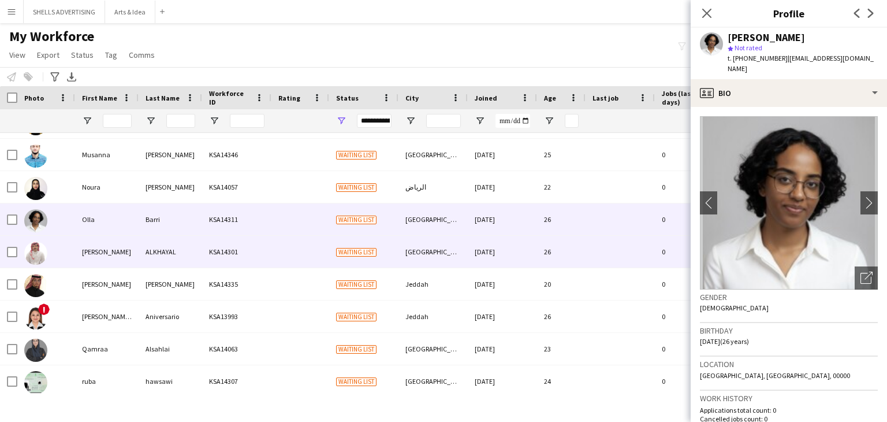
click at [297, 246] on div at bounding box center [300, 252] width 58 height 32
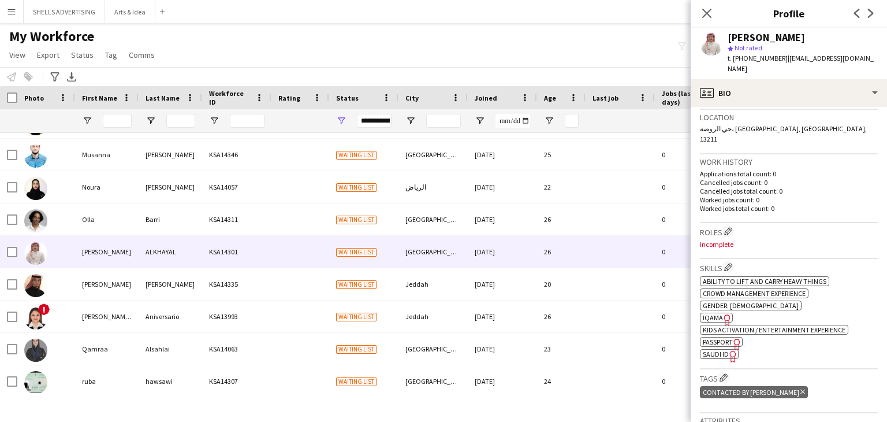
scroll to position [346, 0]
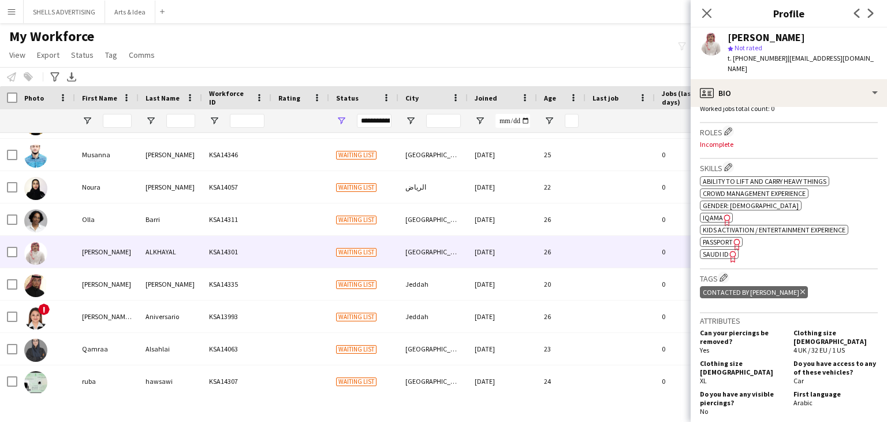
click at [707, 213] on span "IQAMA" at bounding box center [713, 217] width 20 height 9
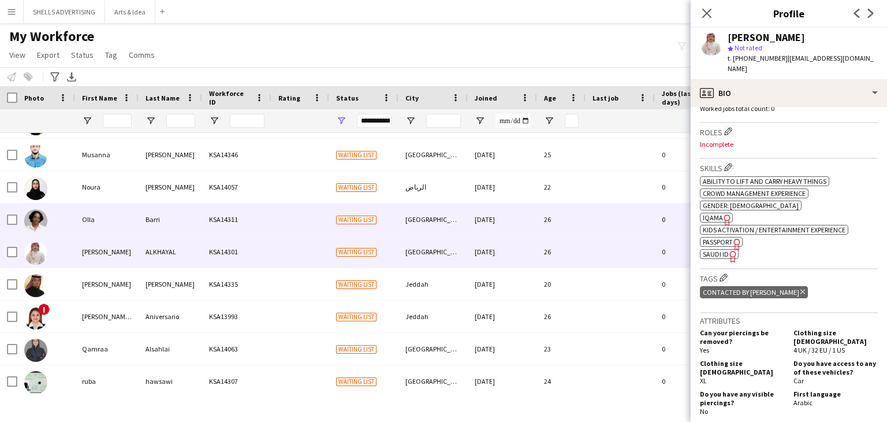
click at [374, 215] on span "Waiting list" at bounding box center [356, 219] width 40 height 9
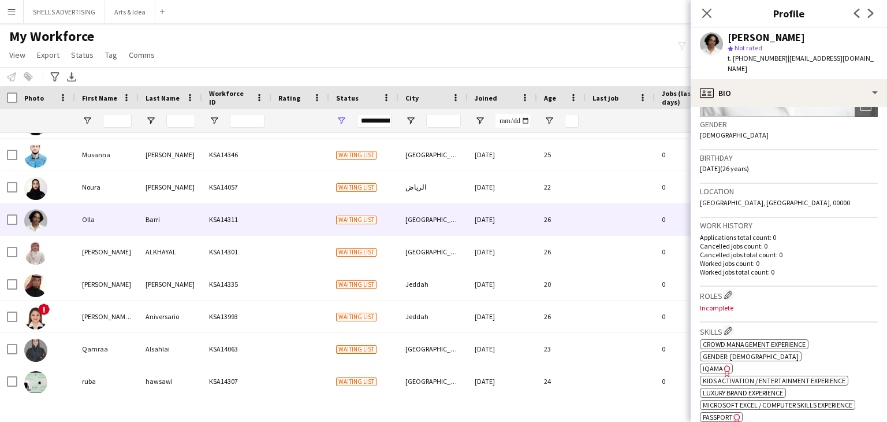
scroll to position [173, 0]
click at [716, 363] on span "IQAMA" at bounding box center [713, 367] width 20 height 9
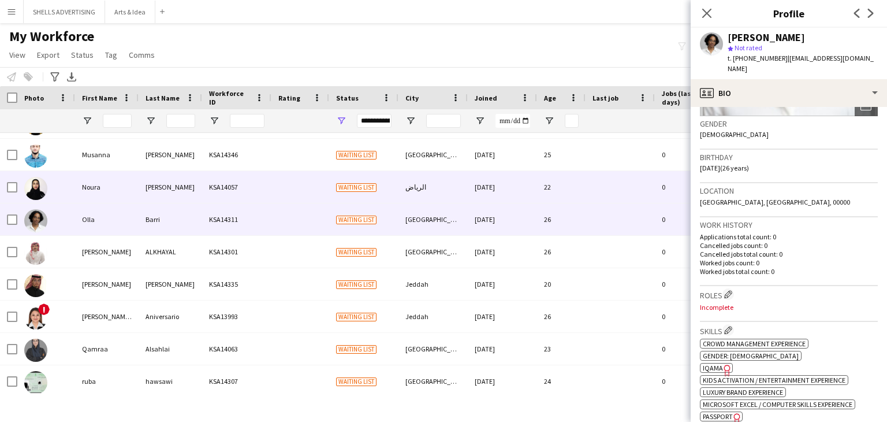
click at [229, 183] on div "KSA14057" at bounding box center [236, 187] width 69 height 32
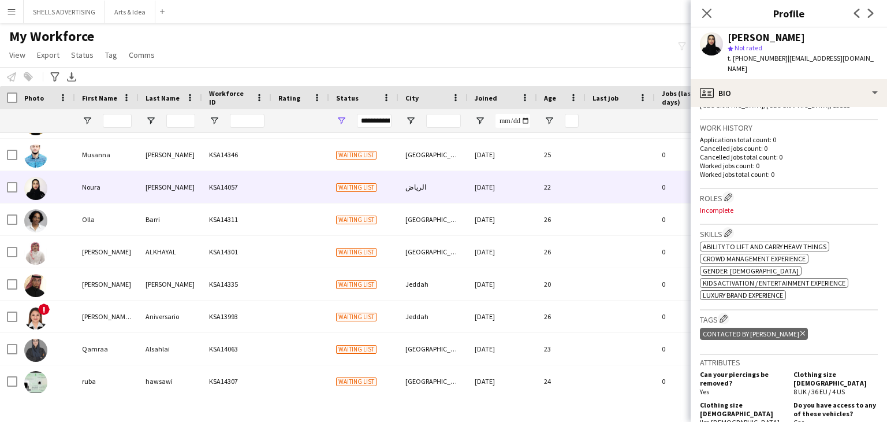
scroll to position [289, 0]
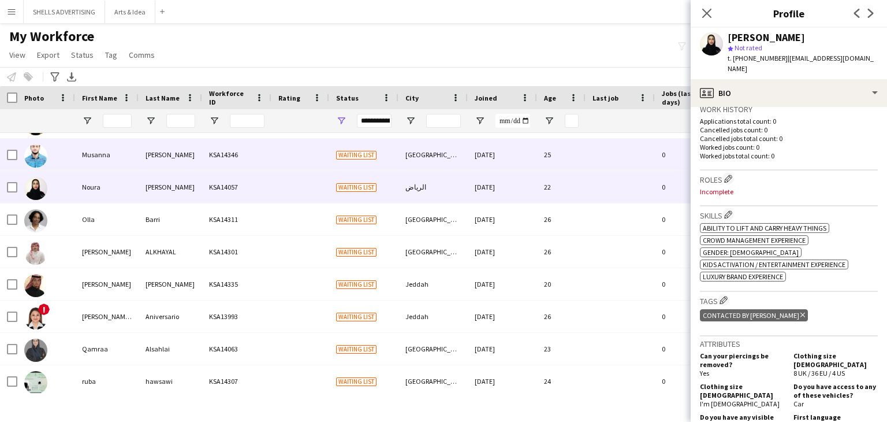
click at [127, 160] on div "Musanna" at bounding box center [107, 155] width 64 height 32
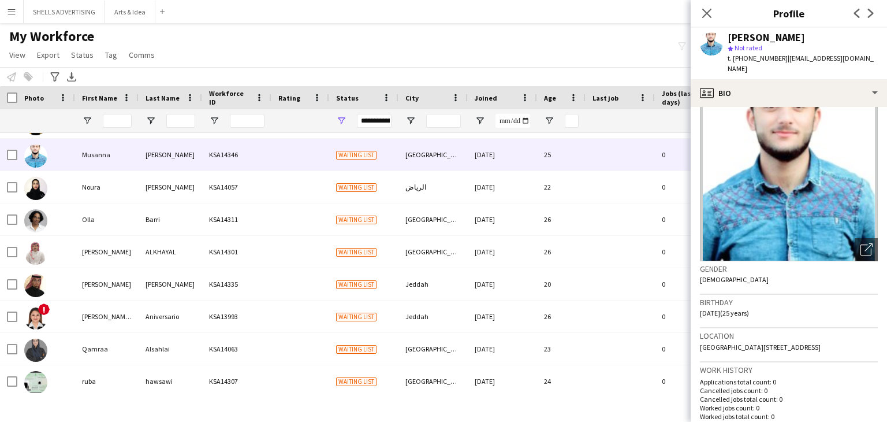
scroll to position [173, 0]
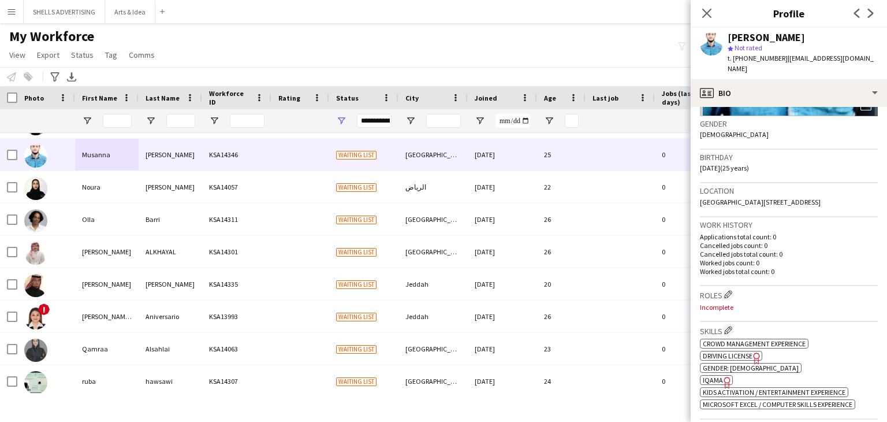
click at [724, 388] on icon at bounding box center [727, 383] width 6 height 12
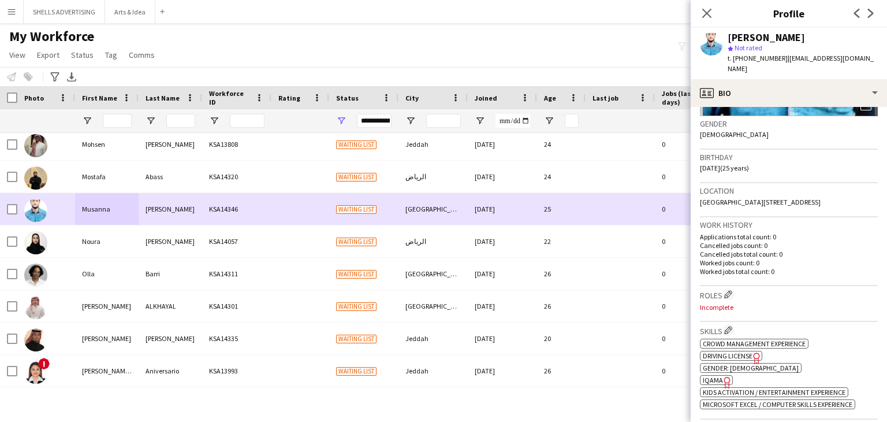
scroll to position [292, 0]
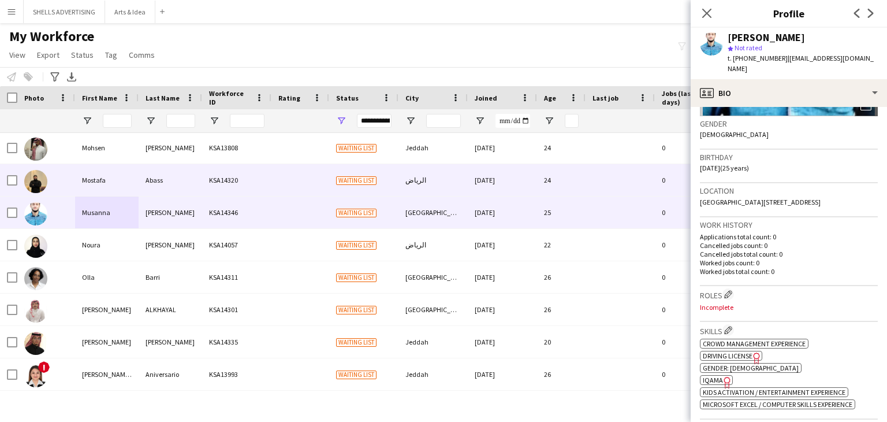
click at [211, 182] on div "KSA14320" at bounding box center [236, 180] width 69 height 32
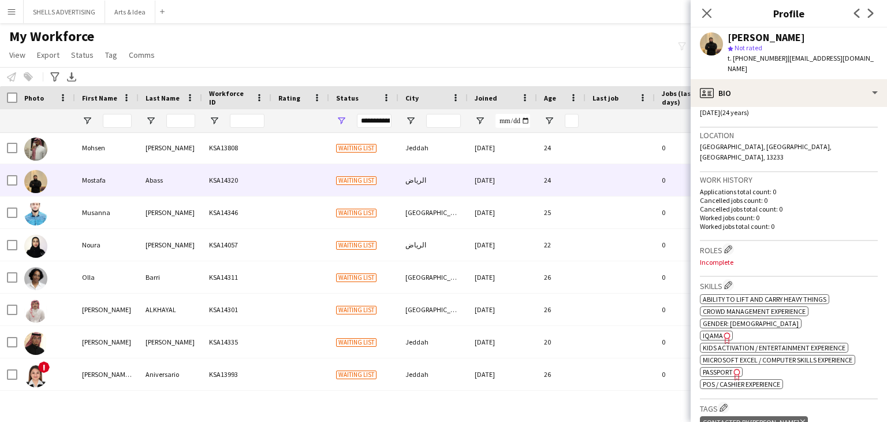
scroll to position [231, 0]
click at [724, 329] on icon "Freelancer has uploaded a photo validation of skill. Click to see" at bounding box center [727, 335] width 12 height 12
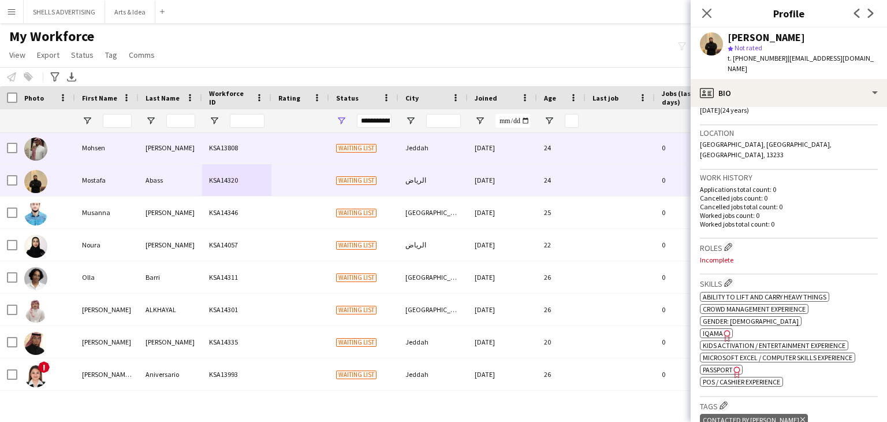
click at [189, 146] on div "Mohsen alamoudi" at bounding box center [171, 148] width 64 height 32
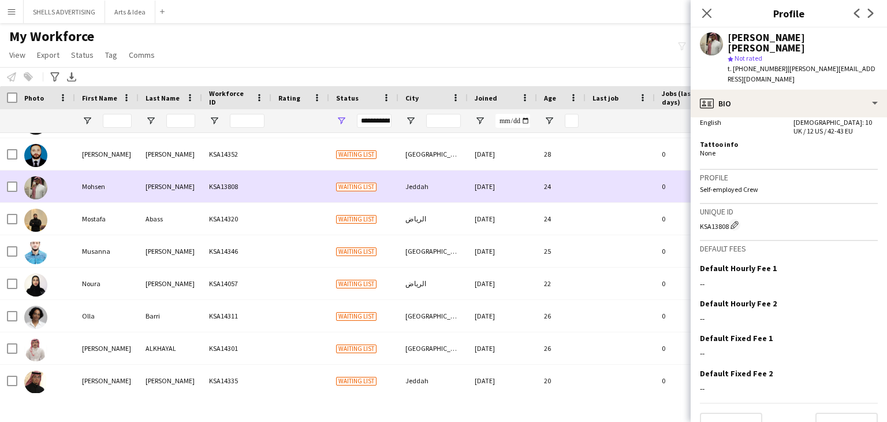
scroll to position [119, 0]
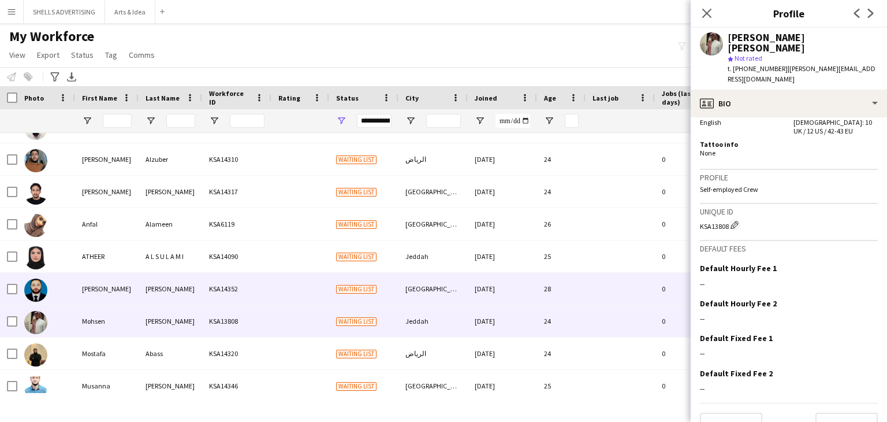
click at [166, 279] on div "Ullah" at bounding box center [171, 289] width 64 height 32
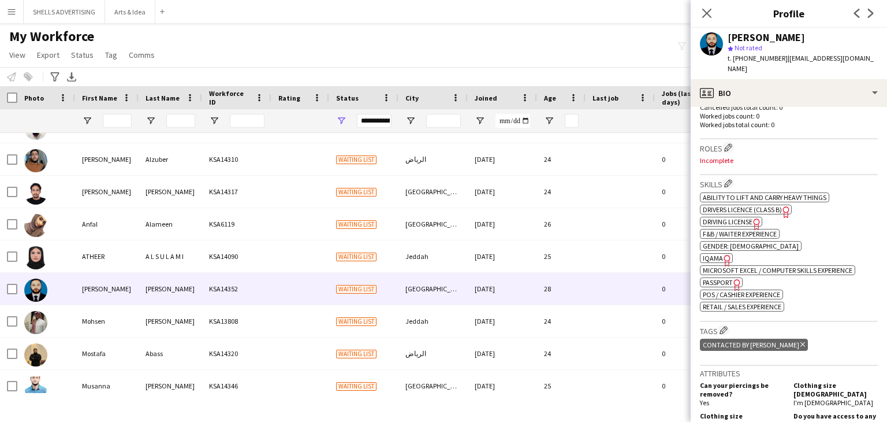
scroll to position [346, 0]
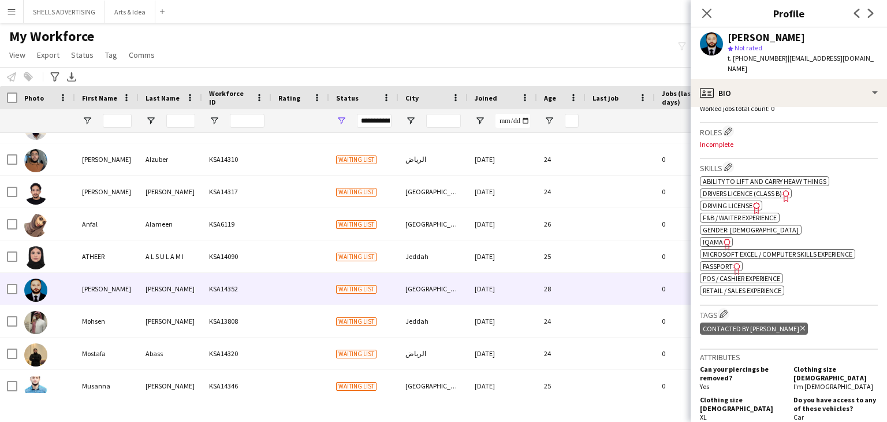
click at [726, 238] on icon "Freelancer has uploaded a photo validation of skill. Click to see" at bounding box center [727, 244] width 12 height 12
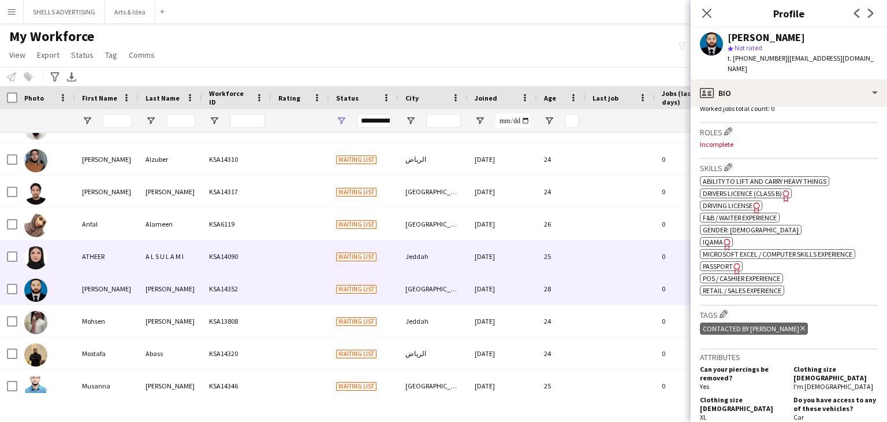
click at [399, 249] on div "Jeddah" at bounding box center [432, 256] width 69 height 32
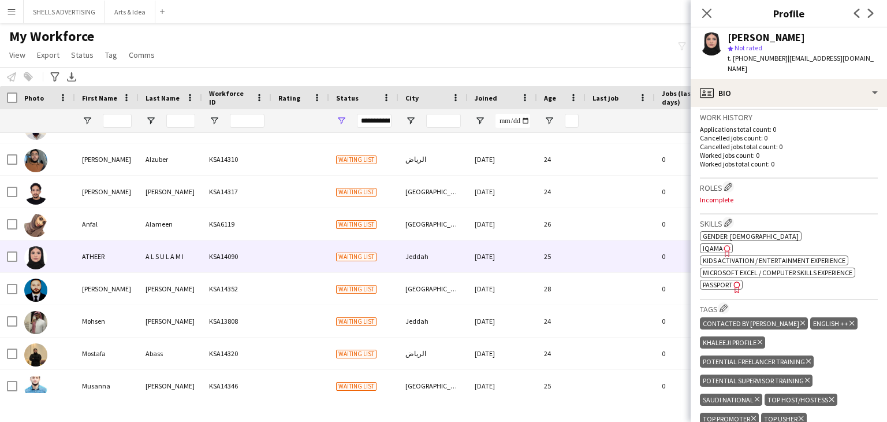
scroll to position [289, 0]
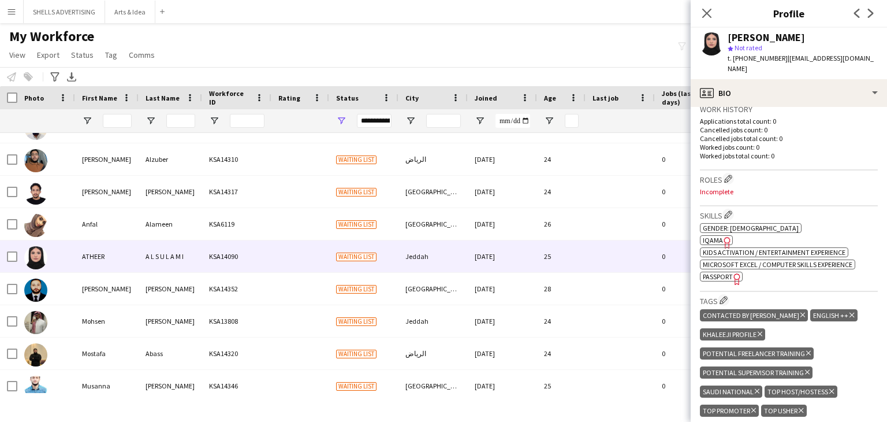
click at [721, 236] on icon "Freelancer has uploaded a photo validation of skill. Click to see" at bounding box center [727, 242] width 12 height 12
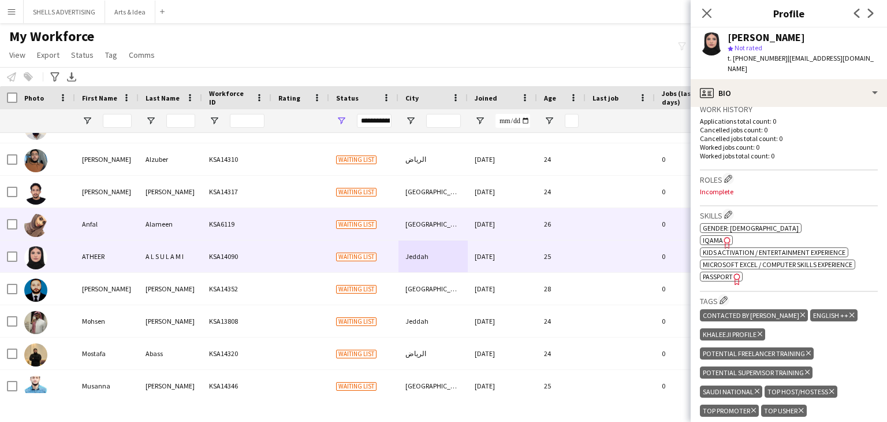
click at [247, 215] on div "KSA6119" at bounding box center [236, 224] width 69 height 32
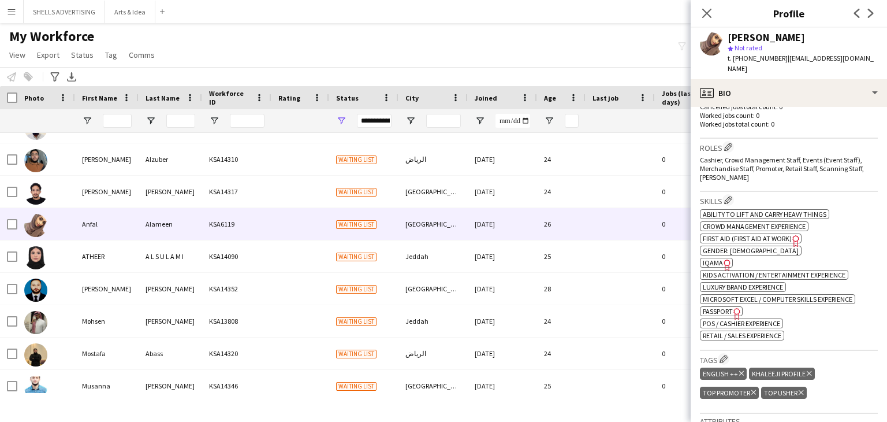
scroll to position [346, 0]
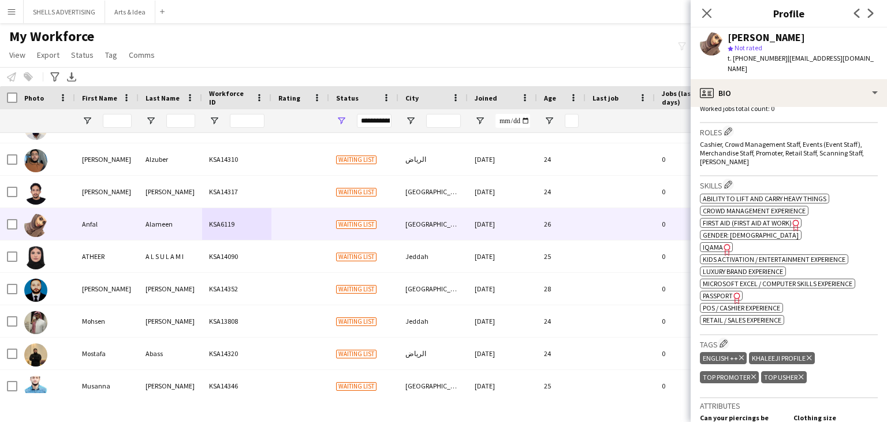
click at [714, 243] on span "IQAMA" at bounding box center [713, 247] width 20 height 9
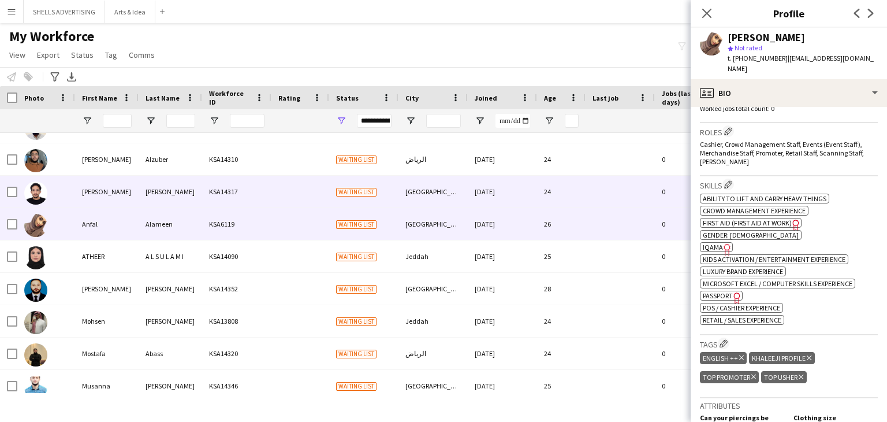
click at [169, 188] on div "Mohammed" at bounding box center [171, 192] width 64 height 32
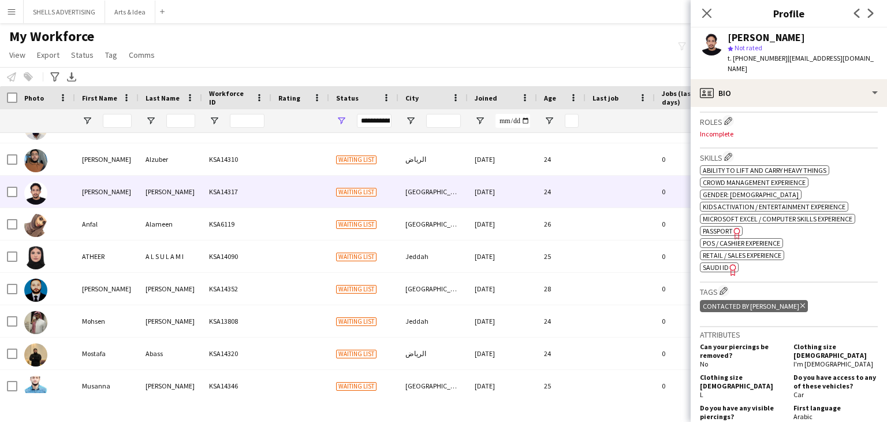
click at [722, 263] on span "SAUDI ID" at bounding box center [716, 267] width 26 height 9
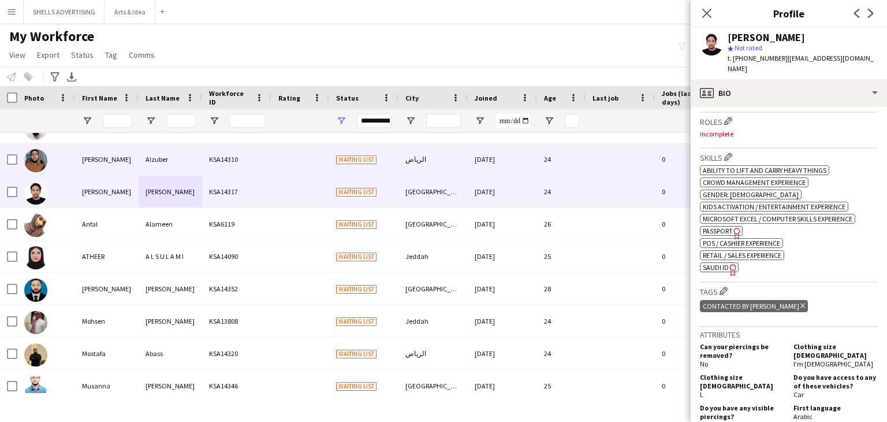
click at [115, 149] on div "Ahmed" at bounding box center [107, 159] width 64 height 32
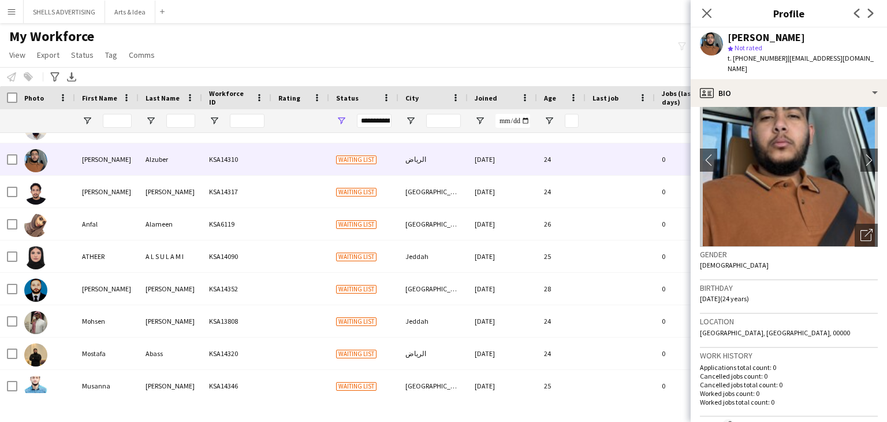
scroll to position [173, 0]
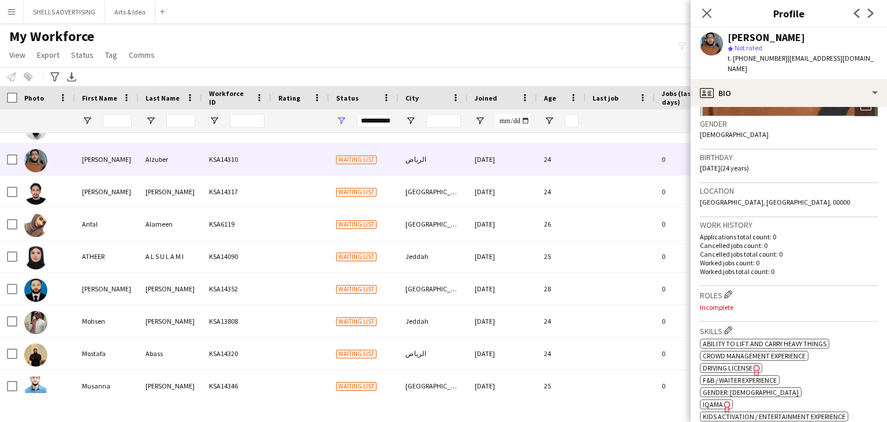
click at [725, 400] on icon "Freelancer has uploaded a photo validation of skill. Click to see" at bounding box center [727, 406] width 12 height 12
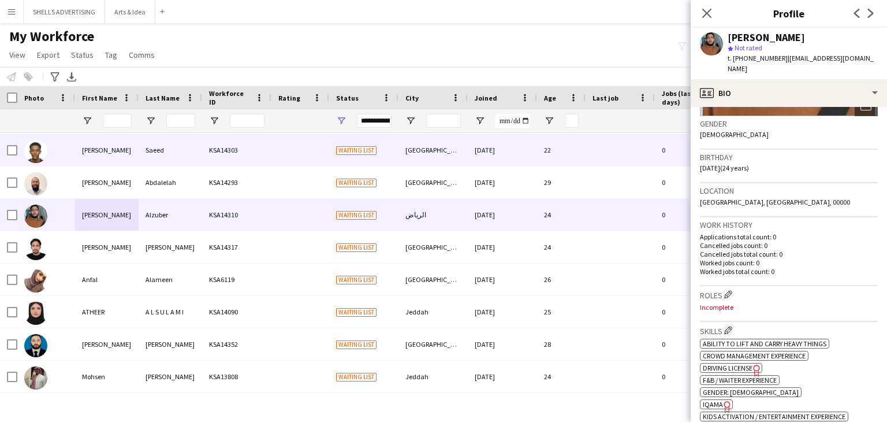
scroll to position [61, 0]
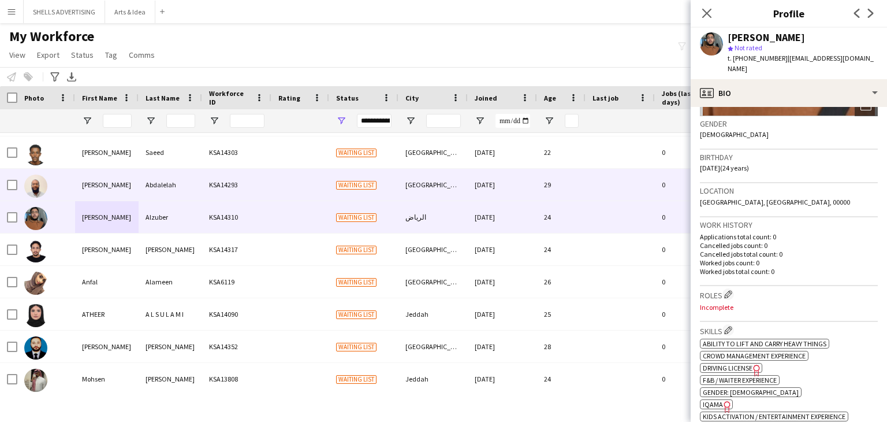
click at [148, 174] on div "Abdalelah" at bounding box center [171, 185] width 64 height 32
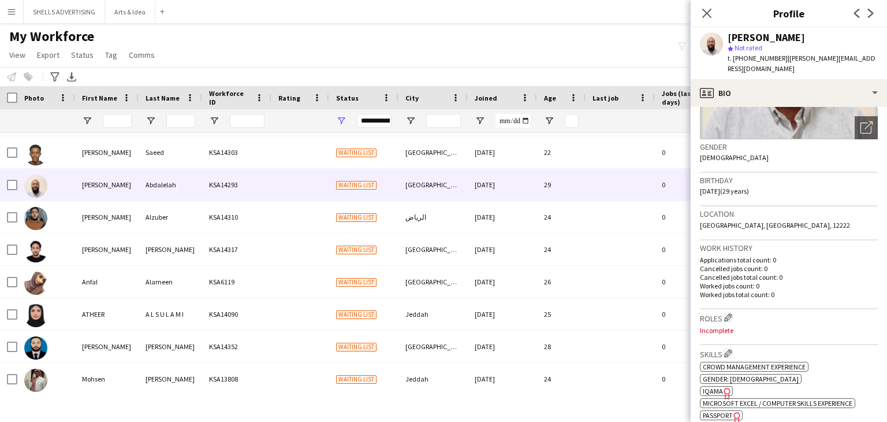
scroll to position [173, 0]
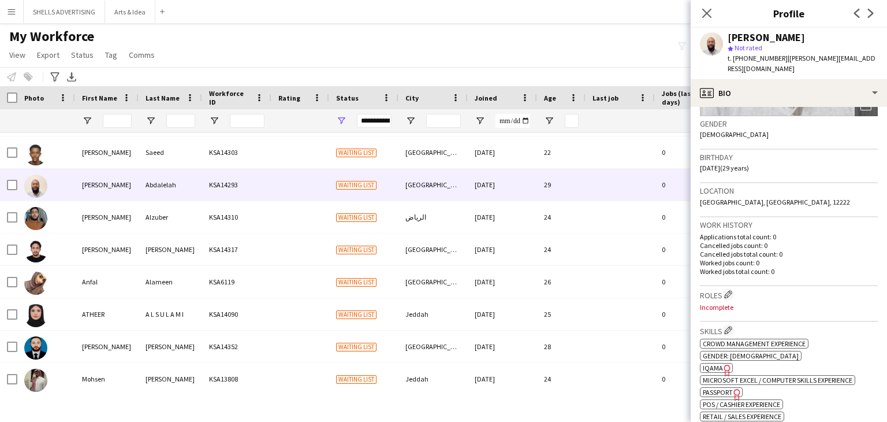
click at [718, 363] on span "IQAMA" at bounding box center [713, 367] width 20 height 9
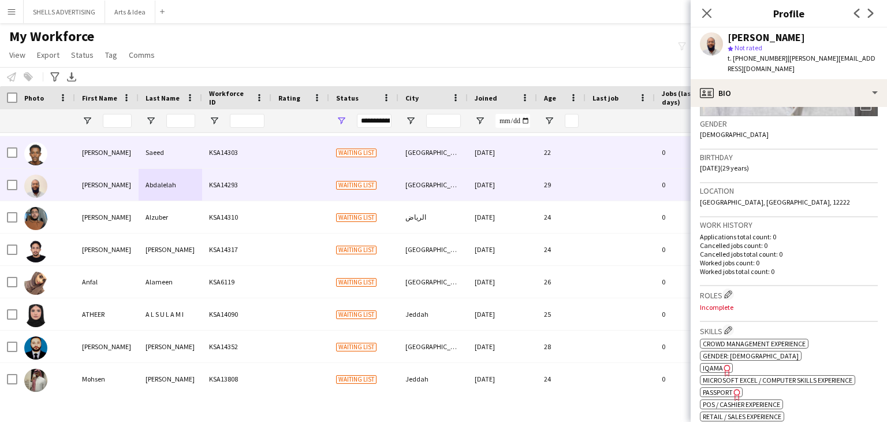
click at [189, 162] on div "Saeed" at bounding box center [171, 152] width 64 height 32
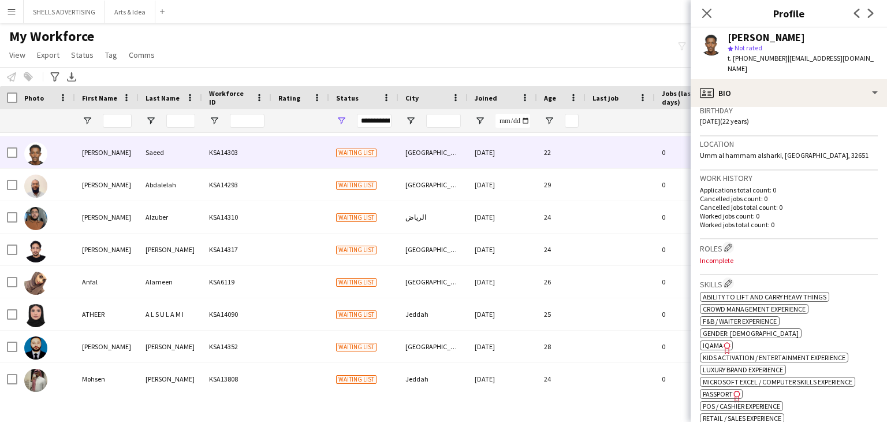
scroll to position [231, 0]
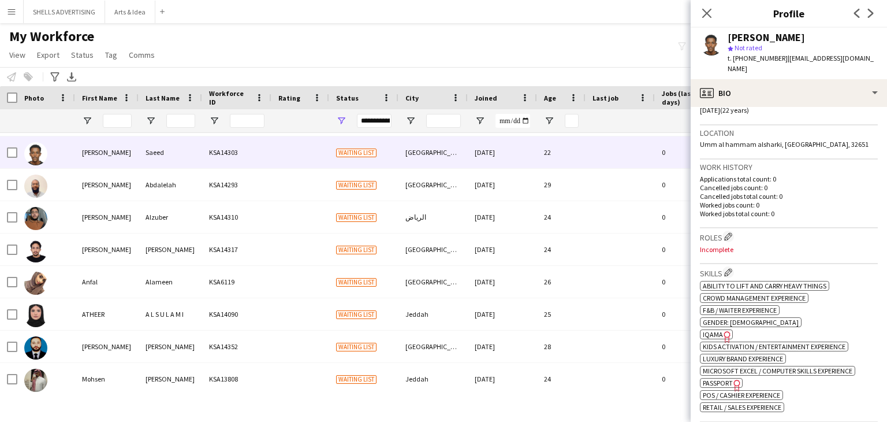
click at [703, 330] on span "IQAMA" at bounding box center [713, 334] width 20 height 9
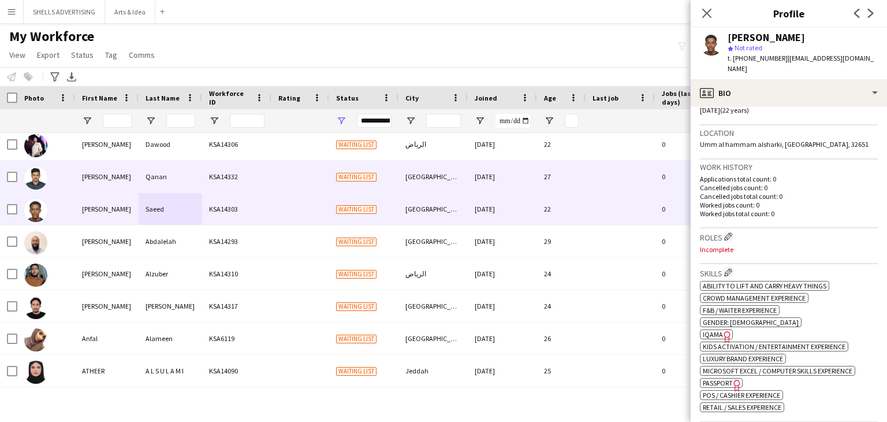
scroll to position [0, 0]
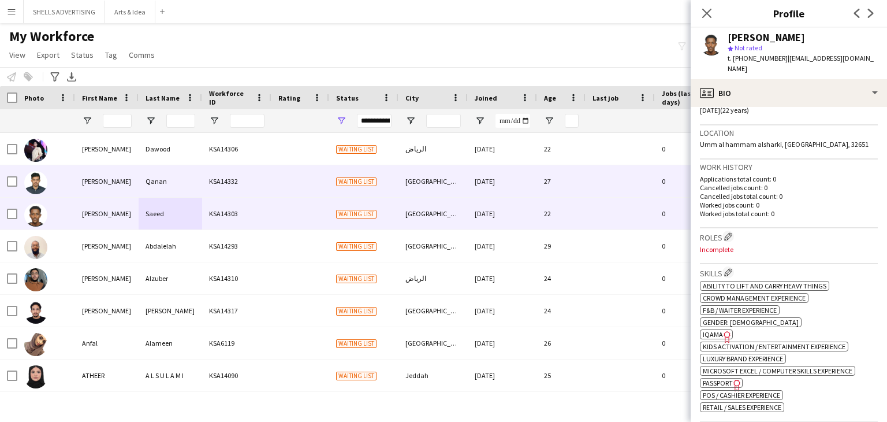
click at [208, 184] on div "KSA14332" at bounding box center [236, 181] width 69 height 32
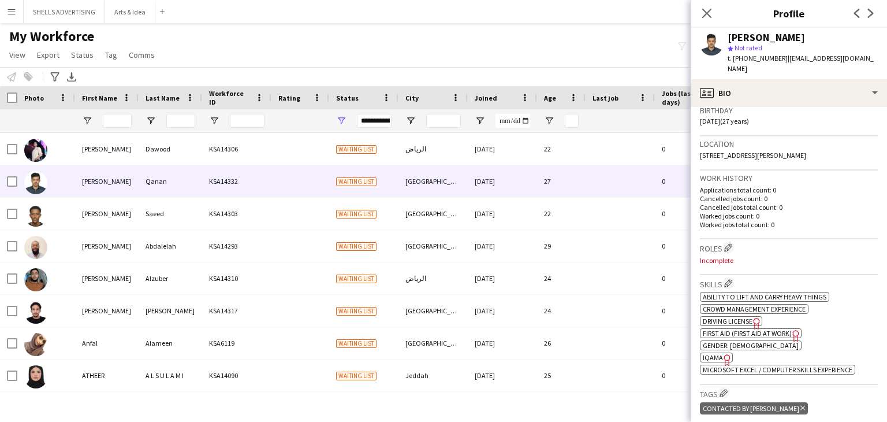
scroll to position [231, 0]
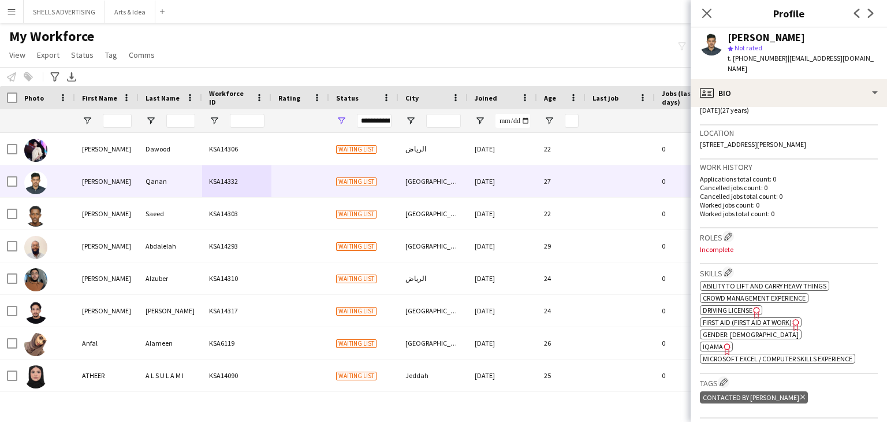
click at [719, 342] on span "IQAMA" at bounding box center [713, 346] width 20 height 9
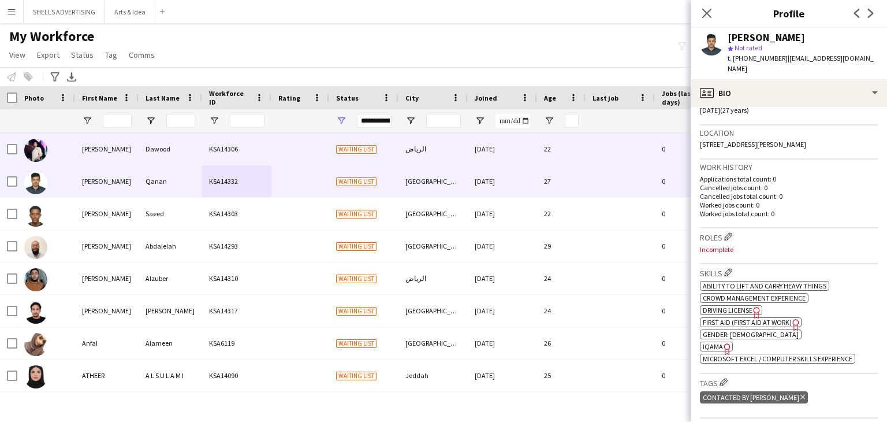
click at [139, 158] on div "Dawood" at bounding box center [171, 149] width 64 height 32
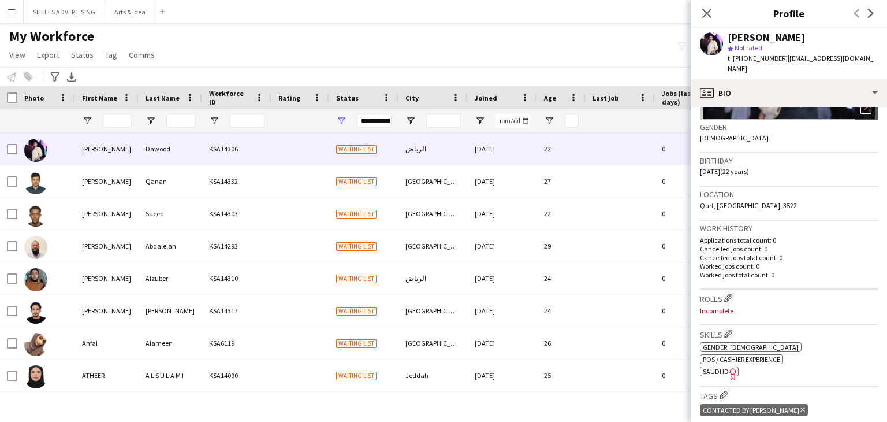
scroll to position [173, 0]
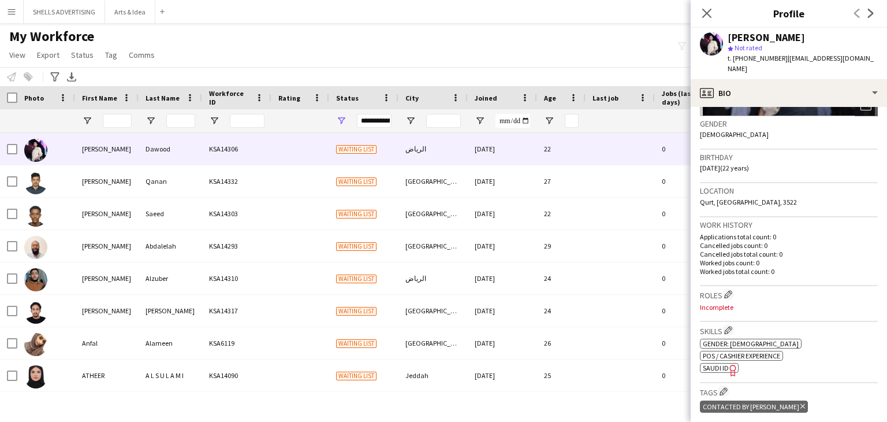
click at [723, 363] on span "SAUDI ID" at bounding box center [716, 367] width 26 height 9
click at [703, 11] on icon "Close pop-in" at bounding box center [706, 13] width 11 height 11
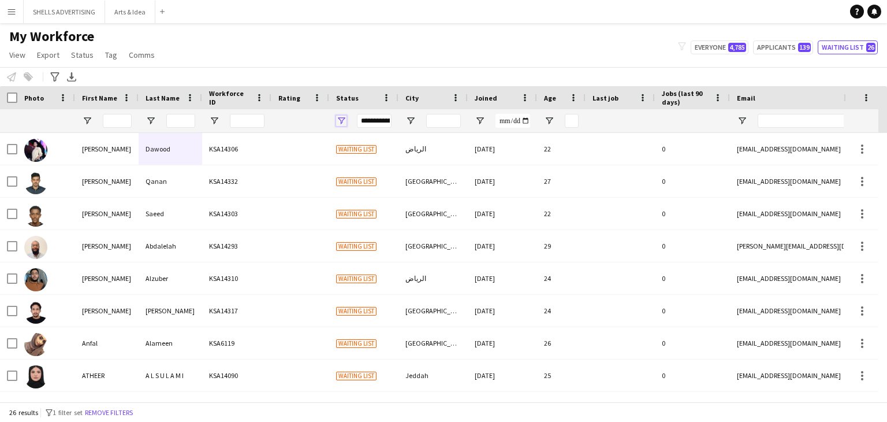
click at [341, 121] on span "Open Filter Menu" at bounding box center [341, 120] width 10 height 10
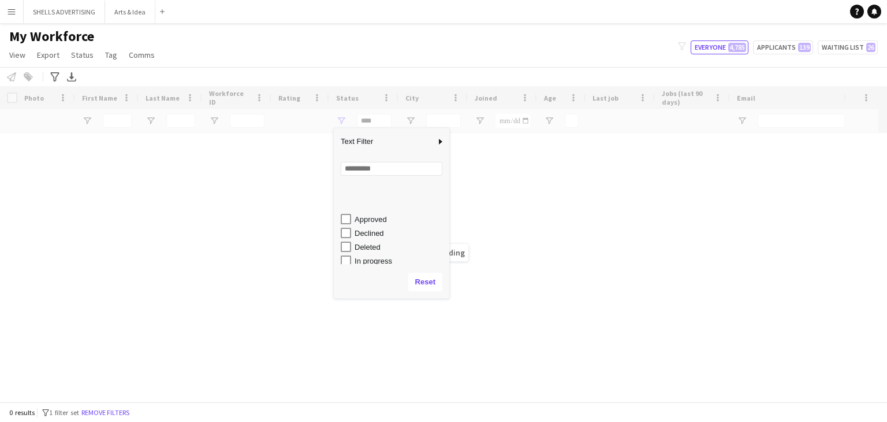
scroll to position [0, 0]
type input "**********"
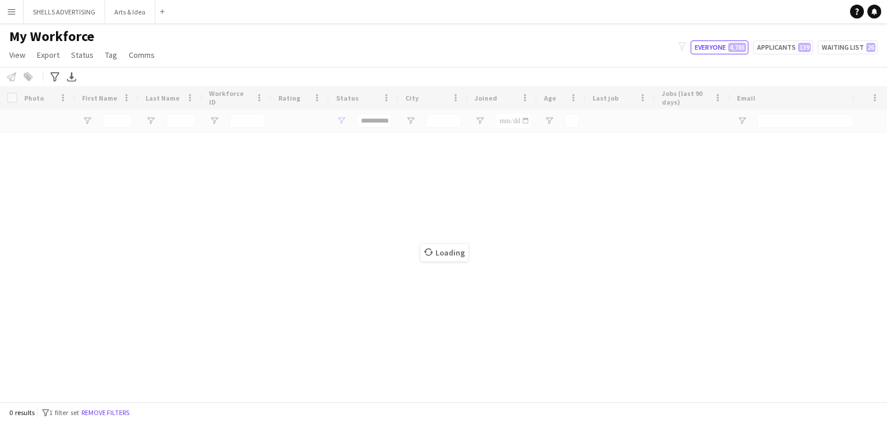
click at [621, 204] on div "Loading" at bounding box center [443, 243] width 887 height 315
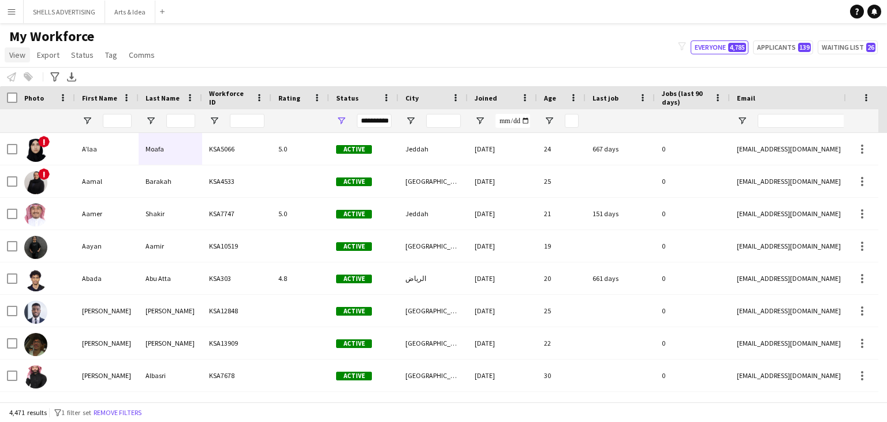
click at [16, 57] on span "View" at bounding box center [17, 55] width 16 height 10
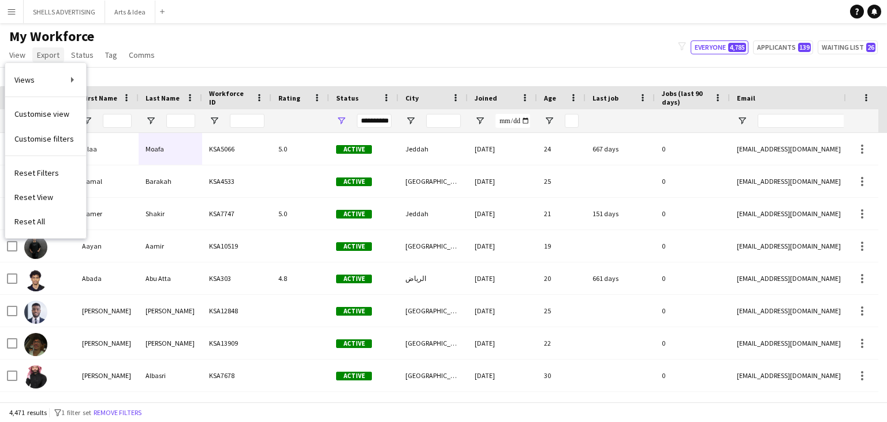
click at [49, 59] on span "Export" at bounding box center [48, 55] width 23 height 10
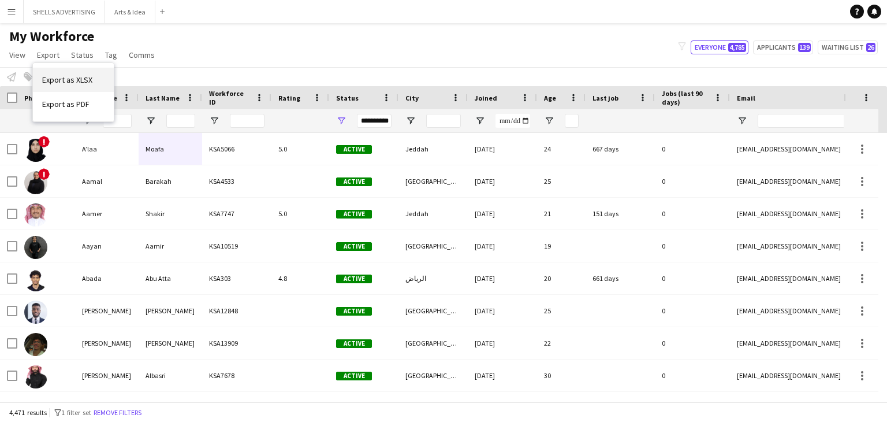
click at [65, 81] on span "Export as XLSX" at bounding box center [67, 79] width 50 height 10
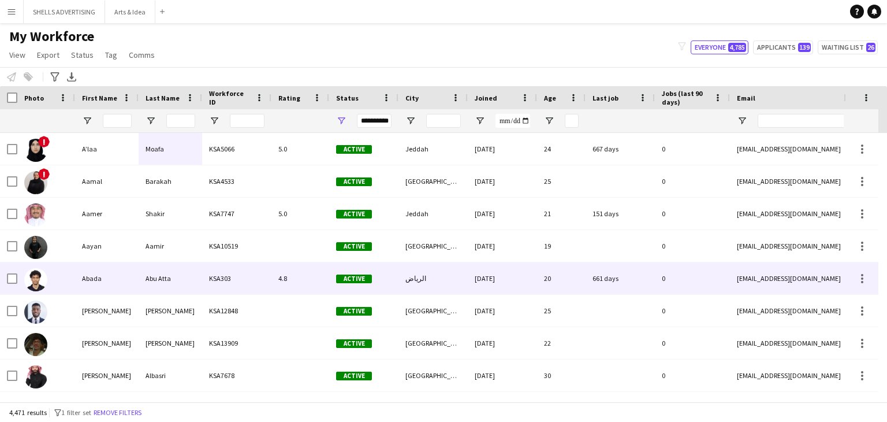
scroll to position [131, 0]
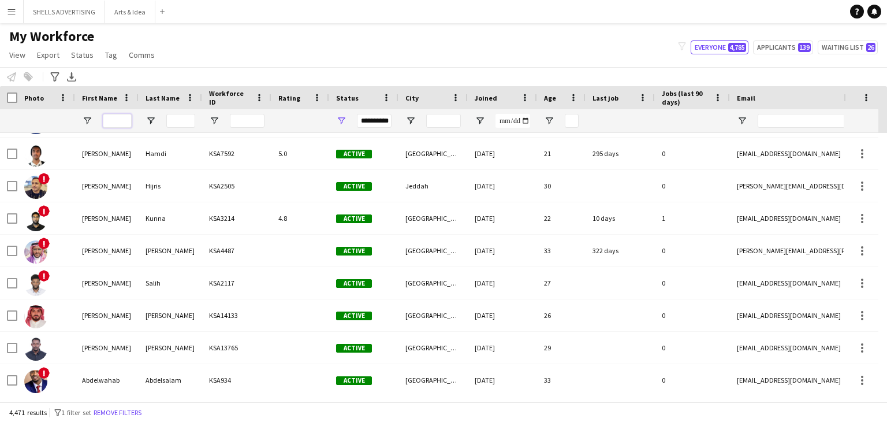
click at [118, 121] on input "First Name Filter Input" at bounding box center [117, 121] width 29 height 14
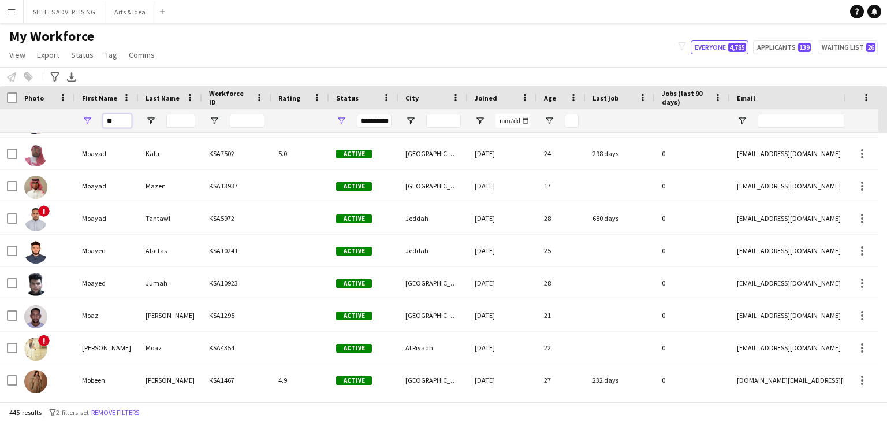
type input "*"
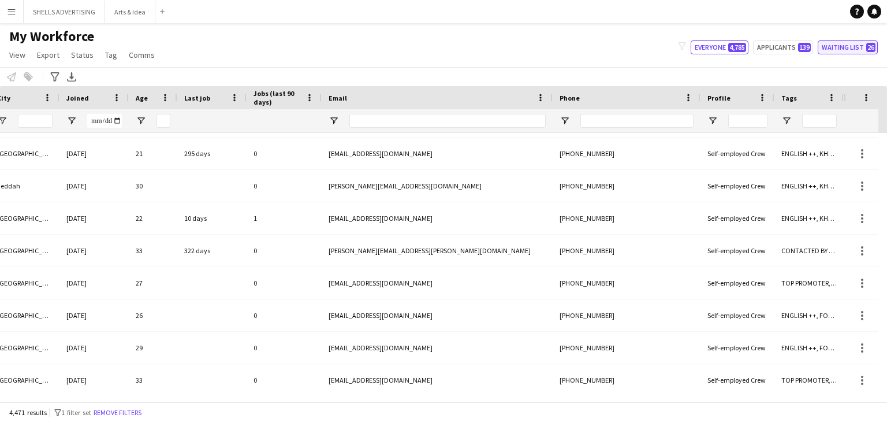
click at [852, 46] on button "Waiting list 26" at bounding box center [848, 47] width 60 height 14
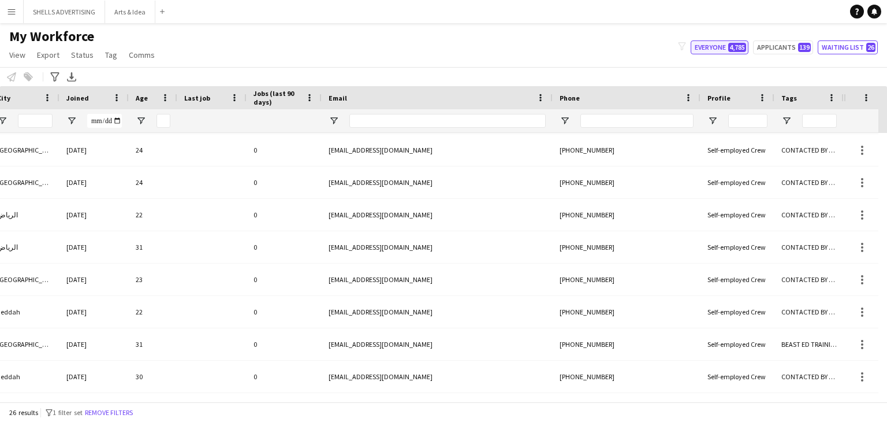
click at [740, 43] on span "4,785" at bounding box center [737, 47] width 18 height 9
type input "**********"
click at [684, 46] on icon "filter-1" at bounding box center [682, 46] width 8 height 8
click at [686, 48] on icon "filter-1" at bounding box center [682, 46] width 8 height 8
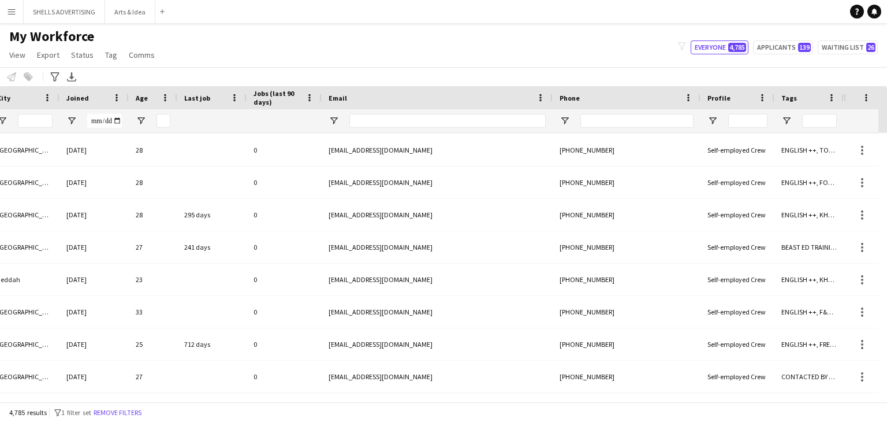
click at [681, 44] on icon at bounding box center [682, 46] width 8 height 8
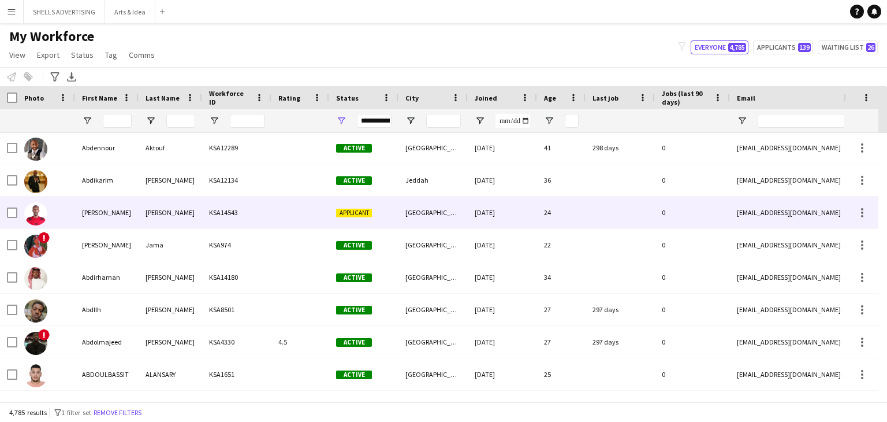
click at [172, 210] on div "Omar" at bounding box center [171, 212] width 64 height 32
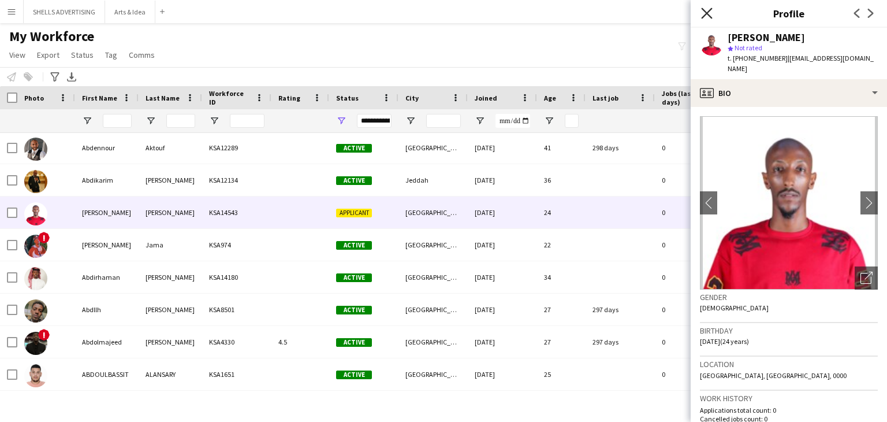
click at [707, 9] on icon "Close pop-in" at bounding box center [706, 13] width 11 height 11
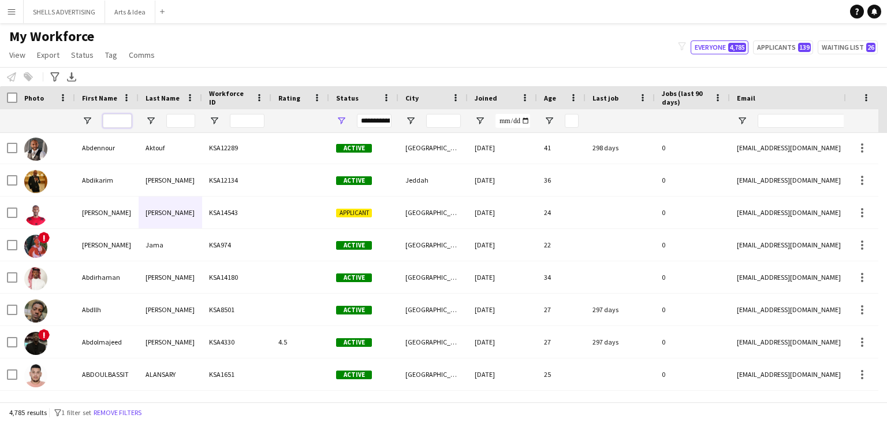
click at [122, 118] on input "First Name Filter Input" at bounding box center [117, 121] width 29 height 14
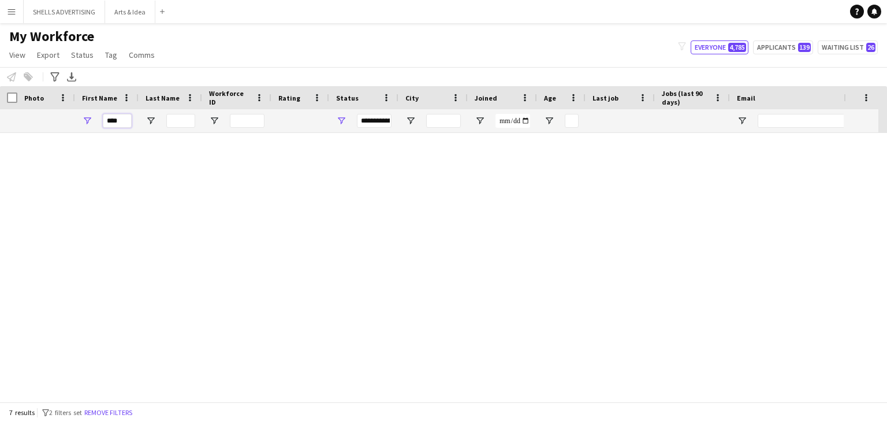
scroll to position [0, 0]
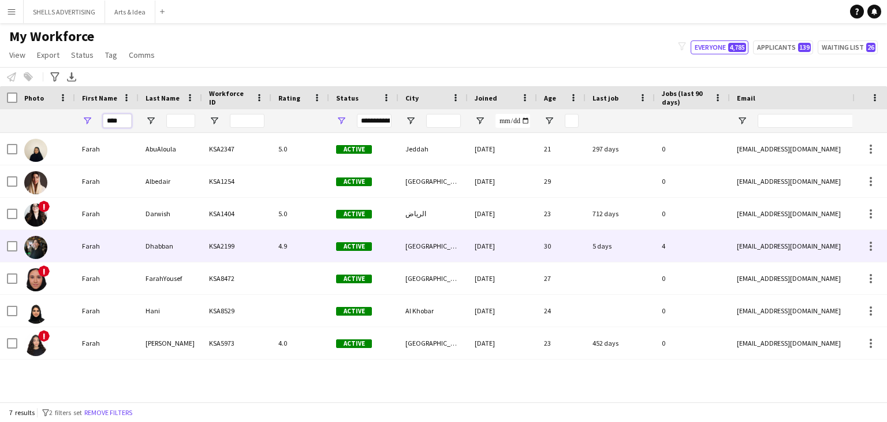
type input "****"
click at [137, 230] on div "Farah" at bounding box center [107, 246] width 64 height 32
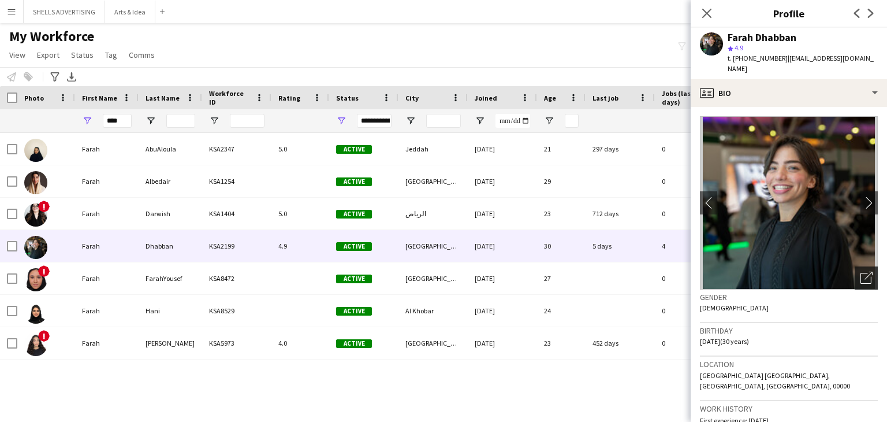
click at [860, 271] on icon "Open photos pop-in" at bounding box center [866, 277] width 12 height 12
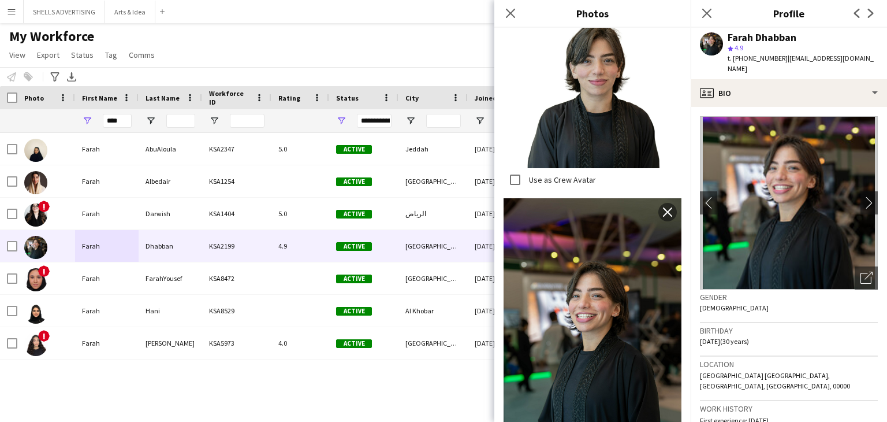
scroll to position [776, 0]
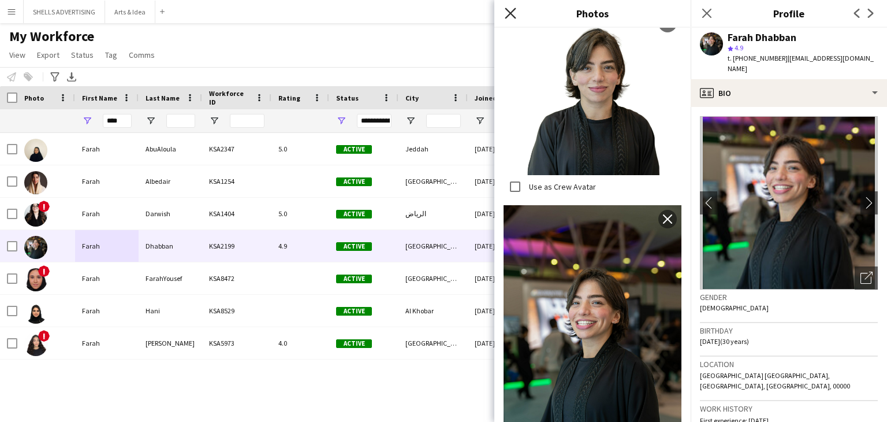
click at [512, 12] on icon at bounding box center [510, 13] width 11 height 11
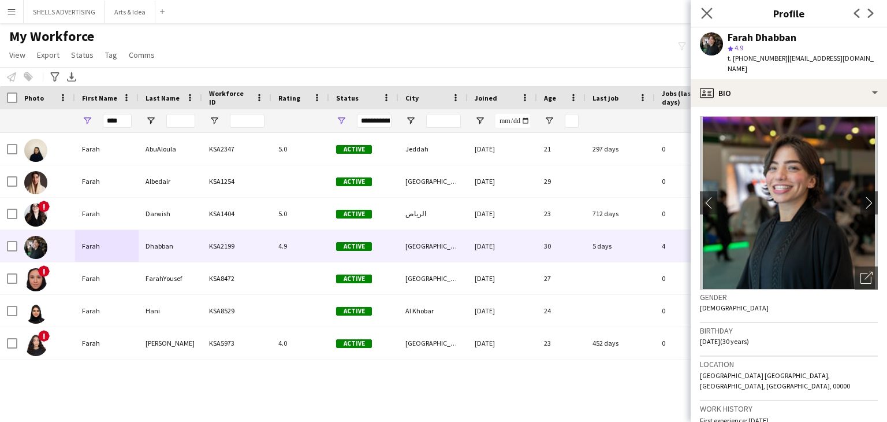
click at [704, 7] on app-icon "Close pop-in" at bounding box center [707, 13] width 17 height 17
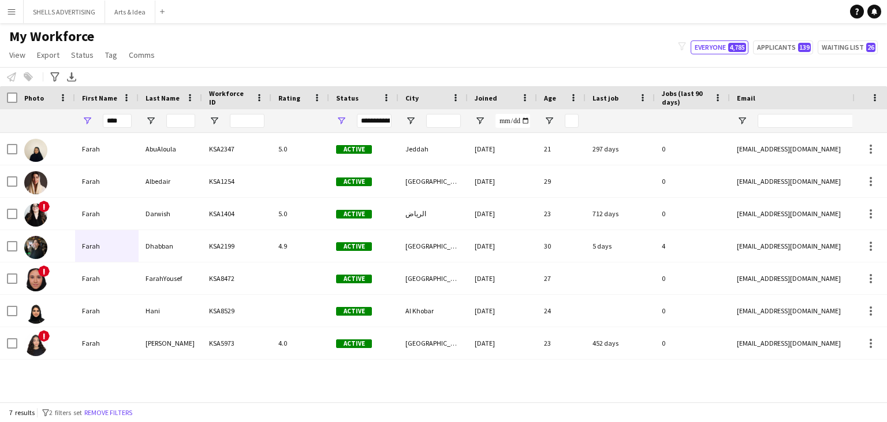
click at [14, 10] on app-icon "Menu" at bounding box center [11, 11] width 9 height 9
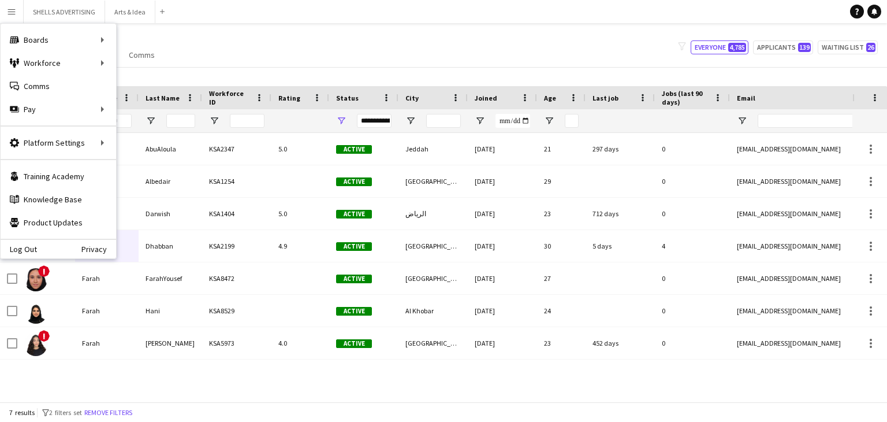
click at [247, 57] on div "My Workforce View Views Default view Basic Export View Full Name TAGS Test New …" at bounding box center [443, 47] width 887 height 39
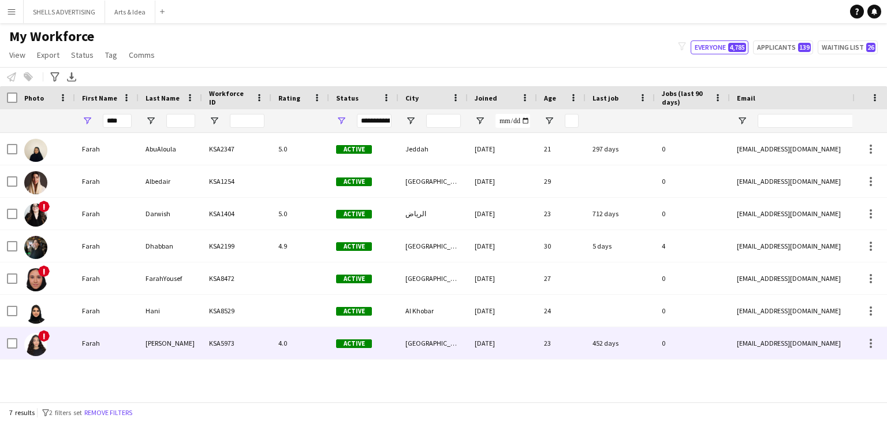
click at [185, 347] on div "Sami" at bounding box center [171, 343] width 64 height 32
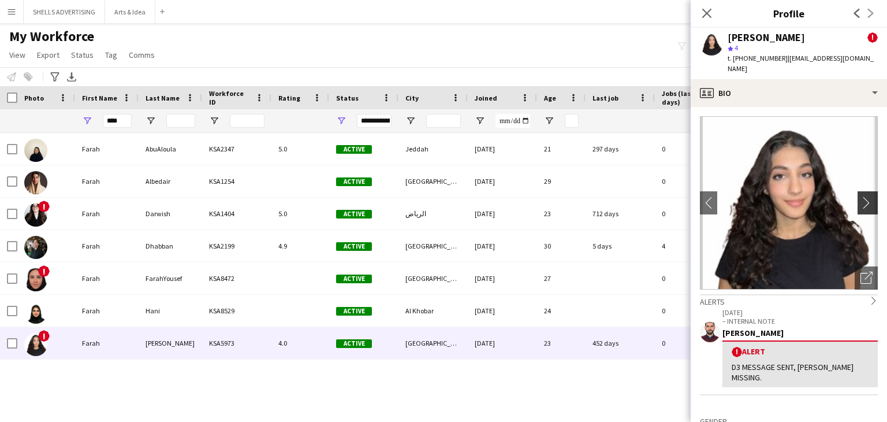
click at [860, 196] on app-icon "chevron-right" at bounding box center [869, 202] width 18 height 12
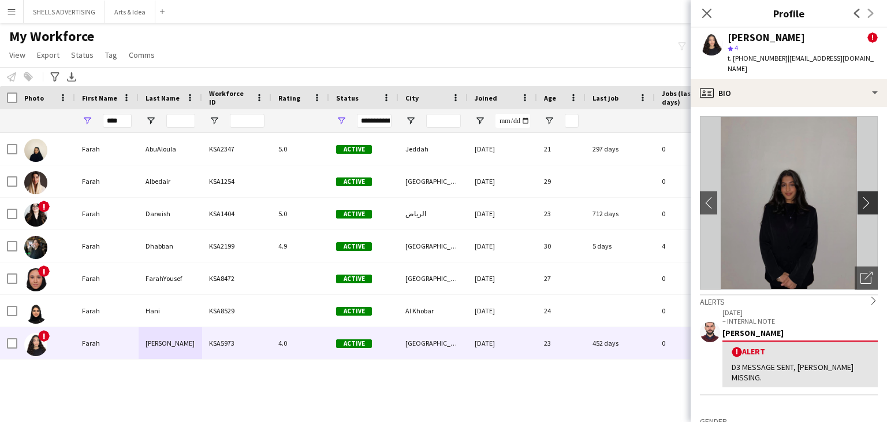
click at [860, 196] on app-icon "chevron-right" at bounding box center [869, 202] width 18 height 12
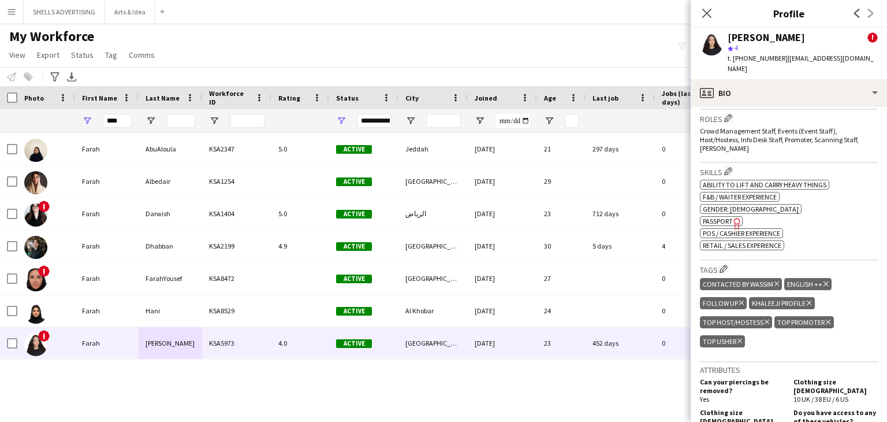
scroll to position [520, 0]
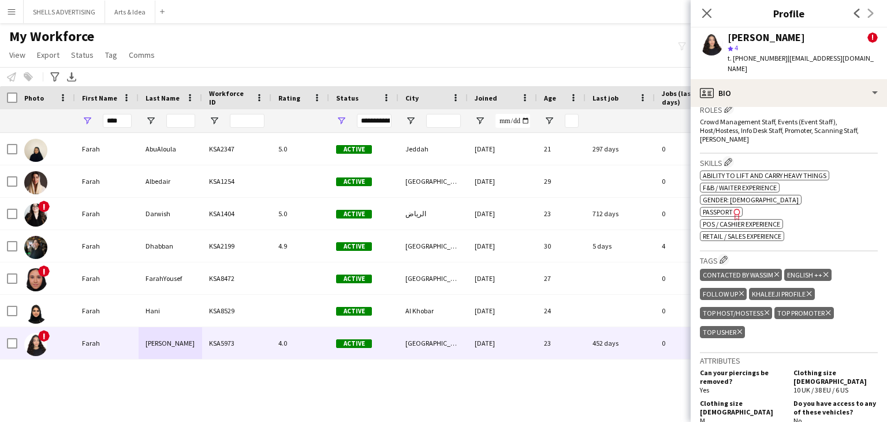
click at [724, 207] on span "Passport" at bounding box center [718, 211] width 30 height 9
click at [117, 123] on input "****" at bounding box center [117, 121] width 29 height 14
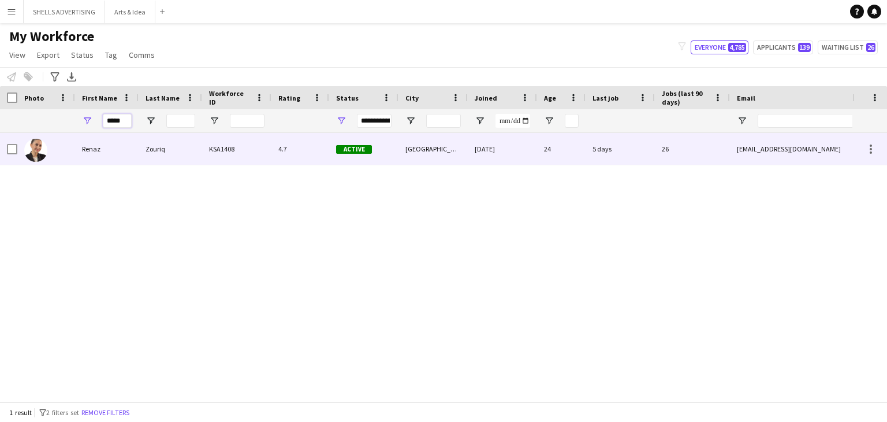
type input "*****"
click at [168, 137] on div "Zouriq" at bounding box center [171, 149] width 64 height 32
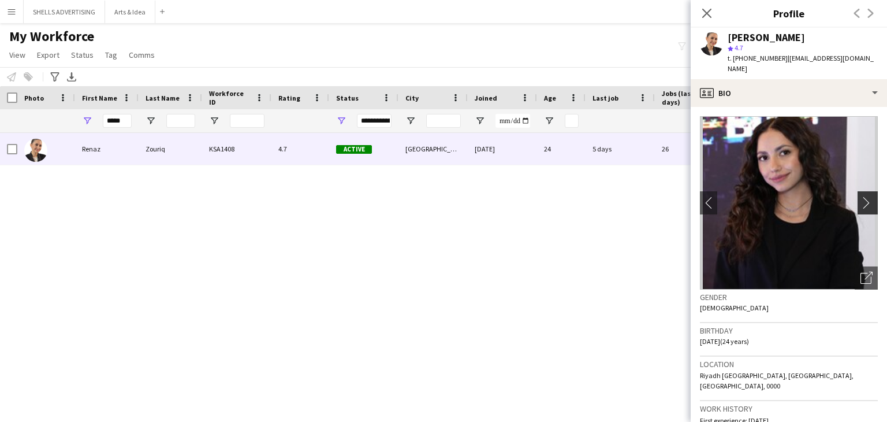
click at [860, 196] on app-icon "chevron-right" at bounding box center [869, 202] width 18 height 12
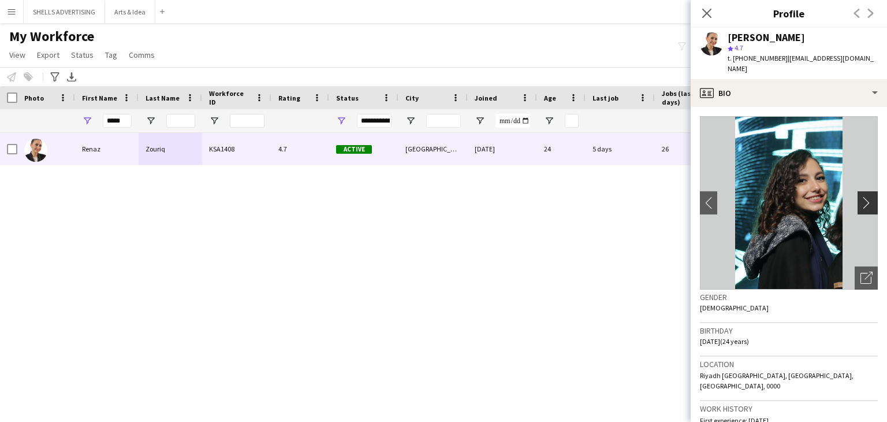
click at [860, 196] on app-icon "chevron-right" at bounding box center [869, 202] width 18 height 12
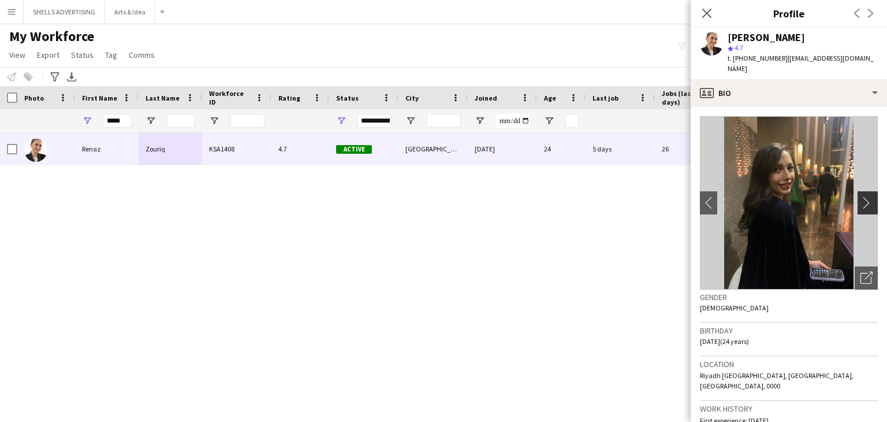
click at [860, 196] on app-icon "chevron-right" at bounding box center [869, 202] width 18 height 12
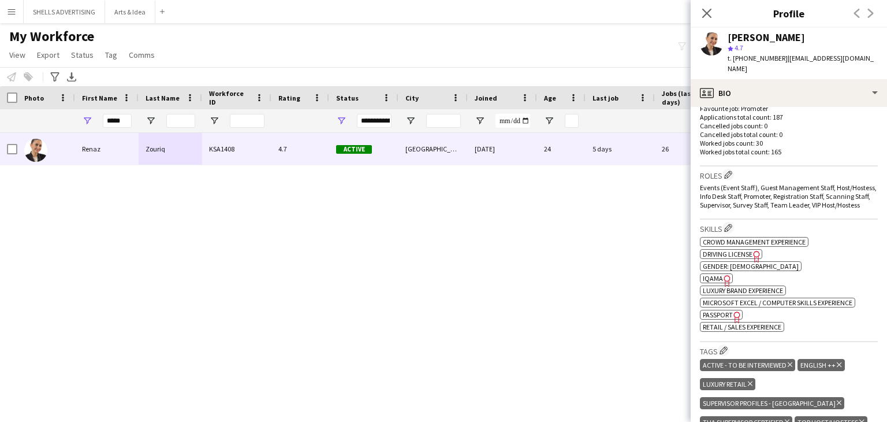
scroll to position [404, 0]
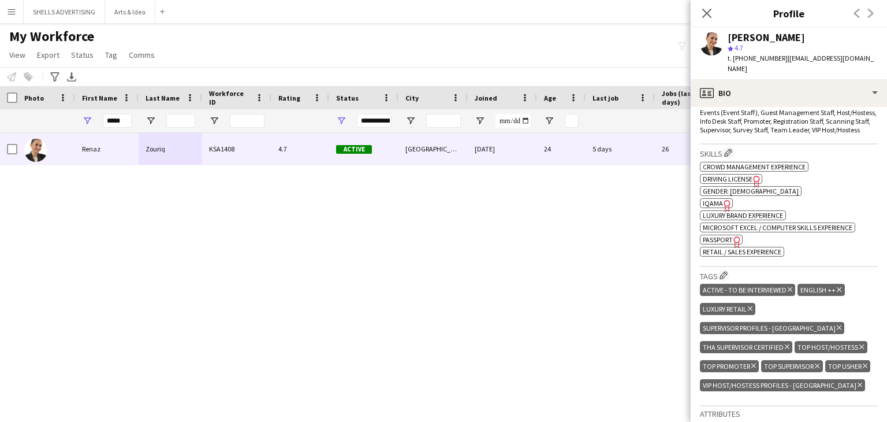
click at [723, 235] on span "Passport" at bounding box center [718, 239] width 30 height 9
click at [120, 124] on input "*****" at bounding box center [117, 121] width 29 height 14
click at [118, 124] on input "*****" at bounding box center [117, 121] width 29 height 14
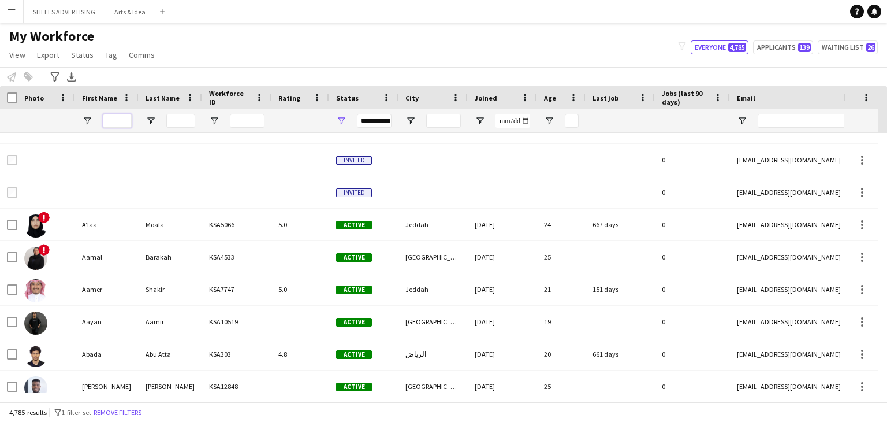
scroll to position [115, 0]
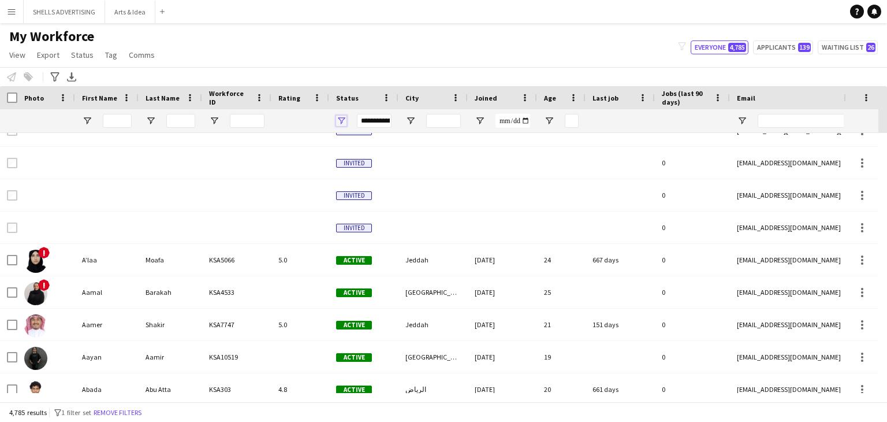
click at [340, 117] on span "Open Filter Menu" at bounding box center [341, 120] width 10 height 10
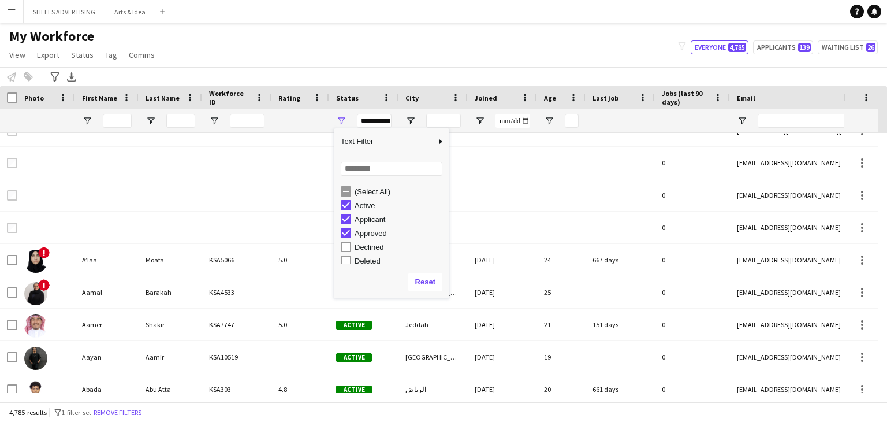
click at [361, 206] on div "Active" at bounding box center [400, 205] width 91 height 9
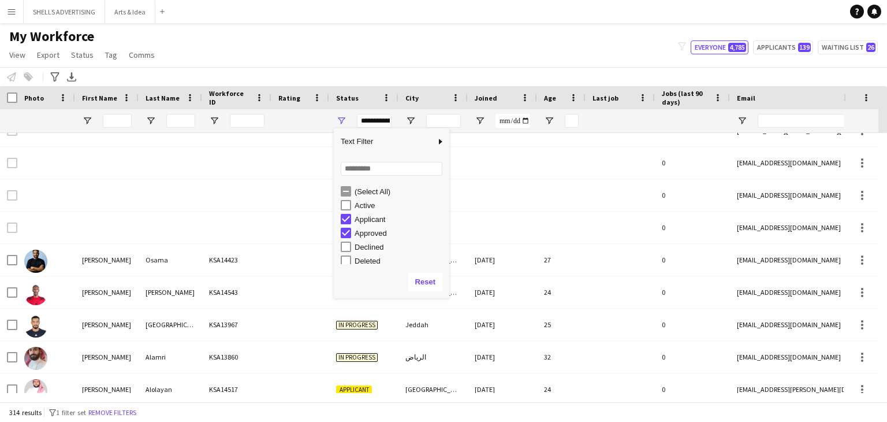
click at [361, 219] on div "Applicant" at bounding box center [400, 219] width 91 height 9
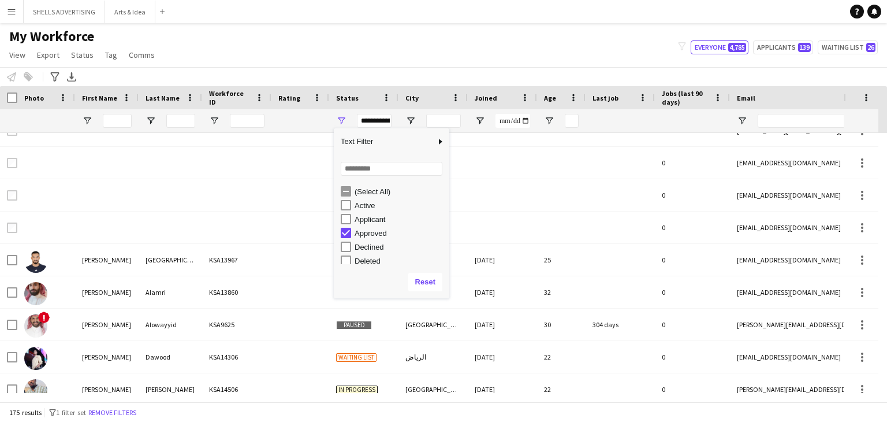
click at [360, 234] on div "Approved" at bounding box center [400, 233] width 91 height 9
type input "**********"
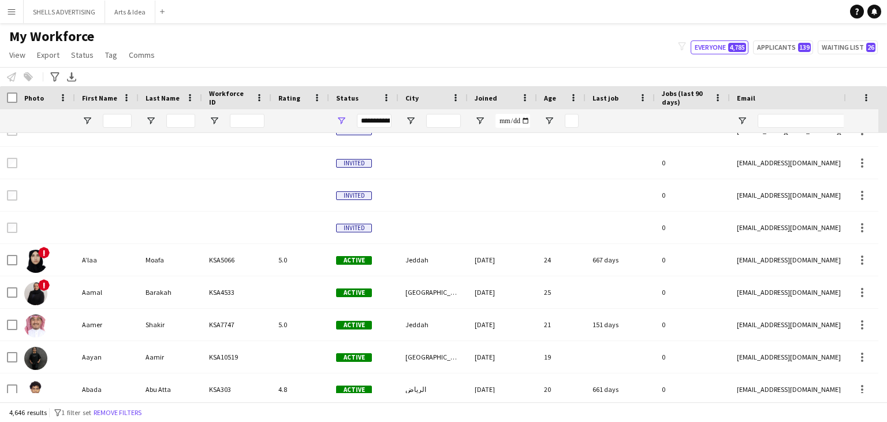
click at [363, 39] on div "My Workforce View Views Default view Basic Export View Full Name TAGS Test New …" at bounding box center [443, 47] width 887 height 39
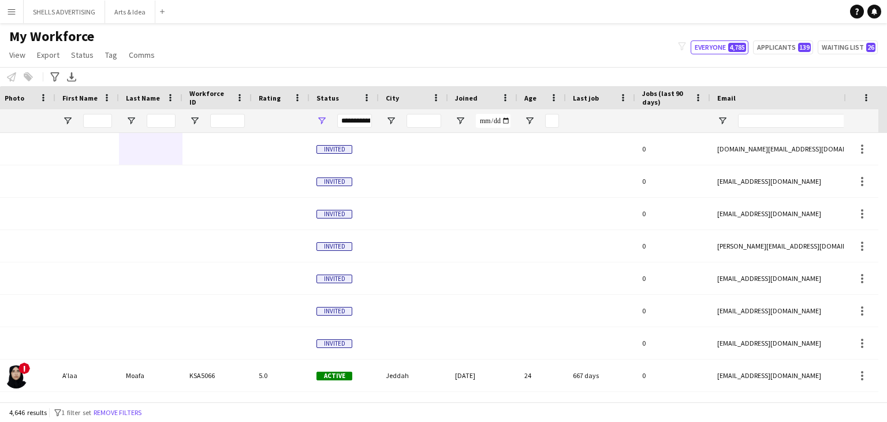
scroll to position [0, 73]
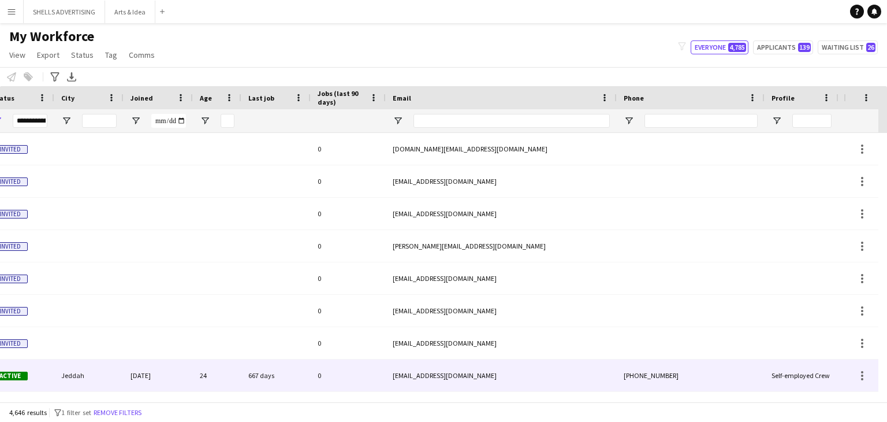
click at [702, 372] on div "+966597614737" at bounding box center [691, 375] width 148 height 32
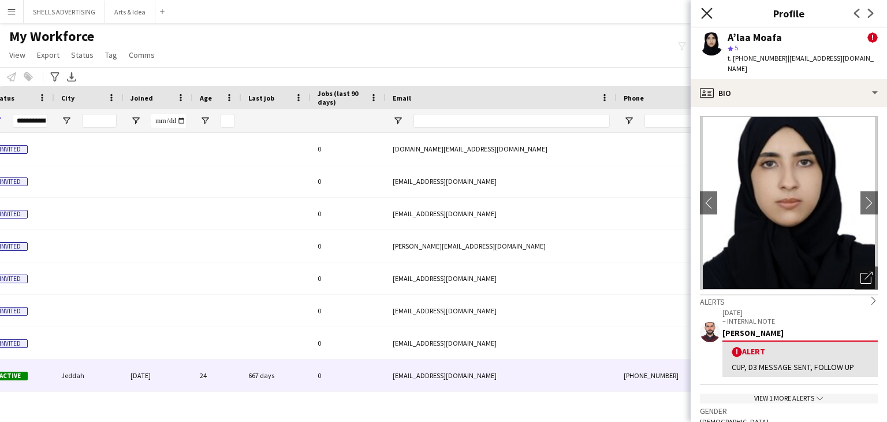
click at [709, 17] on icon "Close pop-in" at bounding box center [706, 13] width 11 height 11
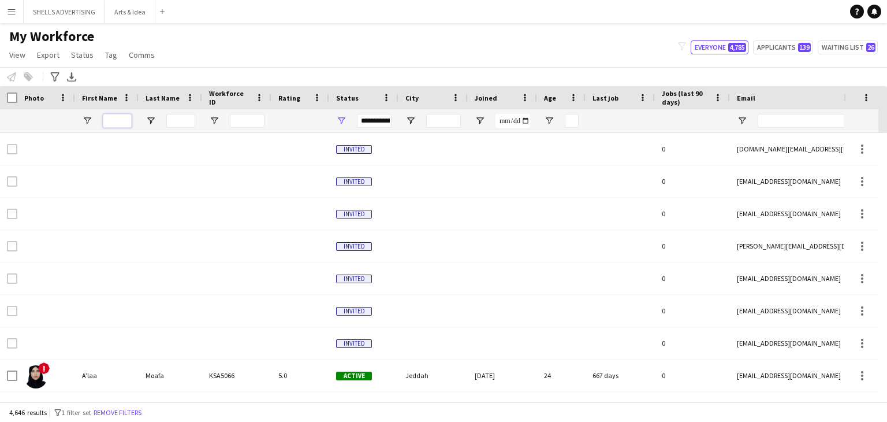
click at [118, 121] on input "First Name Filter Input" at bounding box center [117, 121] width 29 height 14
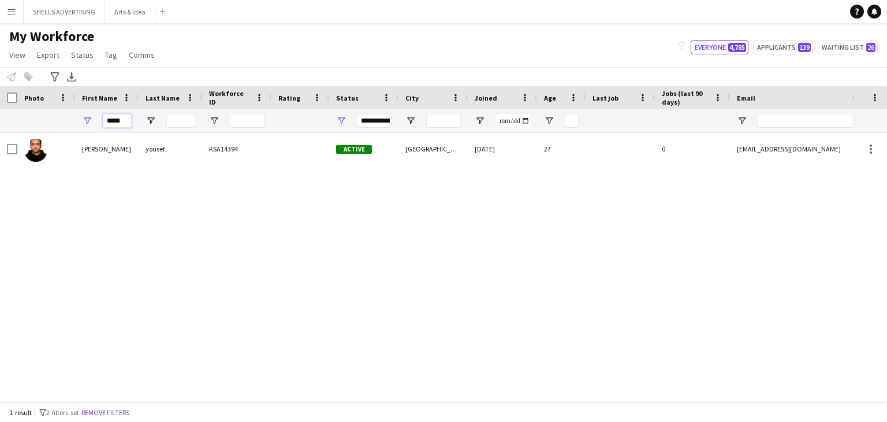
type input "*****"
click at [396, 219] on div "basem yousef KSA14394 Active Riyadh 24-09-2025 27 0 ybasem98@outlook.com +96653…" at bounding box center [426, 263] width 852 height 260
click at [111, 123] on input "*****" at bounding box center [117, 121] width 29 height 14
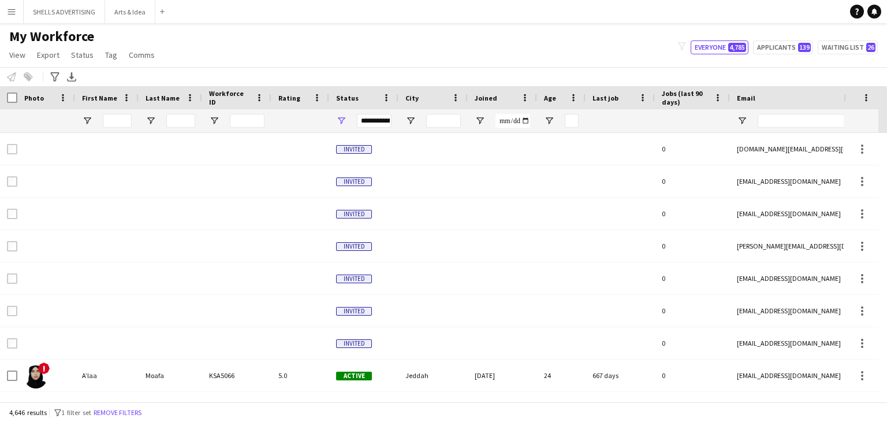
click at [301, 45] on div "My Workforce View Views Default view Basic Export View Full Name TAGS Test New …" at bounding box center [443, 47] width 887 height 39
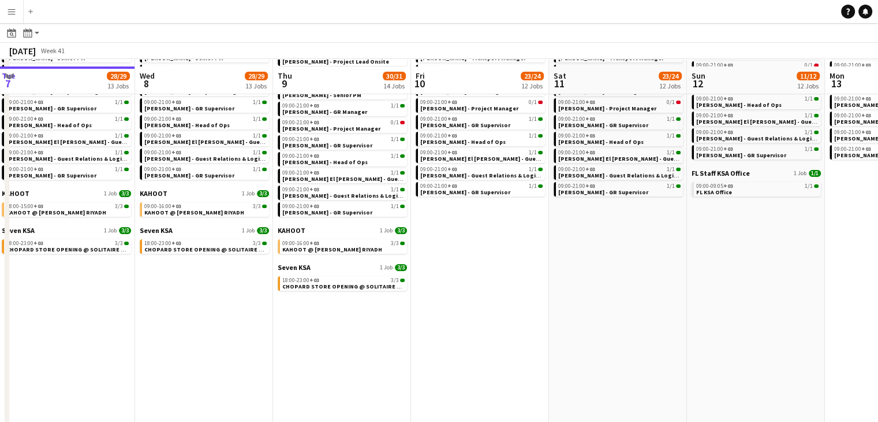
scroll to position [173, 0]
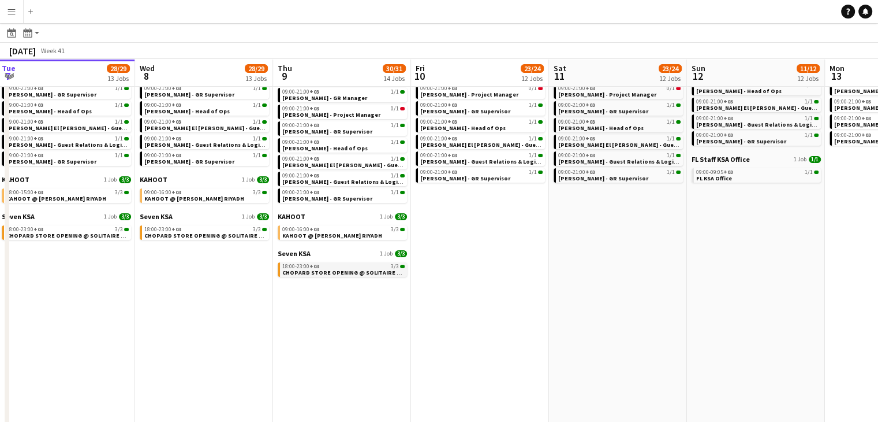
click at [339, 273] on span "CHOPARD STORE OPENING @ SOLITAIRE MALL - RIYADH" at bounding box center [377, 273] width 191 height 8
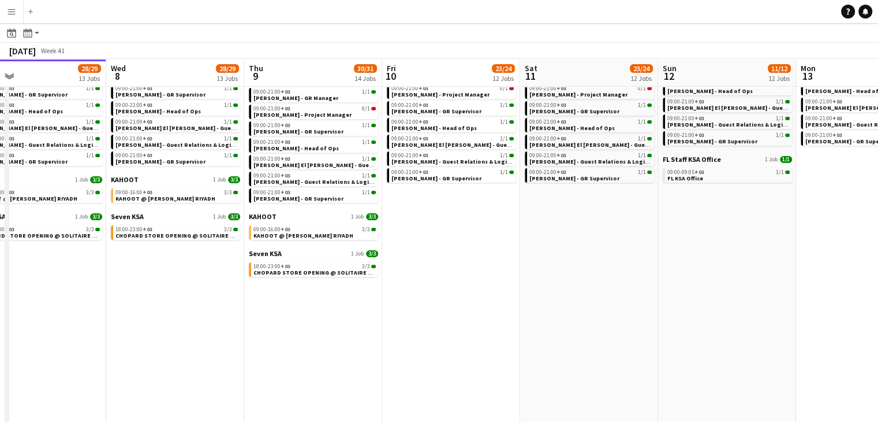
scroll to position [0, 497]
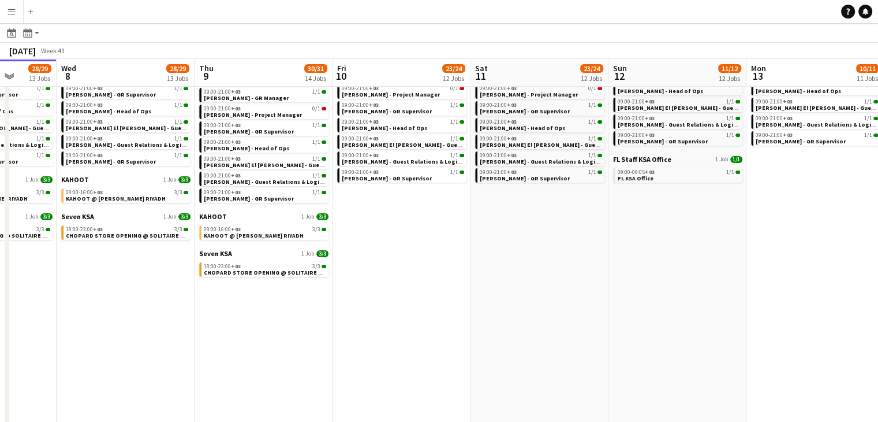
drag, startPoint x: 527, startPoint y: 285, endPoint x: 449, endPoint y: 259, distance: 82.0
click at [446, 259] on app-calendar-viewport "Sat 4 21/21 10 Jobs Sun 5 24/25 12 Jobs Mon 6 24/25 12 Jobs Tue 7 28/29 13 Jobs…" at bounding box center [439, 274] width 878 height 782
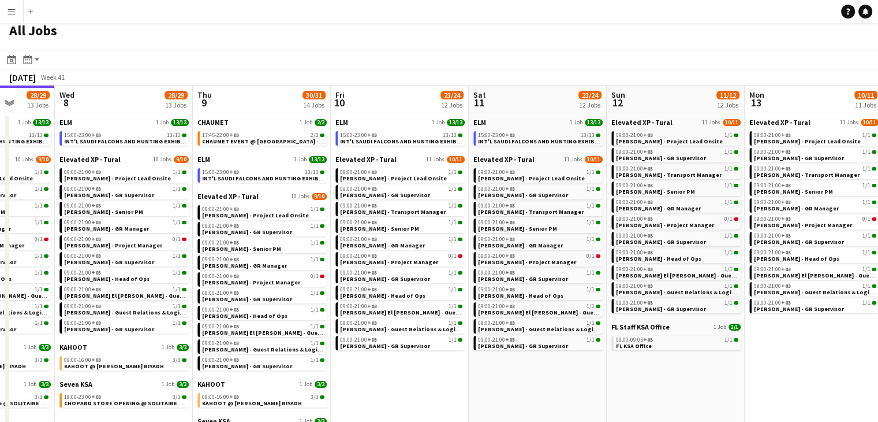
scroll to position [0, 0]
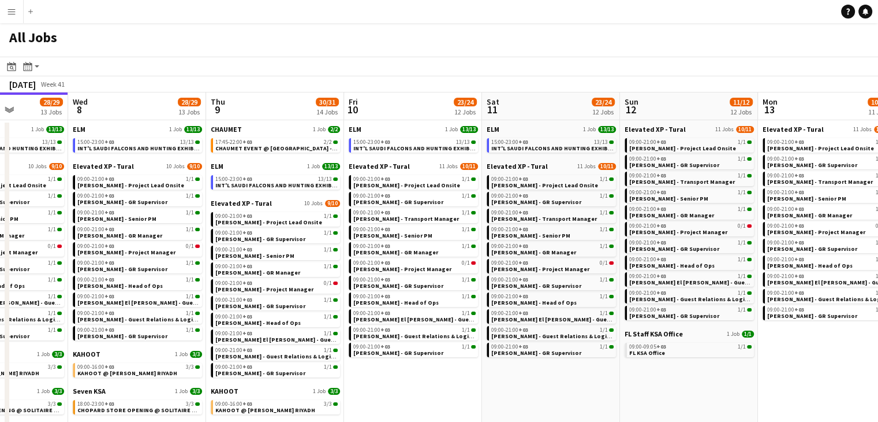
drag, startPoint x: 605, startPoint y: 407, endPoint x: 465, endPoint y: 389, distance: 140.3
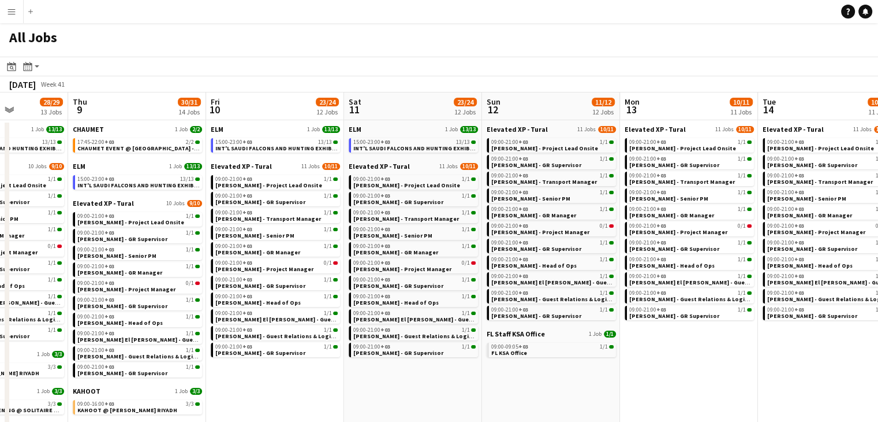
scroll to position [0, 499]
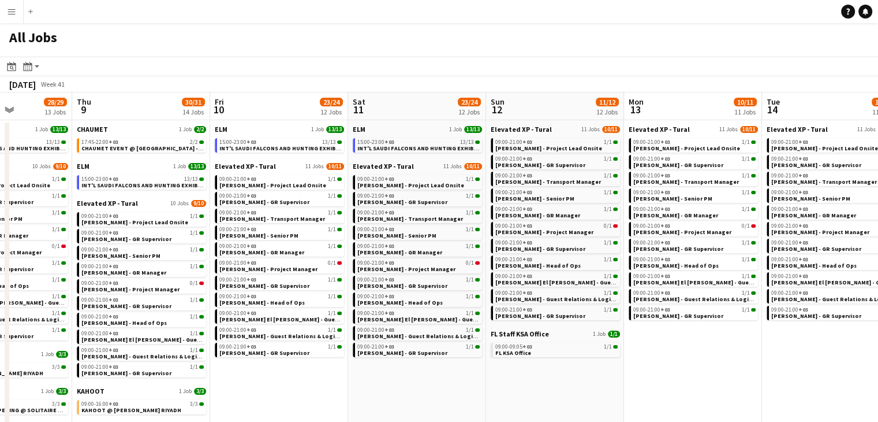
drag, startPoint x: 637, startPoint y: 414, endPoint x: 518, endPoint y: 386, distance: 122.3
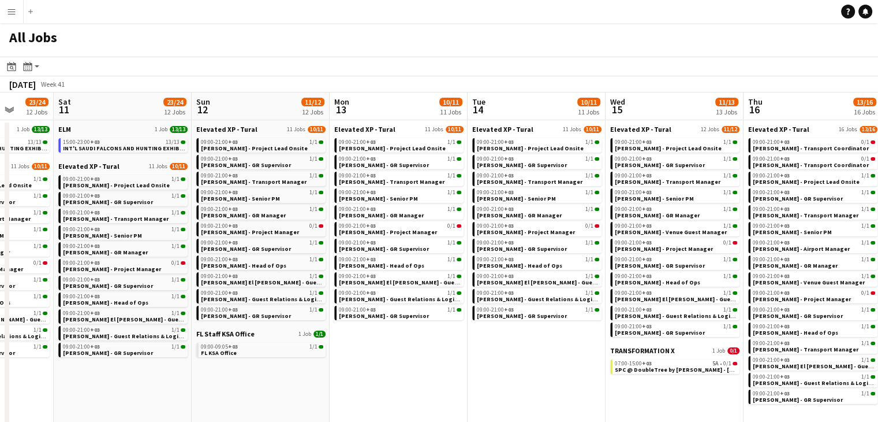
scroll to position [0, 537]
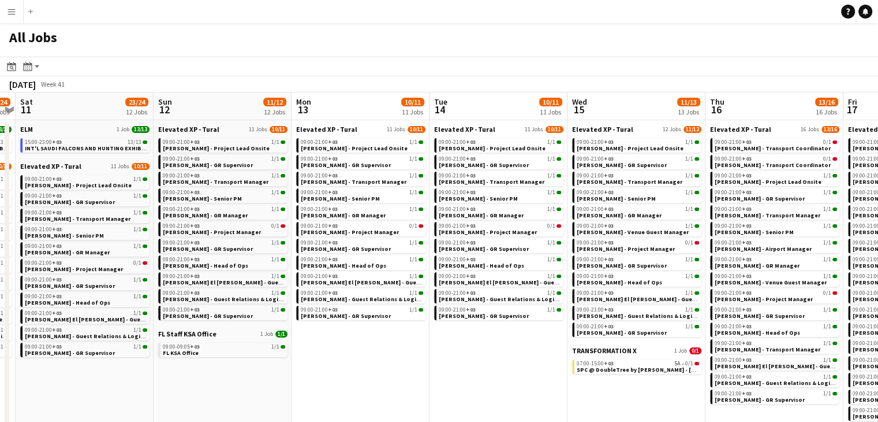
drag, startPoint x: 520, startPoint y: 379, endPoint x: 502, endPoint y: 379, distance: 17.9
click at [603, 368] on span "SPC @ DoubleTree by HILTON - Riyadh" at bounding box center [661, 370] width 170 height 8
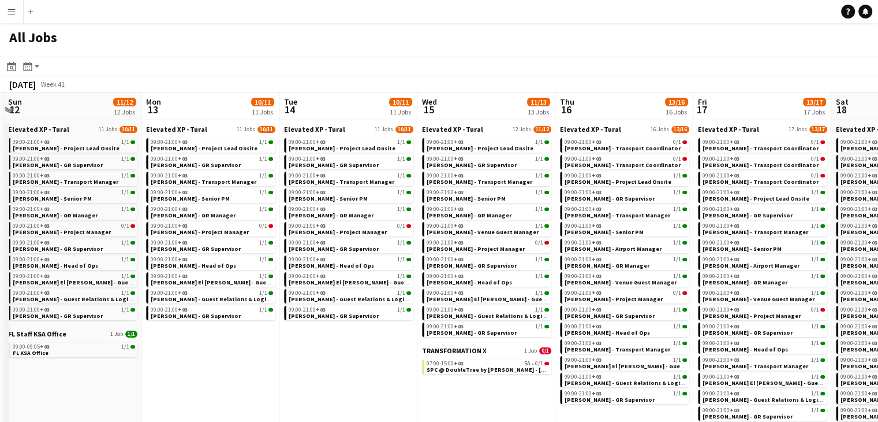
drag, startPoint x: 475, startPoint y: 372, endPoint x: 326, endPoint y: 345, distance: 151.5
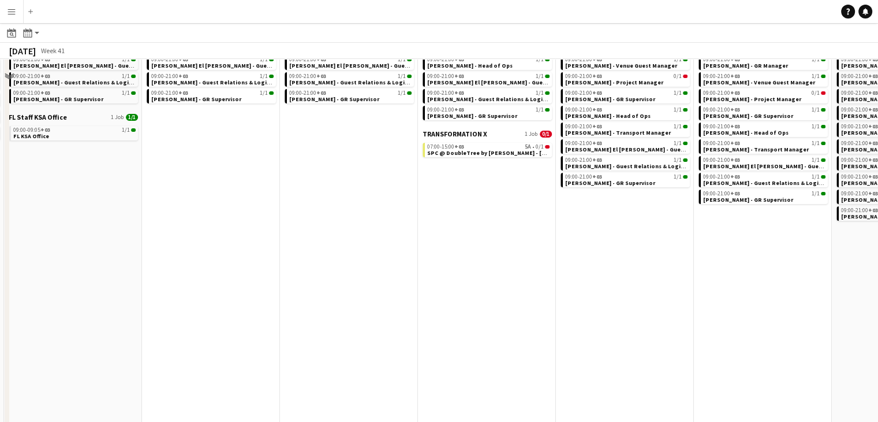
scroll to position [231, 0]
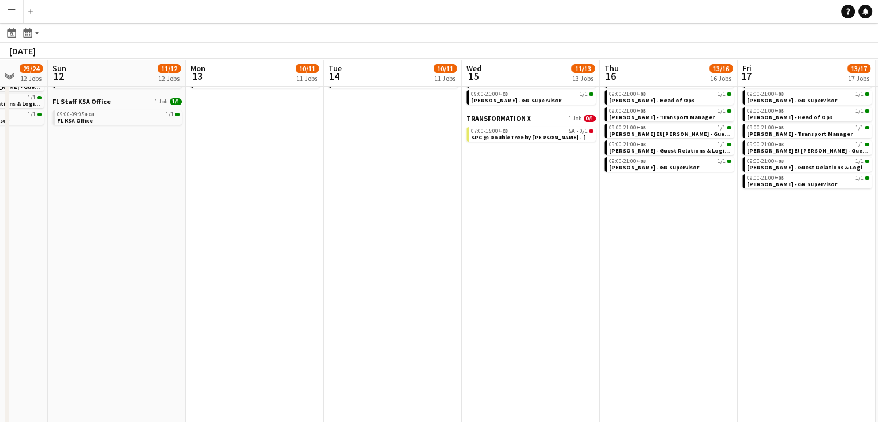
drag, startPoint x: 528, startPoint y: 304, endPoint x: 325, endPoint y: 303, distance: 203.3
click at [296, 291] on app-calendar-viewport "Thu 9 30/31 14 Jobs Fri 10 23/24 12 Jobs Sat 11 23/24 12 Jobs Sun 12 11/12 12 J…" at bounding box center [439, 217] width 878 height 782
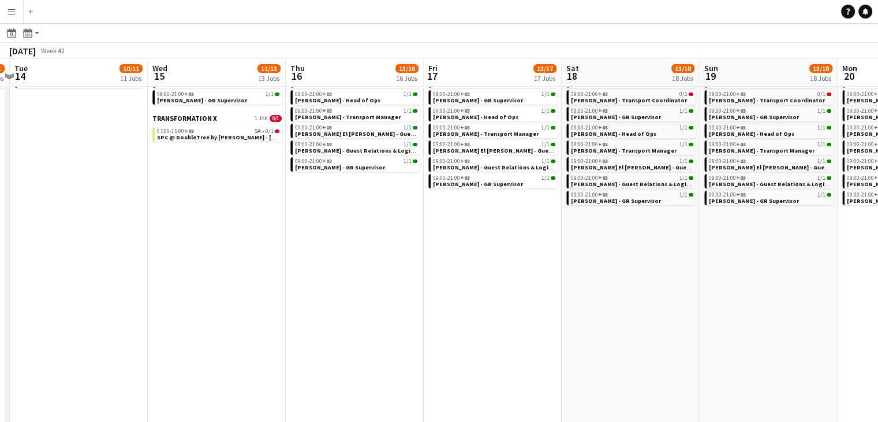
scroll to position [0, 484]
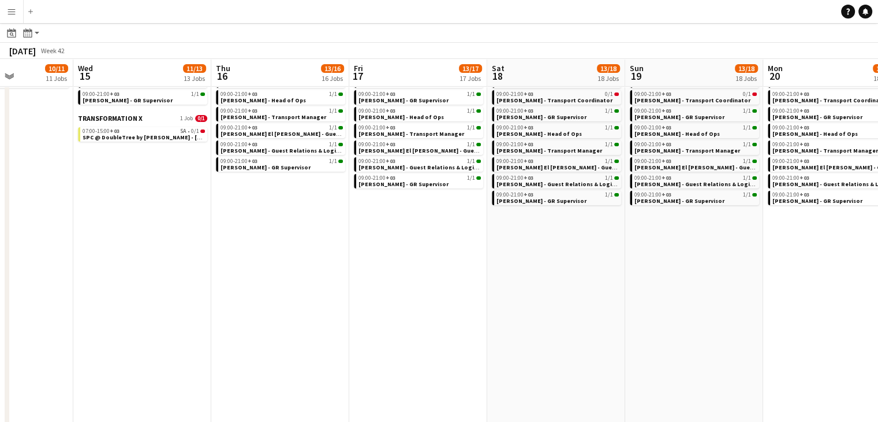
drag, startPoint x: 577, startPoint y: 324, endPoint x: 483, endPoint y: 318, distance: 94.9
click at [460, 312] on app-calendar-viewport "Sat 11 23/24 12 Jobs Sun 12 11/12 12 Jobs Mon 13 10/11 11 Jobs Tue 14 10/11 11 …" at bounding box center [439, 217] width 878 height 782
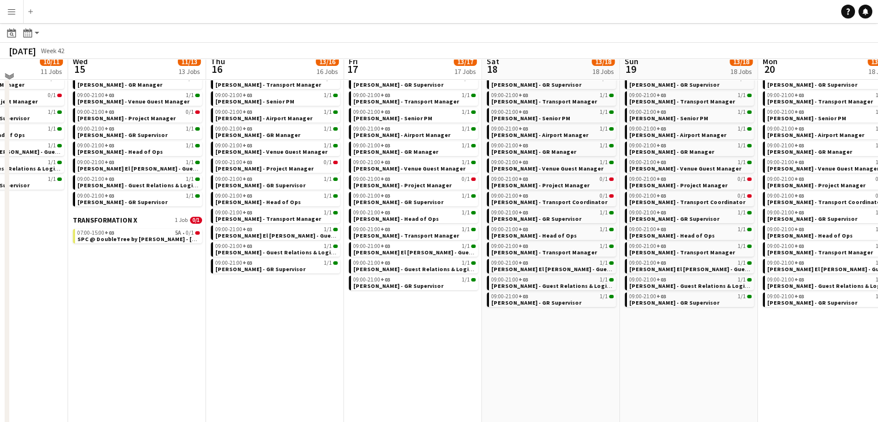
scroll to position [173, 0]
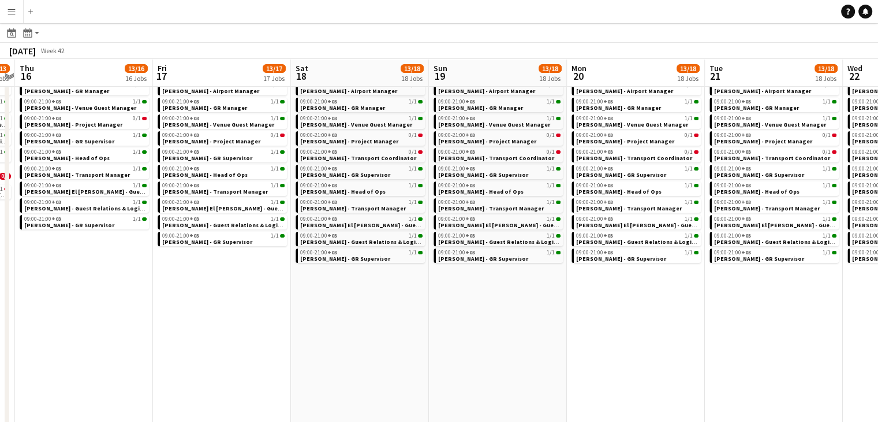
drag, startPoint x: 695, startPoint y: 391, endPoint x: 508, endPoint y: 364, distance: 189.1
click at [504, 360] on app-calendar-viewport "Sun 12 11/12 12 Jobs Mon 13 10/11 11 Jobs Tue 14 10/11 11 Jobs Wed 15 11/13 13 …" at bounding box center [439, 274] width 878 height 782
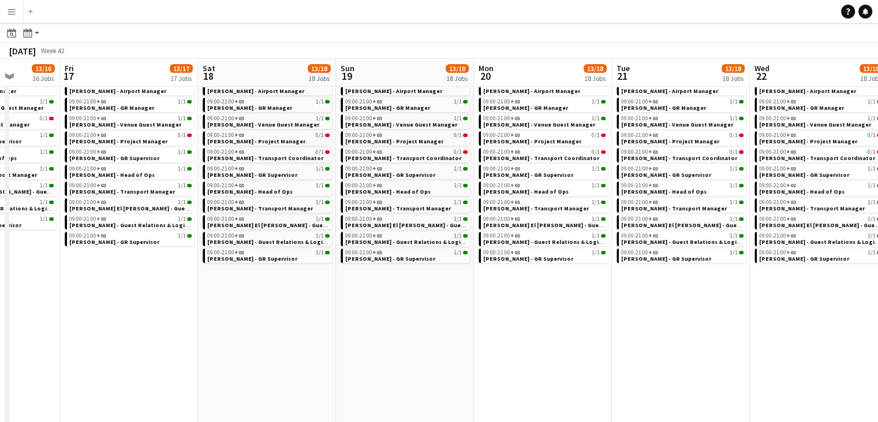
drag, startPoint x: 607, startPoint y: 342, endPoint x: 525, endPoint y: 329, distance: 83.5
click at [525, 329] on app-calendar-viewport "Mon 13 10/11 11 Jobs Tue 14 10/11 11 Jobs Wed 15 11/13 13 Jobs Thu 16 13/16 16 …" at bounding box center [439, 274] width 878 height 782
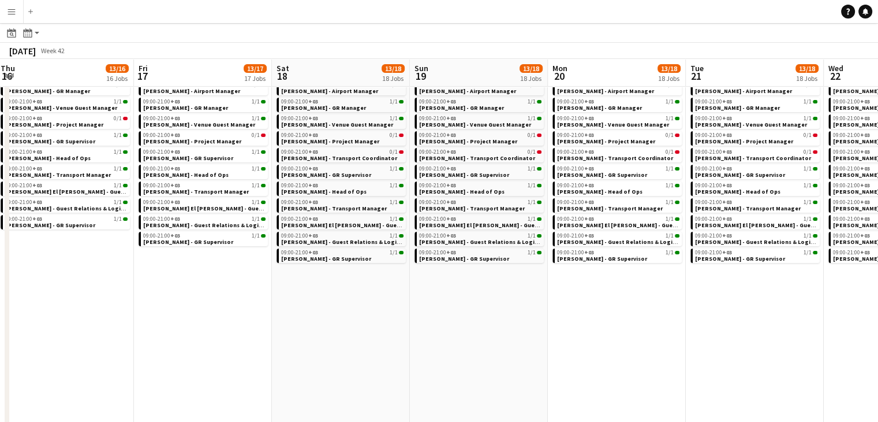
drag, startPoint x: 683, startPoint y: 342, endPoint x: 620, endPoint y: 333, distance: 63.6
click at [620, 333] on app-calendar-viewport "Mon 13 10/11 11 Jobs Tue 14 10/11 11 Jobs Wed 15 11/13 13 Jobs Thu 16 13/16 16 …" at bounding box center [439, 274] width 878 height 782
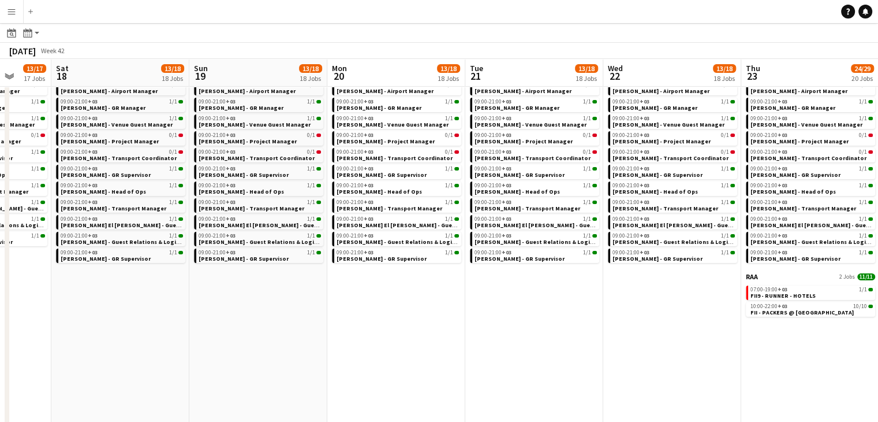
scroll to position [0, 359]
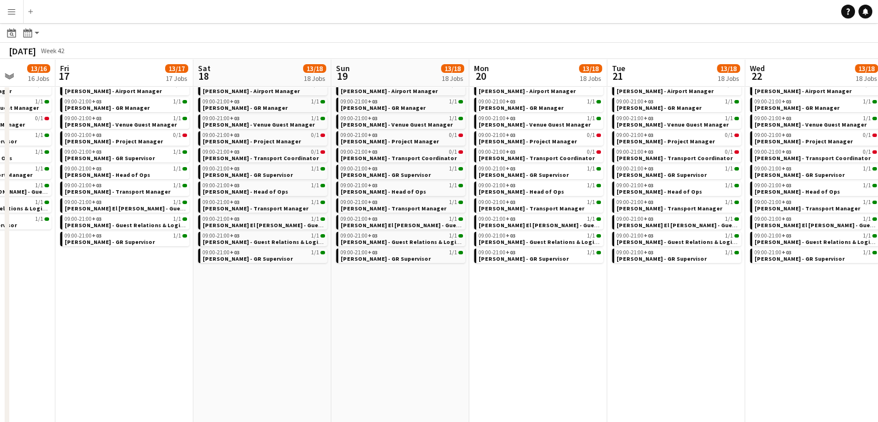
drag, startPoint x: 587, startPoint y: 336, endPoint x: 426, endPoint y: 315, distance: 162.4
click at [426, 315] on app-calendar-viewport "Tue 14 10/11 11 Jobs Wed 15 11/13 13 Jobs Thu 16 13/16 16 Jobs Fri 17 13/17 17 …" at bounding box center [439, 274] width 878 height 782
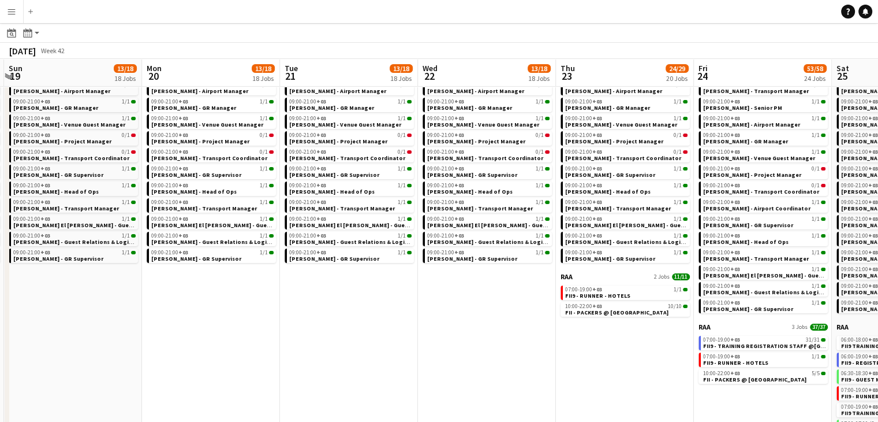
scroll to position [0, 432]
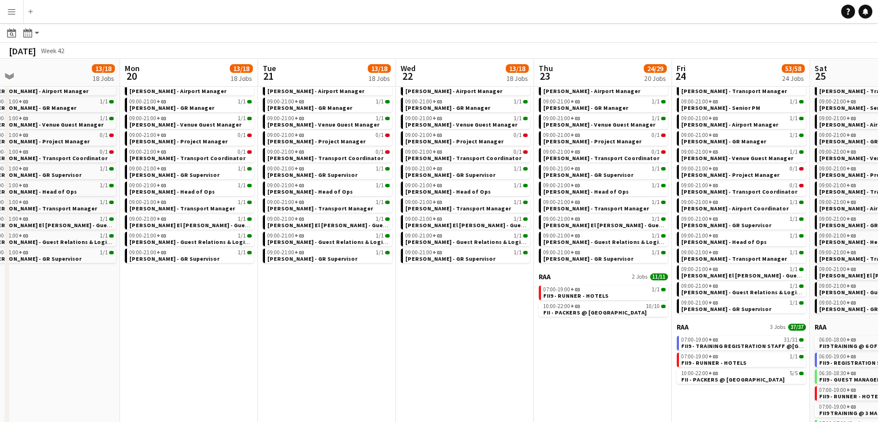
drag, startPoint x: 560, startPoint y: 342, endPoint x: 487, endPoint y: 316, distance: 77.5
click at [487, 316] on app-calendar-viewport "Thu 16 13/16 16 Jobs Fri 17 13/17 17 Jobs Sat 18 13/18 18 Jobs Sun 19 13/18 18 …" at bounding box center [439, 274] width 878 height 782
click at [564, 314] on span "FII - PACKERS @ [GEOGRAPHIC_DATA]" at bounding box center [594, 312] width 103 height 8
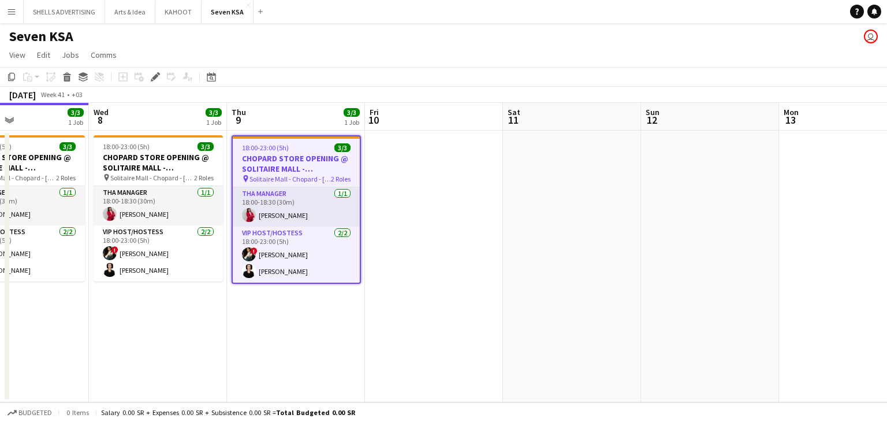
drag, startPoint x: 560, startPoint y: 279, endPoint x: 494, endPoint y: 276, distance: 65.9
click at [494, 276] on app-calendar-viewport "Sat 4 Sun 5 Mon 6 Tue 7 3/3 1 Job Wed 8 3/3 1 Job Thu 9 3/3 1 Job Fri 10 Sat 11…" at bounding box center [443, 252] width 887 height 299
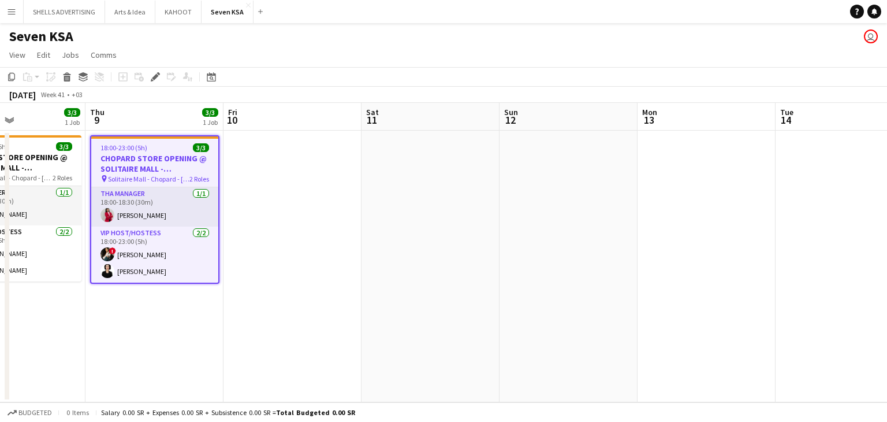
drag, startPoint x: 660, startPoint y: 305, endPoint x: 590, endPoint y: 307, distance: 69.9
click at [590, 307] on app-calendar-viewport "Sun 5 Mon 6 Tue 7 3/3 1 Job Wed 8 3/3 1 Job Thu 9 3/3 1 Job Fri 10 Sat 11 Sun 1…" at bounding box center [443, 252] width 887 height 299
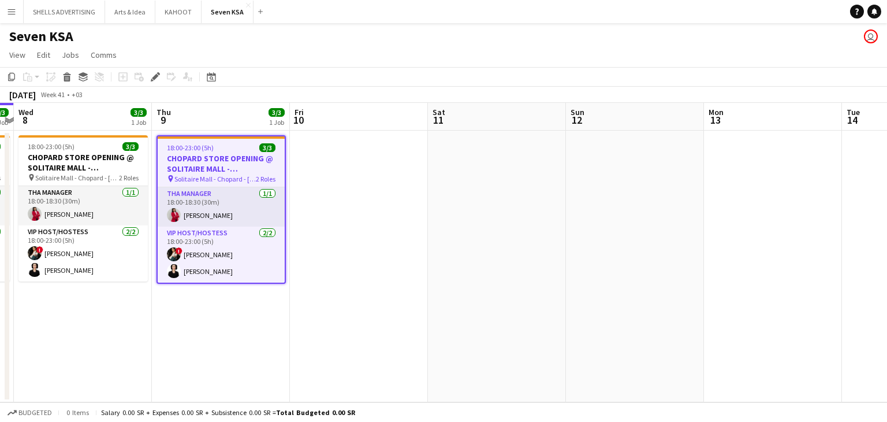
drag, startPoint x: 758, startPoint y: 298, endPoint x: 340, endPoint y: 248, distance: 421.1
click at [499, 280] on app-calendar-viewport "Sun 5 Mon 6 Tue 7 3/3 1 Job Wed 8 3/3 1 Job Thu 9 3/3 1 Job Fri 10 Sat 11 Sun 1…" at bounding box center [443, 252] width 887 height 299
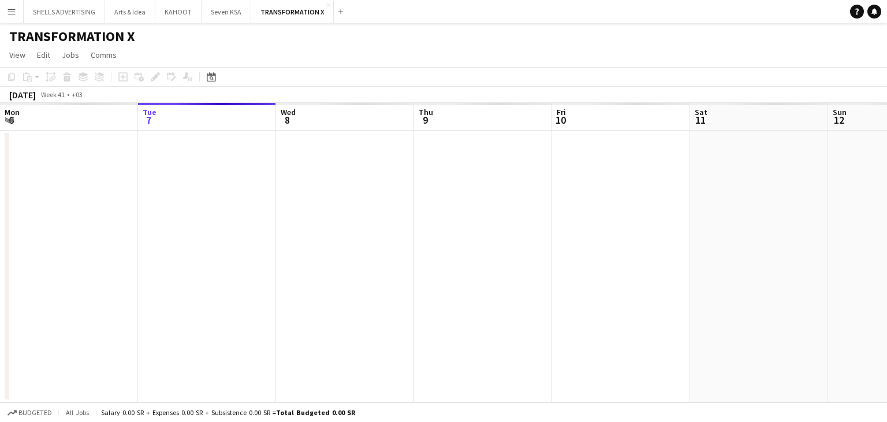
scroll to position [0, 397]
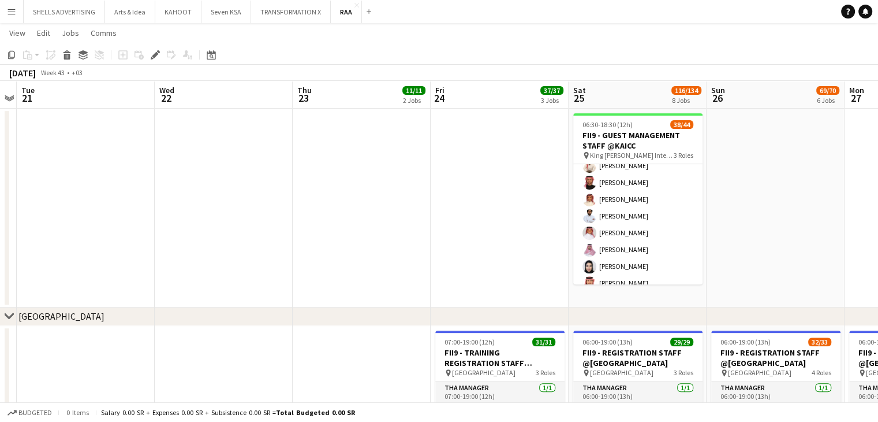
scroll to position [58, 0]
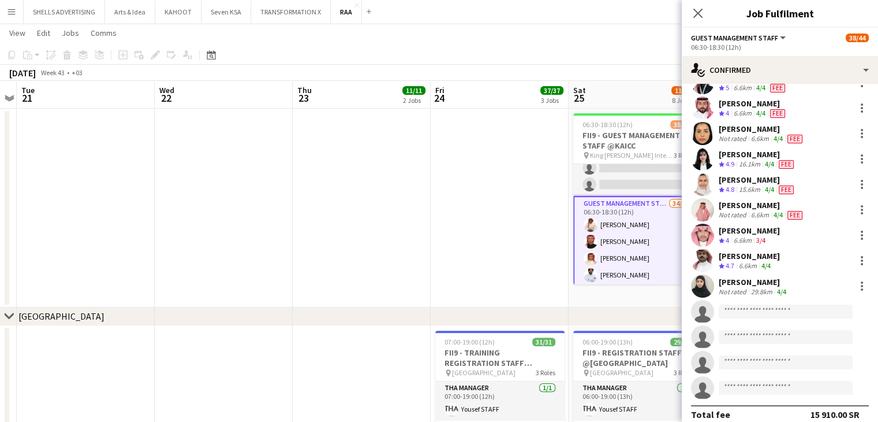
scroll to position [692, 0]
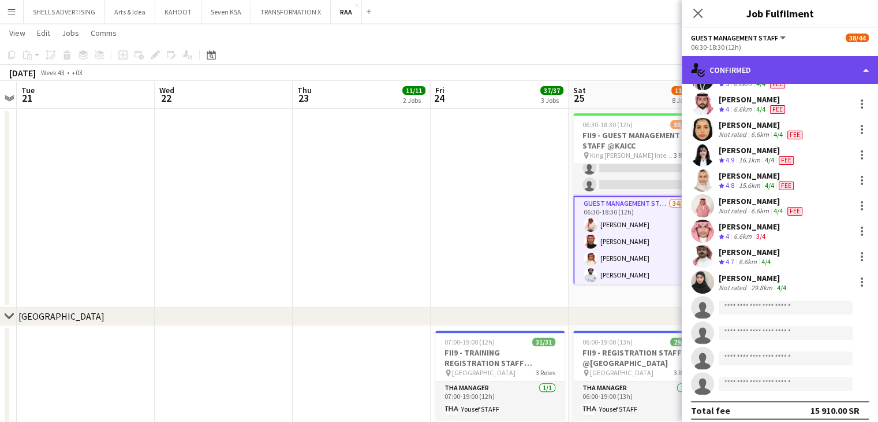
click at [750, 80] on div "single-neutral-actions-check-2 Confirmed" at bounding box center [780, 70] width 196 height 28
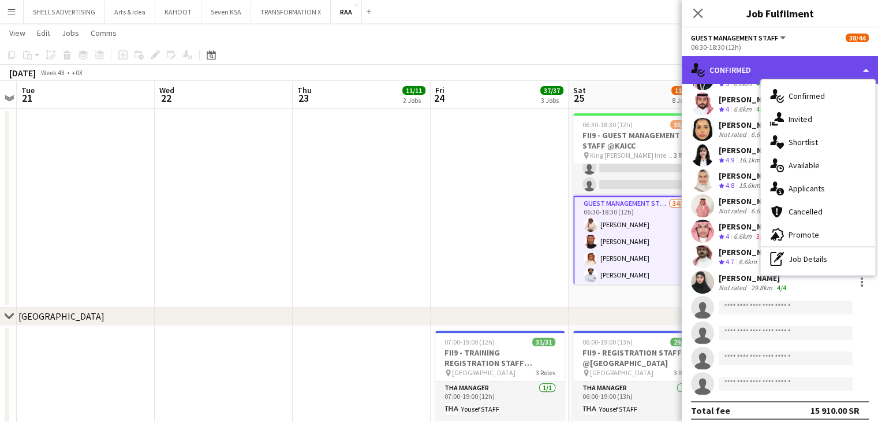
click at [746, 72] on div "single-neutral-actions-check-2 Confirmed" at bounding box center [780, 70] width 196 height 28
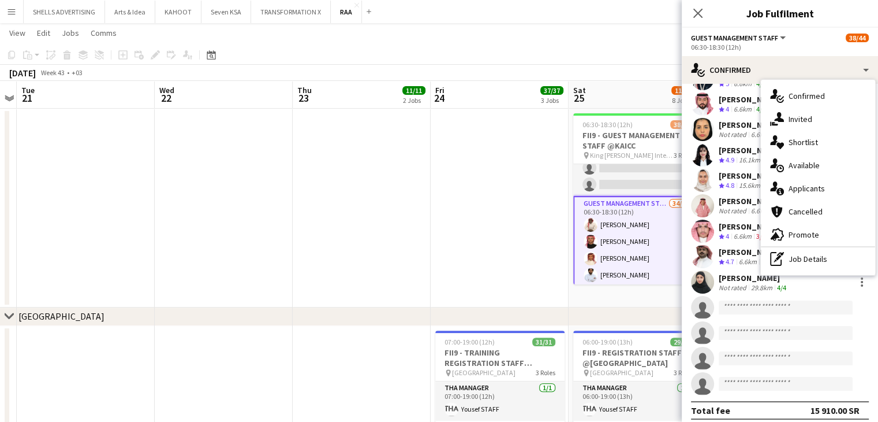
click at [520, 146] on app-date-cell at bounding box center [500, 208] width 138 height 199
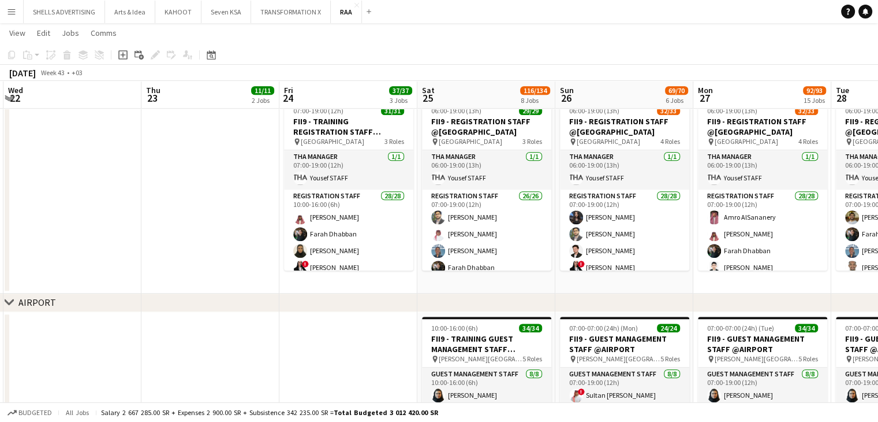
scroll to position [0, 416]
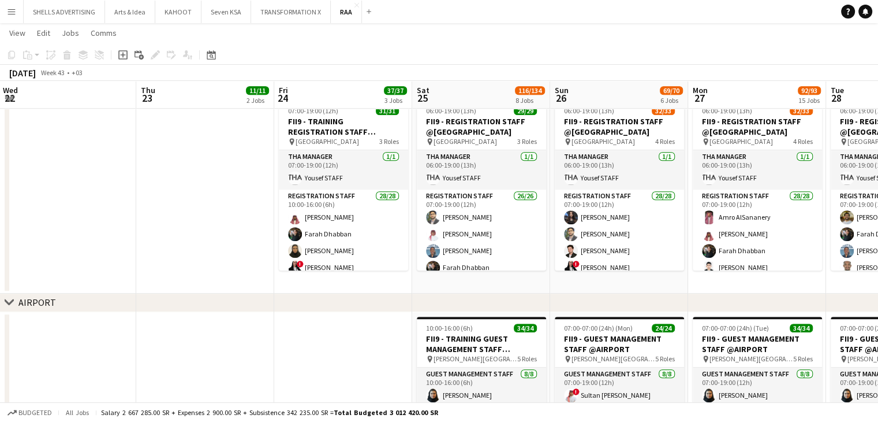
drag, startPoint x: 467, startPoint y: 333, endPoint x: 373, endPoint y: 329, distance: 93.7
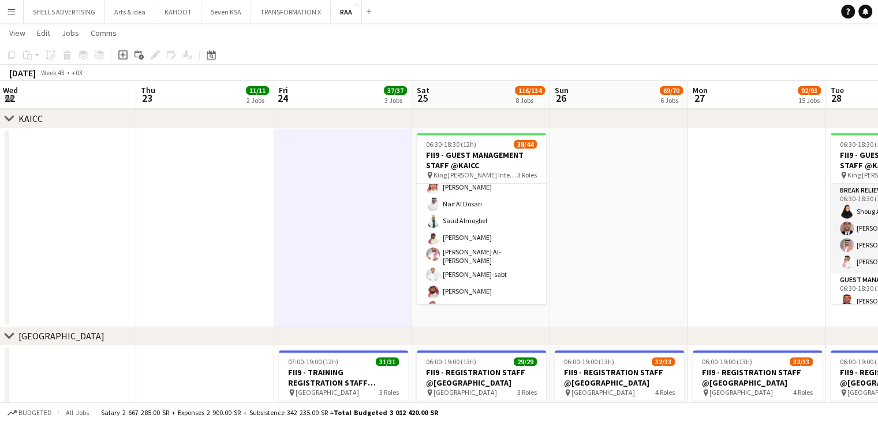
scroll to position [346, 0]
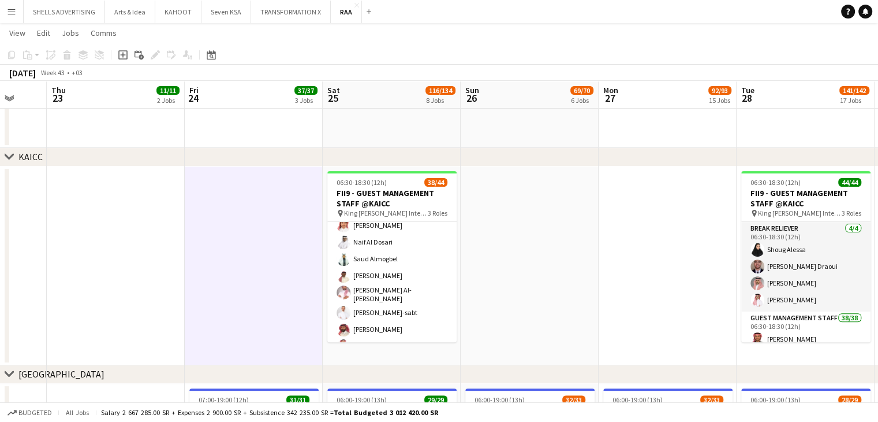
drag, startPoint x: 627, startPoint y: 269, endPoint x: 579, endPoint y: 257, distance: 49.9
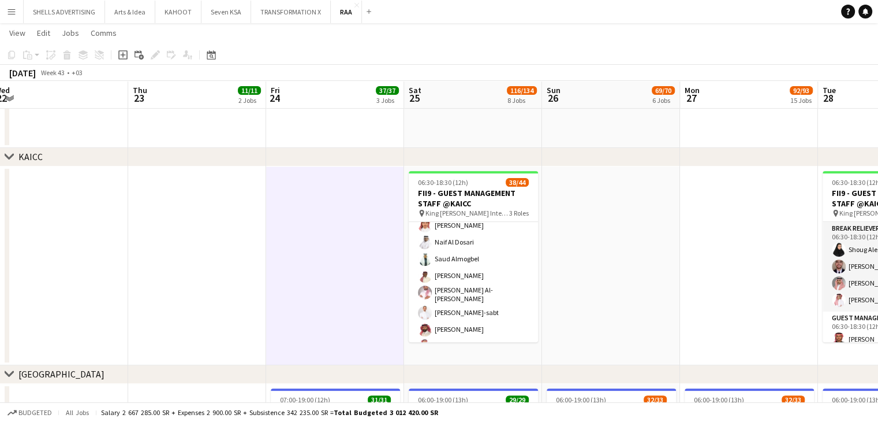
drag, startPoint x: 642, startPoint y: 257, endPoint x: 448, endPoint y: 237, distance: 195.6
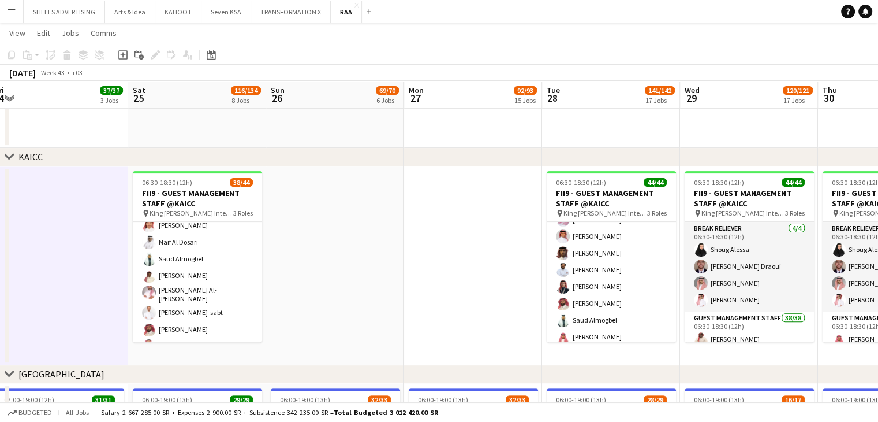
scroll to position [684, 0]
